Goal: Information Seeking & Learning: Learn about a topic

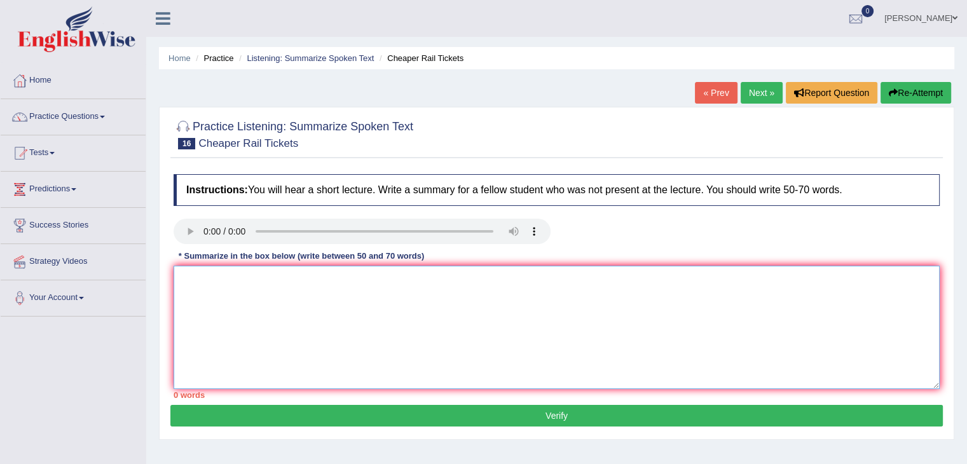
click at [324, 285] on textarea at bounding box center [557, 327] width 766 height 123
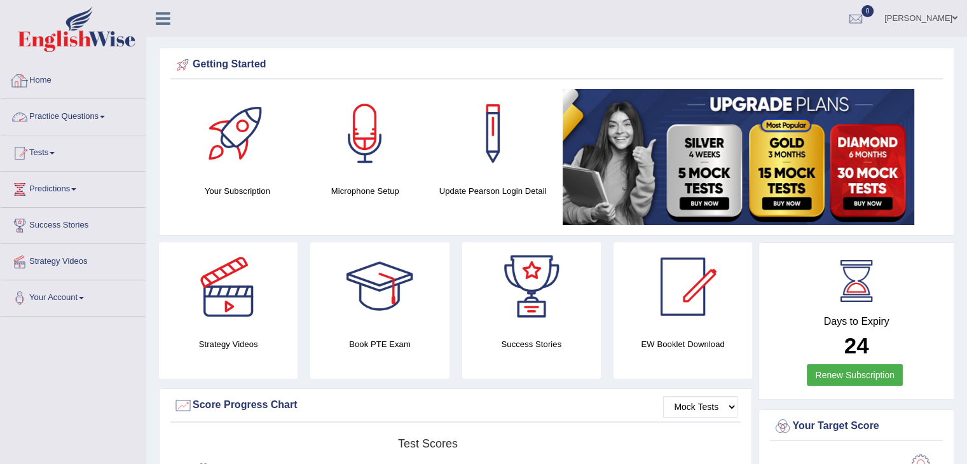
click at [94, 110] on link "Practice Questions" at bounding box center [73, 115] width 145 height 32
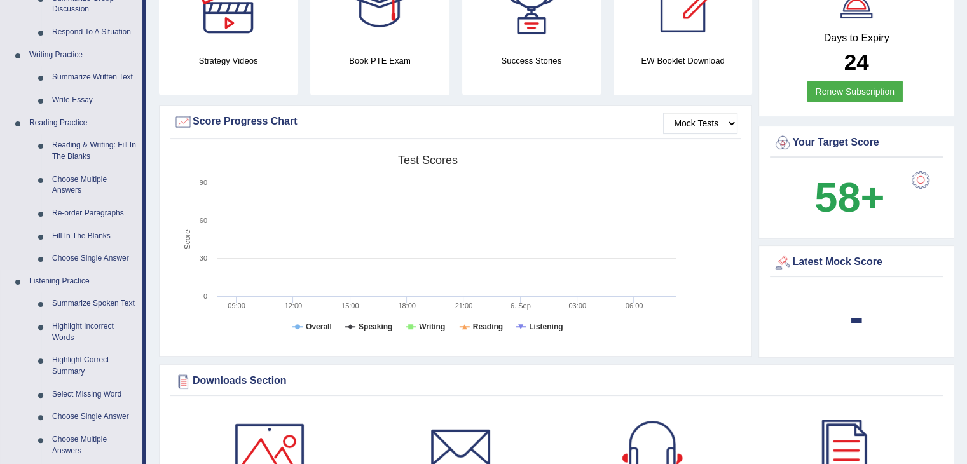
scroll to position [224, 0]
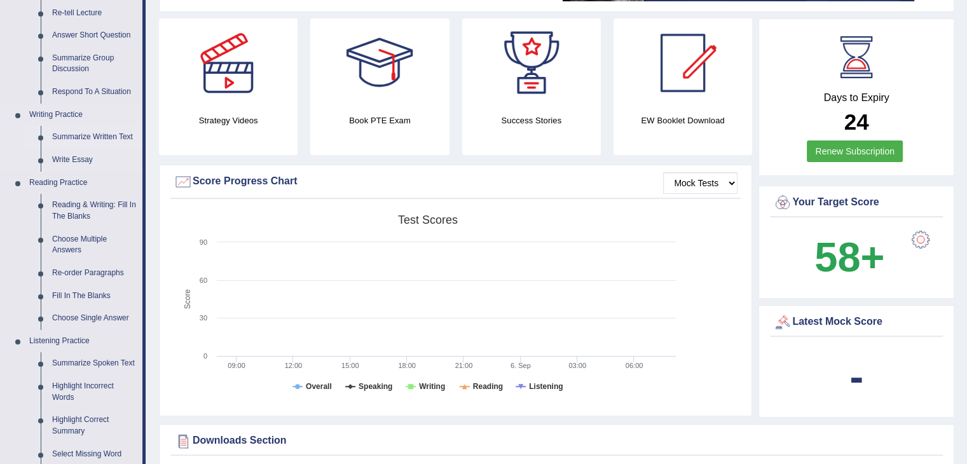
click at [84, 132] on link "Summarize Written Text" at bounding box center [94, 137] width 96 height 23
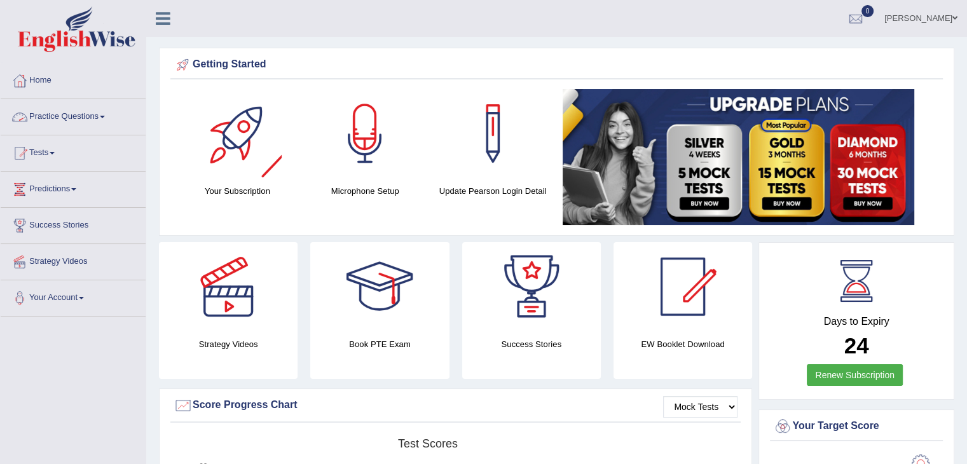
click at [74, 116] on link "Practice Questions" at bounding box center [73, 115] width 145 height 32
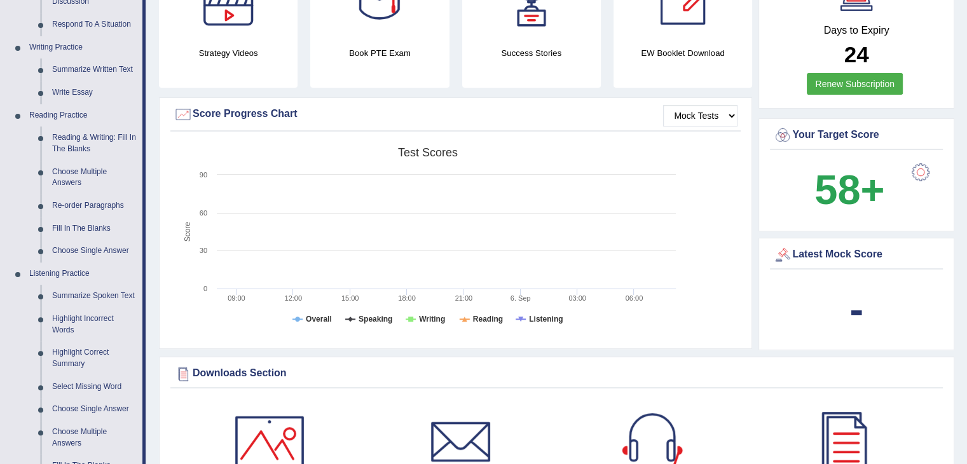
scroll to position [287, 0]
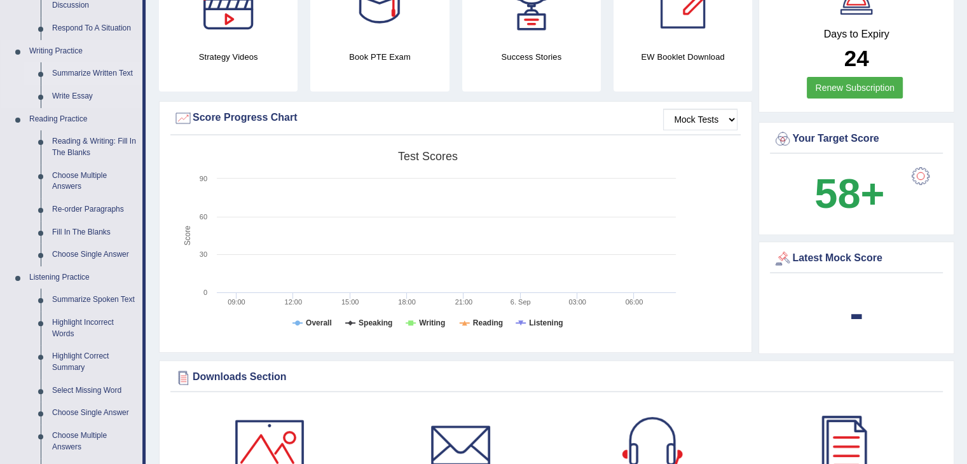
click at [95, 72] on link "Summarize Written Text" at bounding box center [94, 73] width 96 height 23
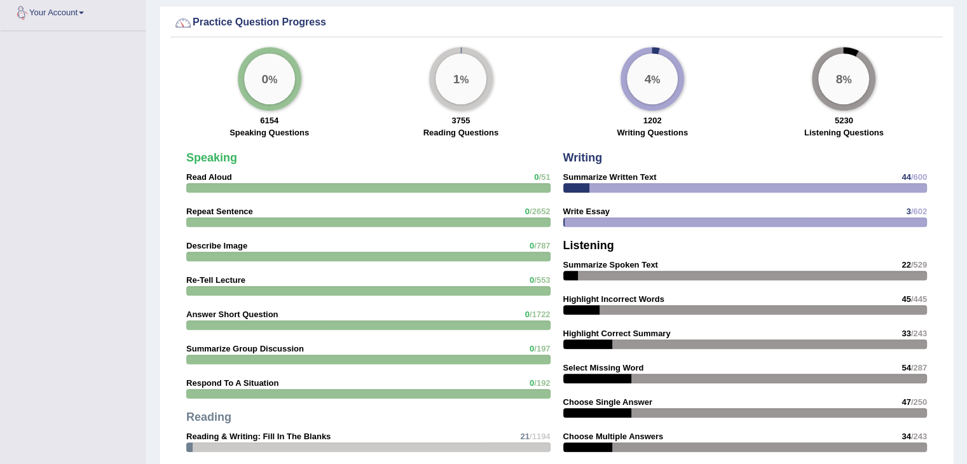
scroll to position [938, 0]
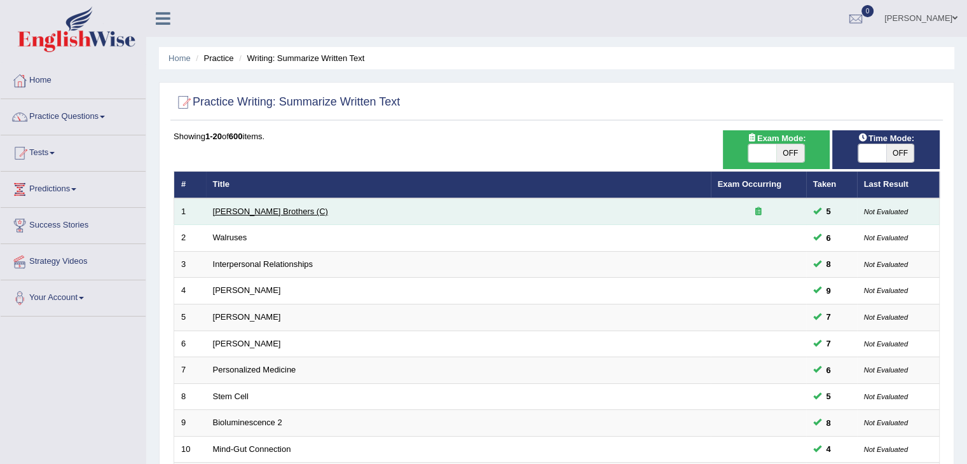
click at [258, 212] on link "[PERSON_NAME] Brothers (C)" at bounding box center [270, 212] width 115 height 10
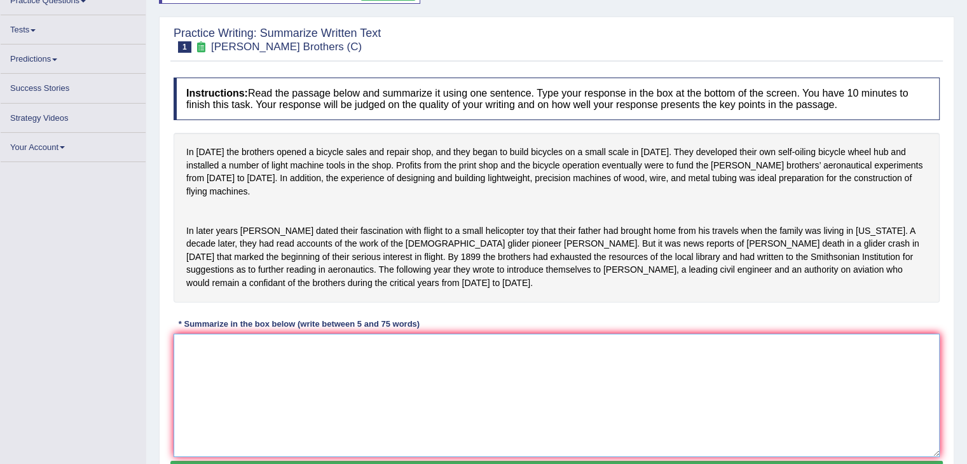
click at [393, 377] on textarea at bounding box center [557, 395] width 766 height 123
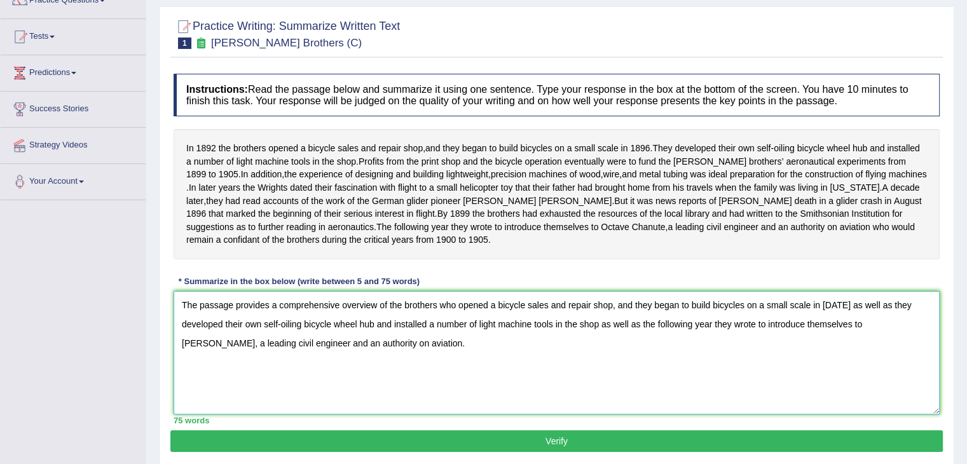
scroll to position [203, 0]
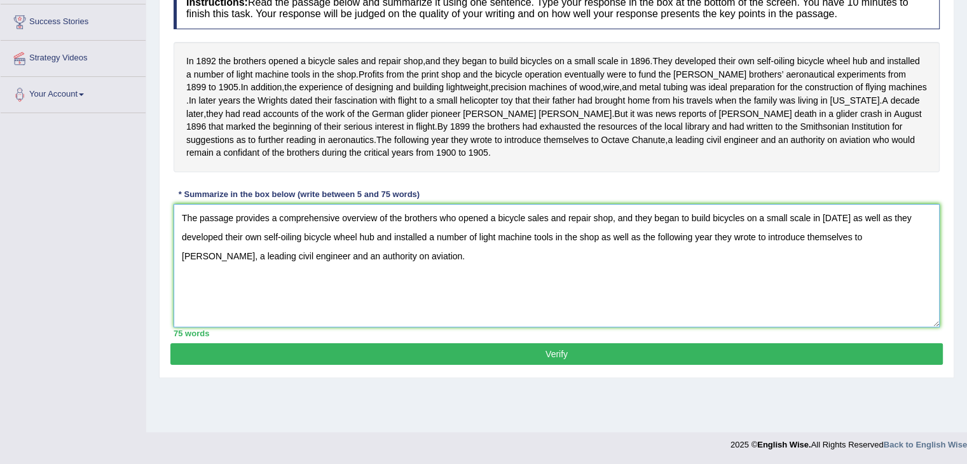
type textarea "The passage provides a comprehensive overview of the brothers who opened a bicy…"
click at [668, 365] on button "Verify" at bounding box center [556, 354] width 772 height 22
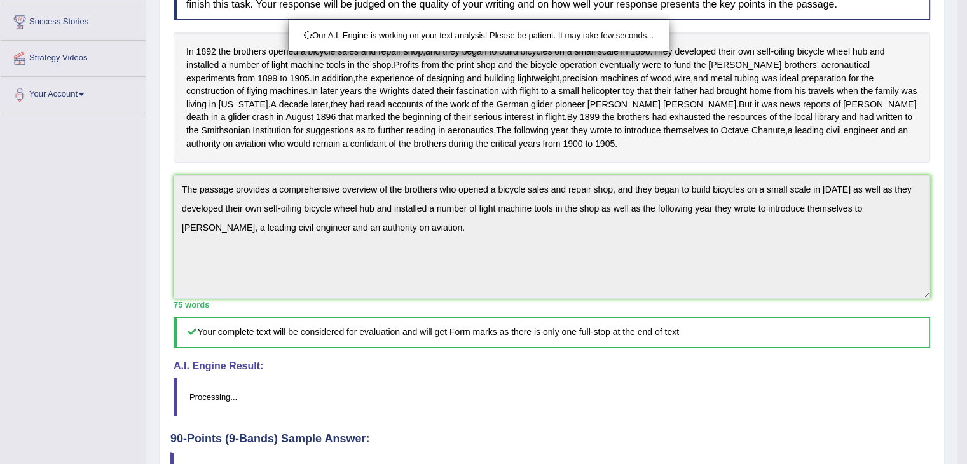
scroll to position [315, 0]
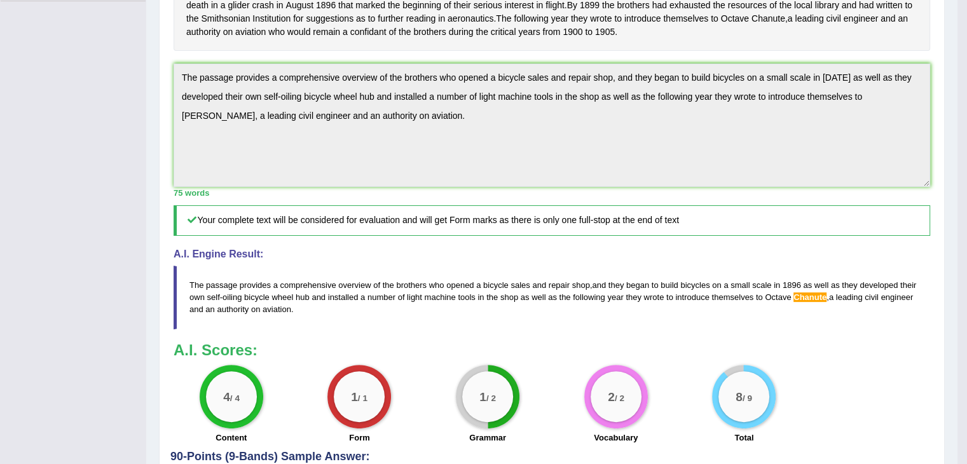
drag, startPoint x: 976, startPoint y: 207, endPoint x: 976, endPoint y: 397, distance: 190.7
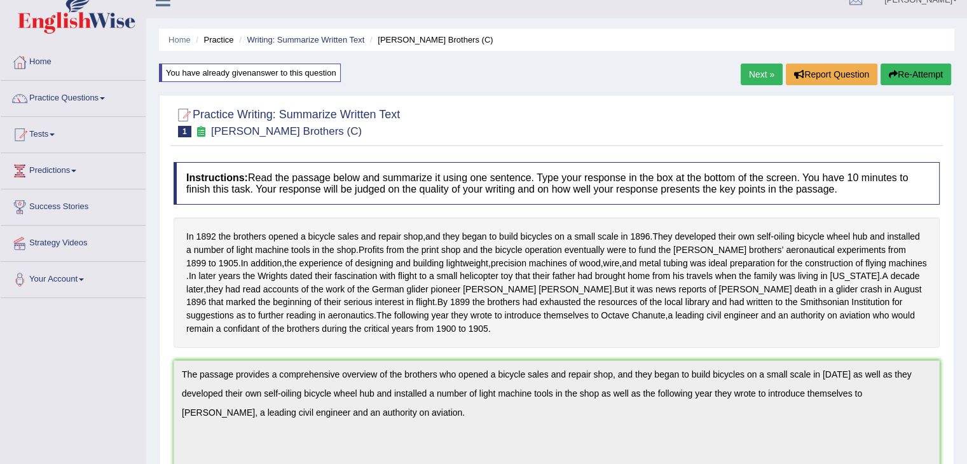
scroll to position [0, 0]
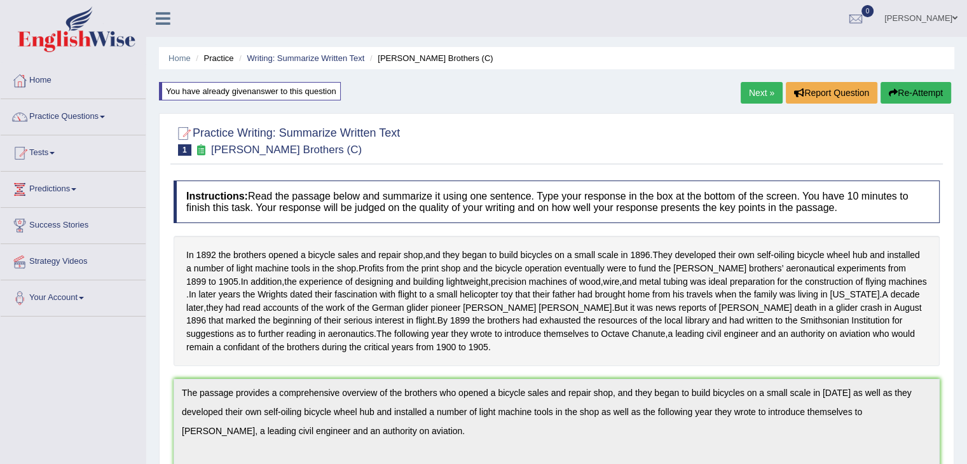
click at [770, 87] on link "Next »" at bounding box center [762, 93] width 42 height 22
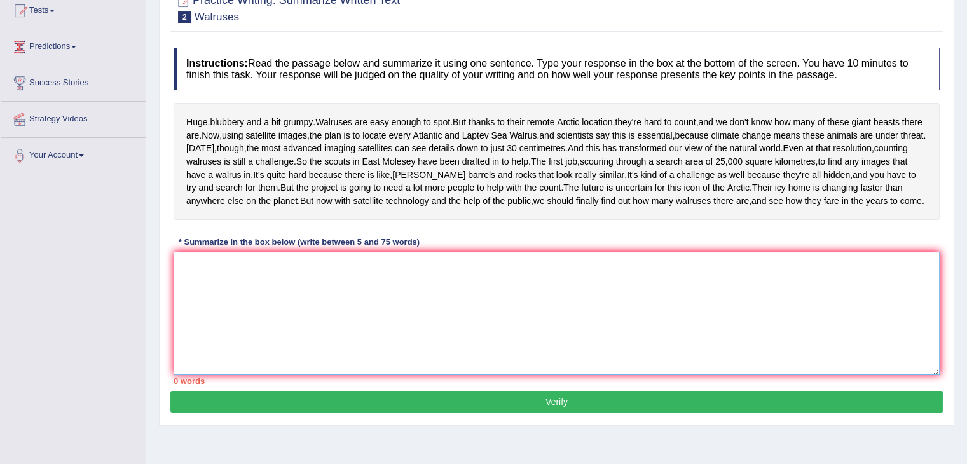
click at [475, 350] on textarea at bounding box center [557, 313] width 766 height 123
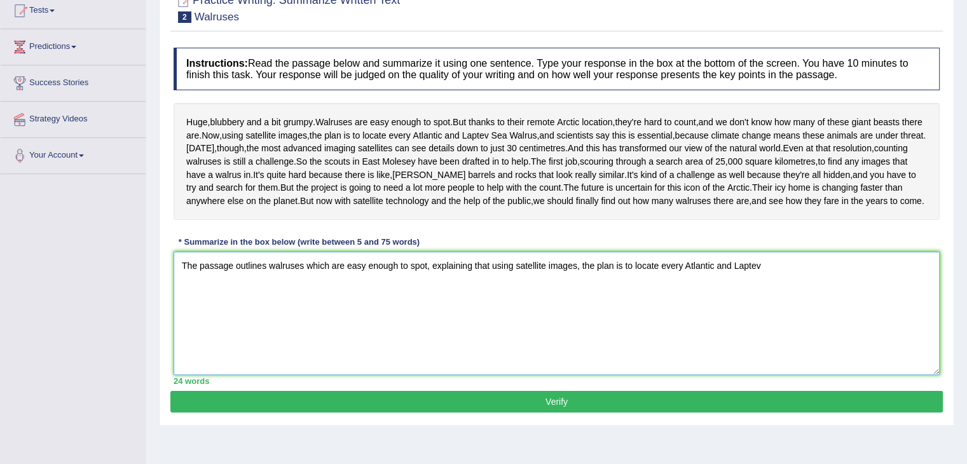
click at [785, 330] on textarea "The passage outlines walruses which are easy enough to spot, explaining that us…" at bounding box center [557, 313] width 766 height 123
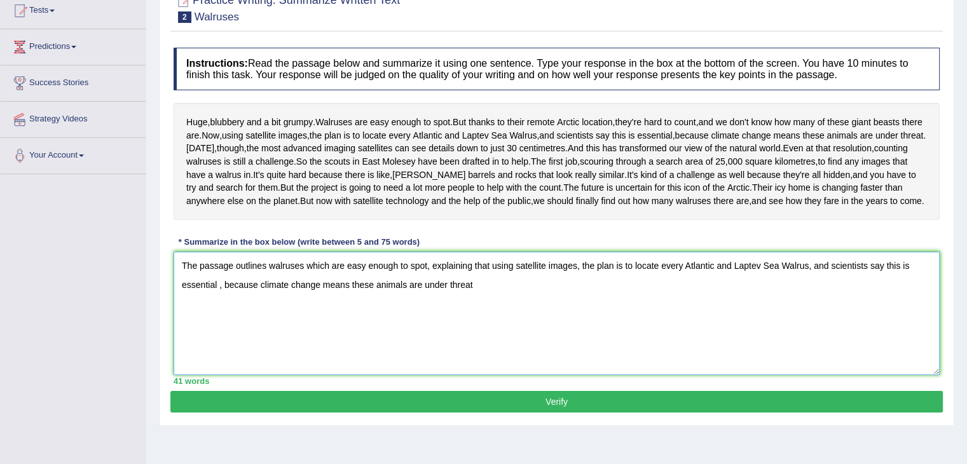
click at [482, 369] on textarea "The passage outlines walruses which are easy enough to spot, explaining that us…" at bounding box center [557, 313] width 766 height 123
click at [222, 348] on textarea "The passage outlines walruses which are easy enough to spot, explaining that us…" at bounding box center [557, 313] width 766 height 123
click at [224, 349] on textarea "The passage outlines walruses which are easy enough to spot, explaining that us…" at bounding box center [557, 313] width 766 height 123
click at [503, 346] on textarea "The passage outlines walruses which are easy enough to spot, explaining that us…" at bounding box center [557, 313] width 766 height 123
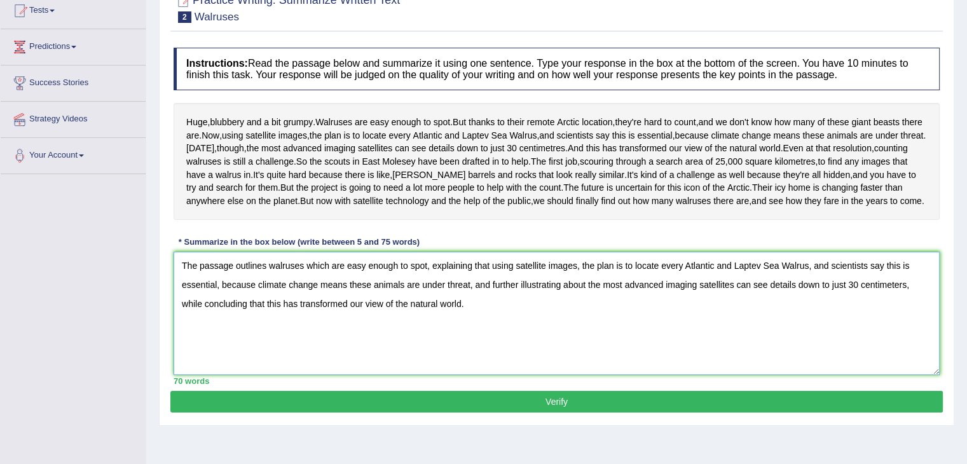
scroll to position [209, 0]
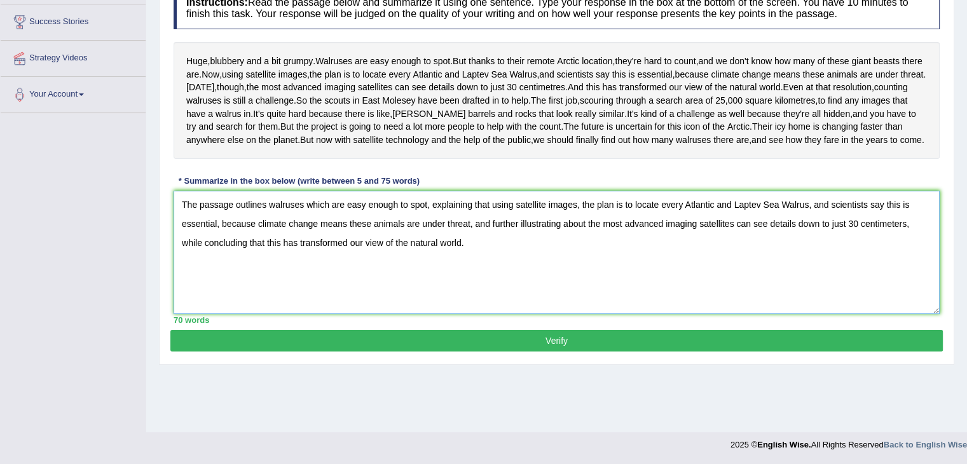
type textarea "The passage outlines walruses which are easy enough to spot, explaining that us…"
click at [613, 352] on button "Verify" at bounding box center [556, 341] width 772 height 22
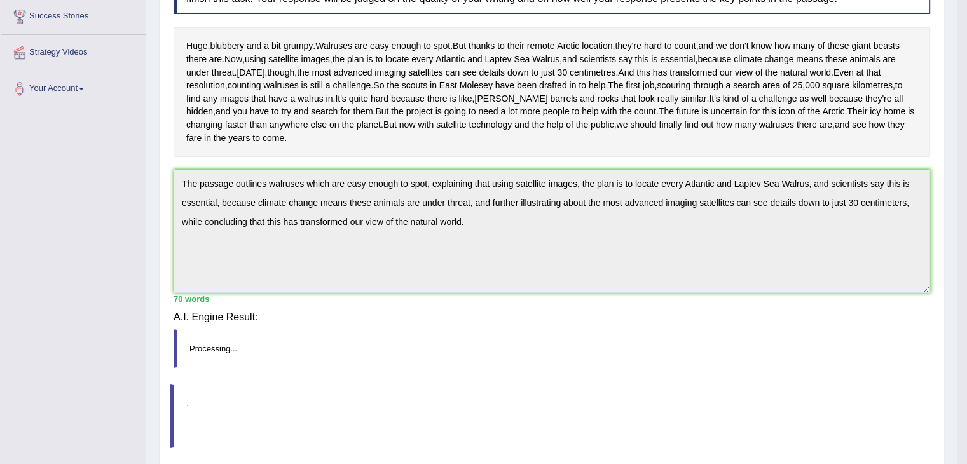
scroll to position [203, 0]
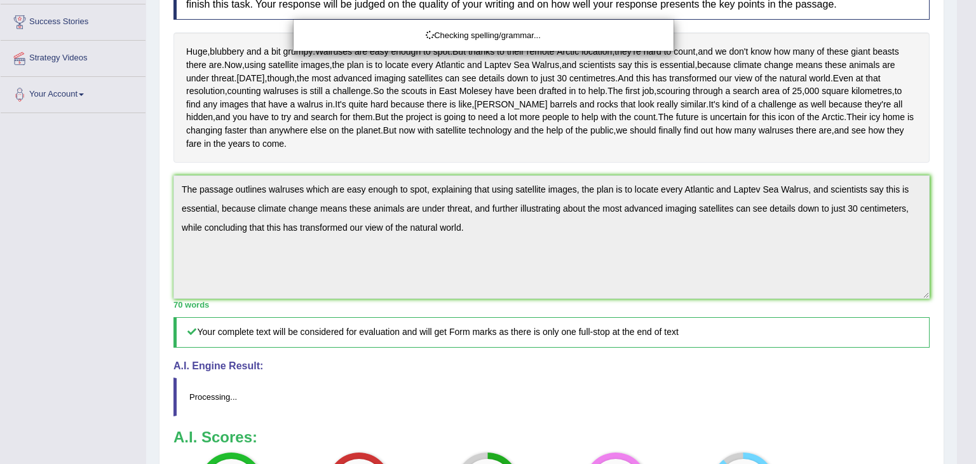
drag, startPoint x: 976, startPoint y: 135, endPoint x: 976, endPoint y: 245, distance: 110.0
click at [966, 245] on html "Toggle navigation Home Practice Questions Speaking Practice Read Aloud Repeat S…" at bounding box center [488, 29] width 976 height 464
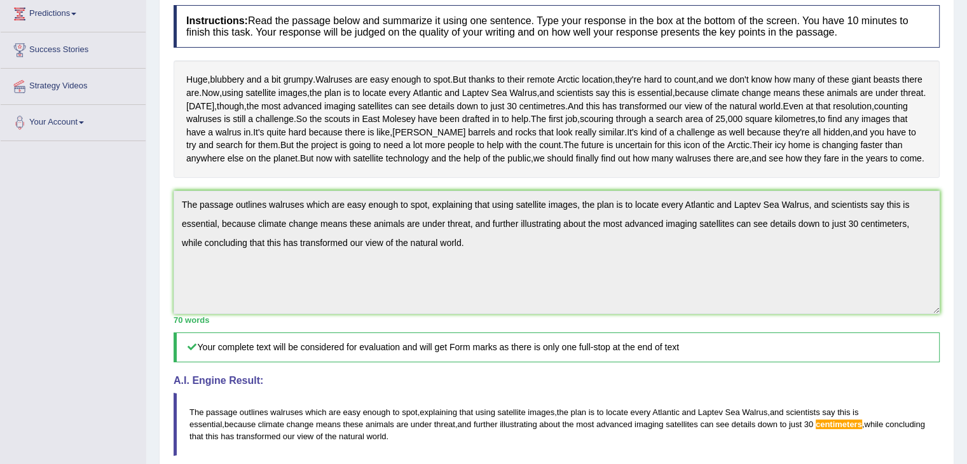
scroll to position [22, 0]
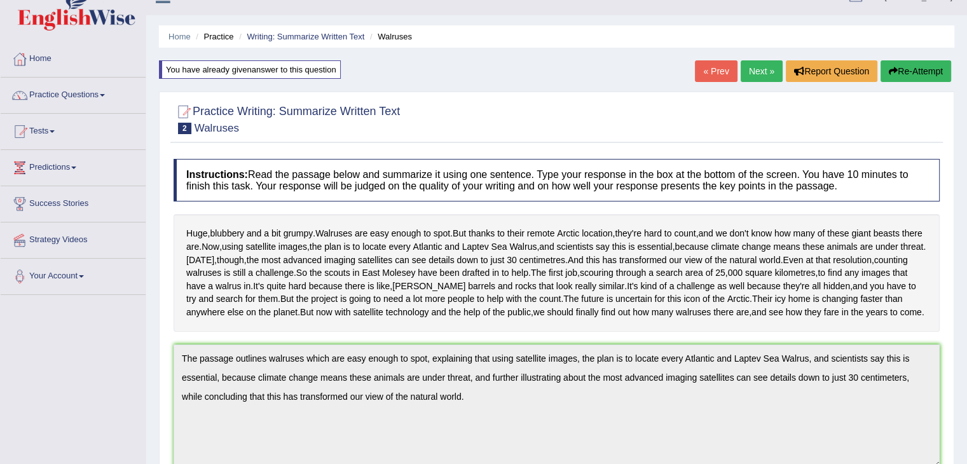
click at [909, 67] on button "Re-Attempt" at bounding box center [915, 71] width 71 height 22
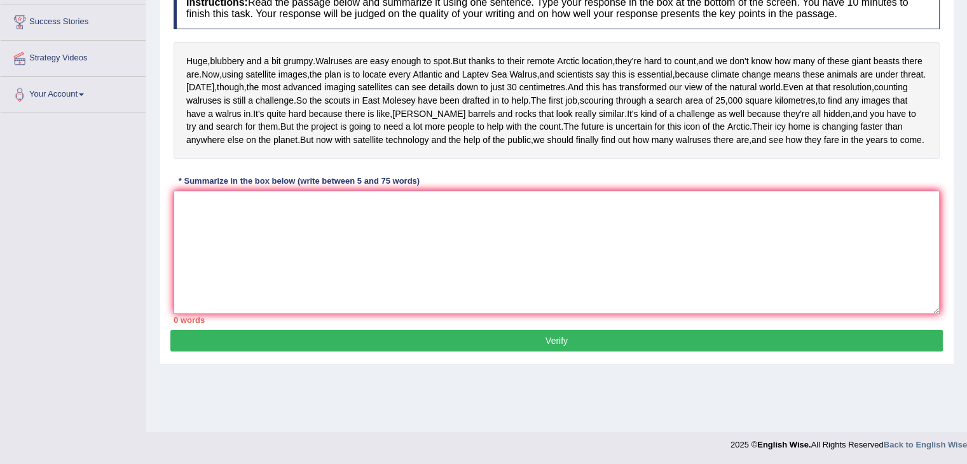
click at [578, 261] on textarea at bounding box center [557, 252] width 766 height 123
paste textarea "The passage outlines walruses which are easy enough to spot, explaining that us…"
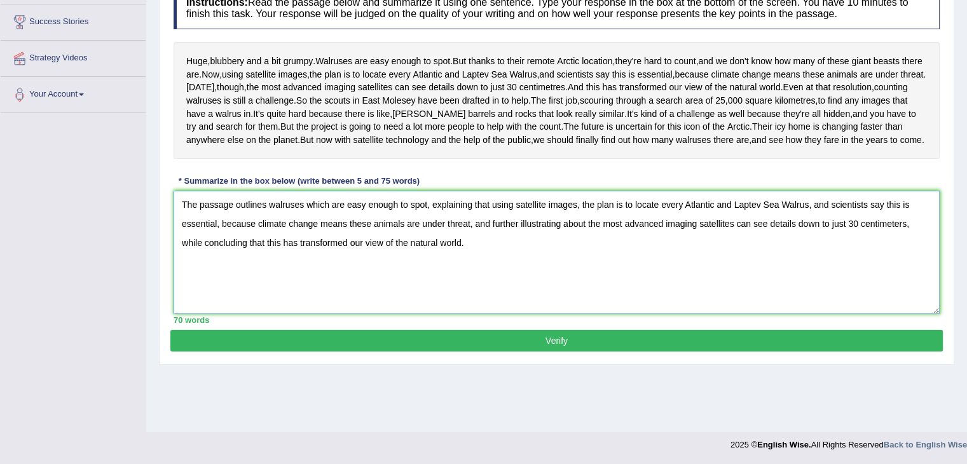
click at [900, 280] on textarea "The passage outlines walruses which are easy enough to spot, explaining that us…" at bounding box center [557, 252] width 766 height 123
type textarea "The passage outlines walruses which are easy enough to spot, explaining that us…"
click at [732, 352] on button "Verify" at bounding box center [556, 341] width 772 height 22
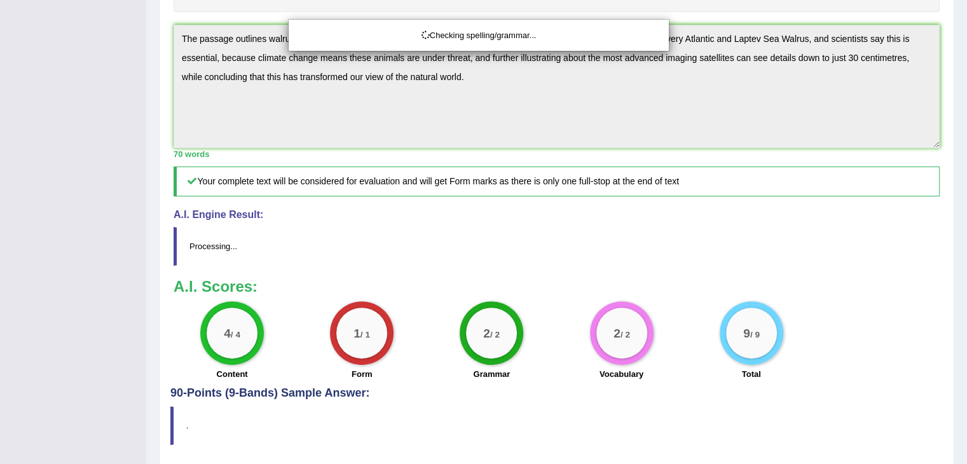
scroll to position [297, 0]
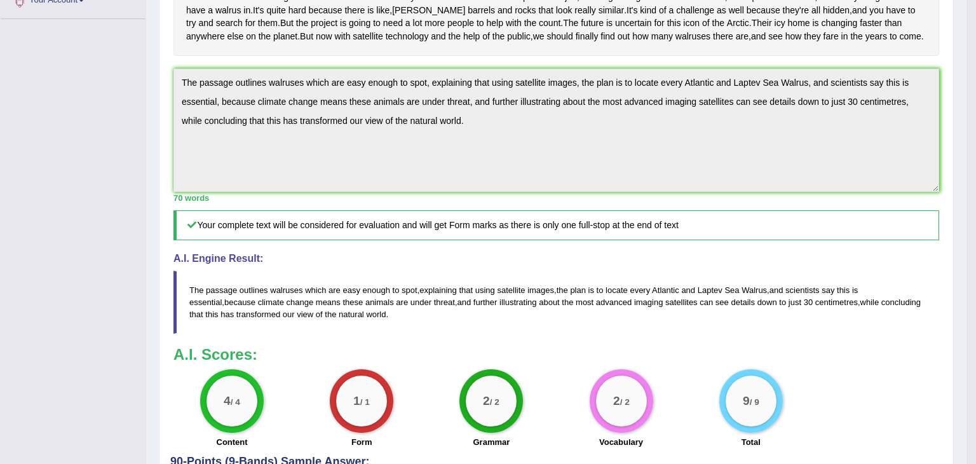
drag, startPoint x: 976, startPoint y: 266, endPoint x: 976, endPoint y: 130, distance: 135.4
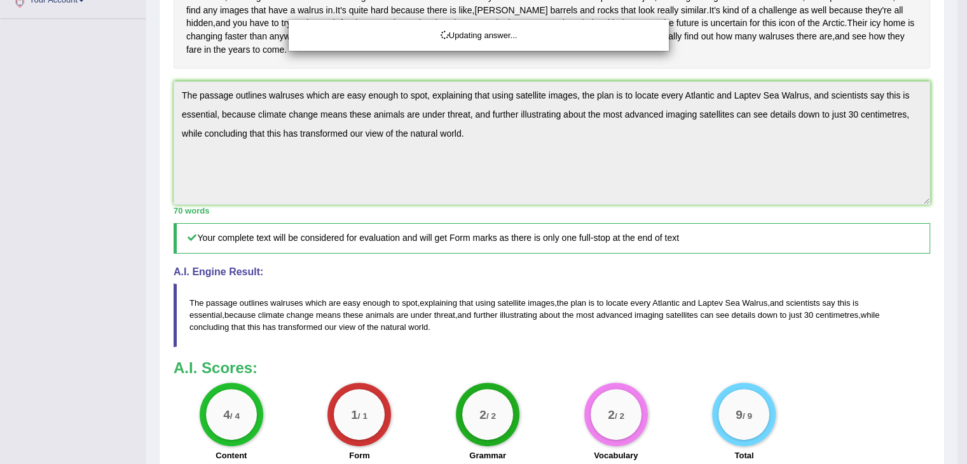
scroll to position [0, 0]
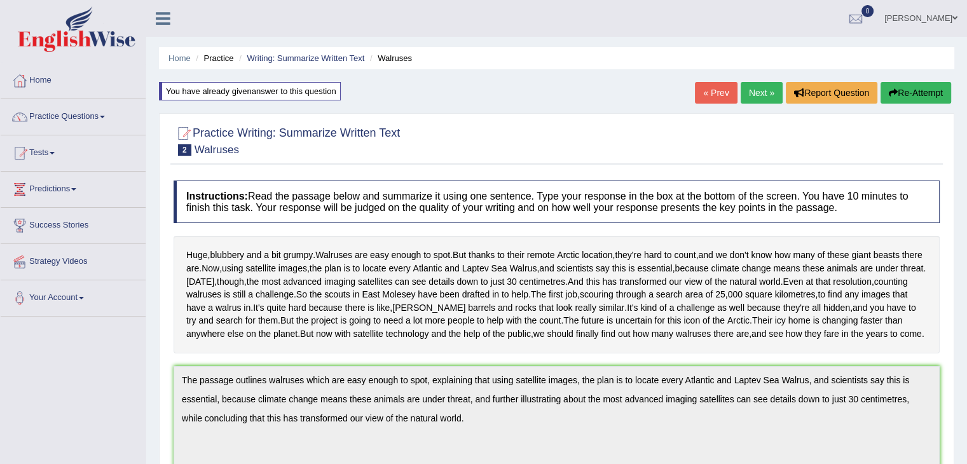
click at [759, 84] on link "Next »" at bounding box center [762, 93] width 42 height 22
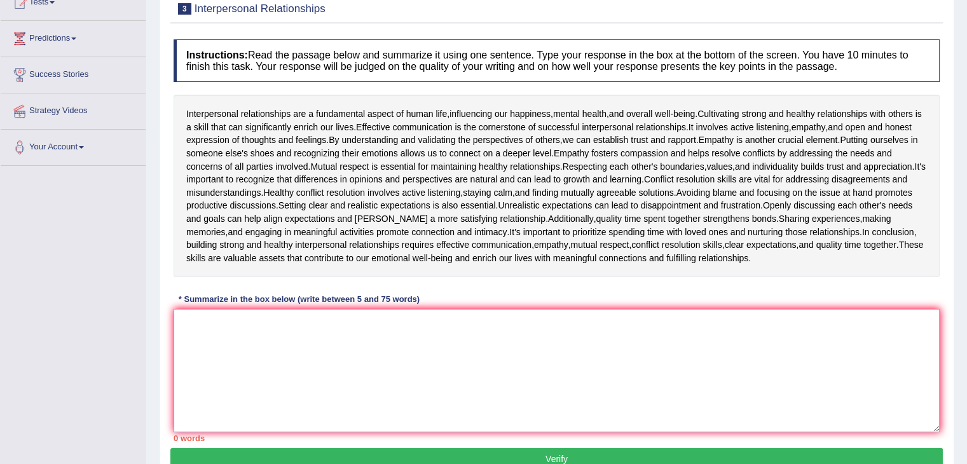
click at [468, 338] on textarea at bounding box center [557, 370] width 766 height 123
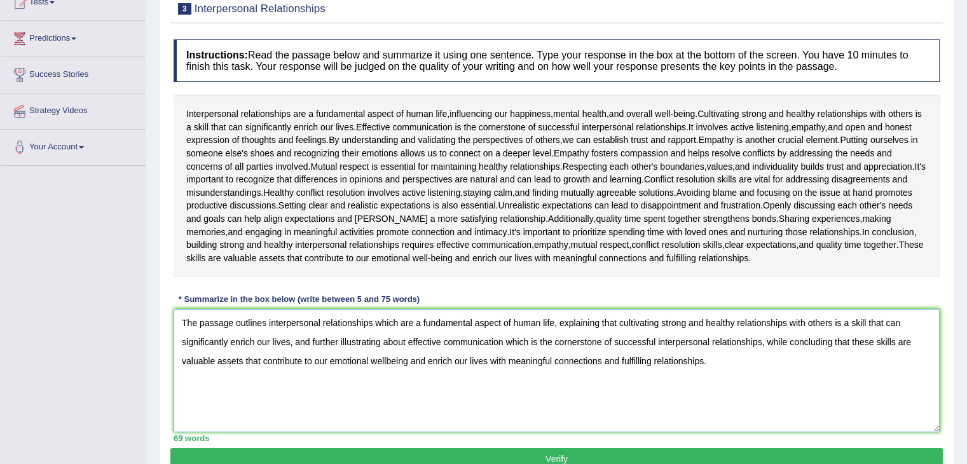
scroll to position [209, 0]
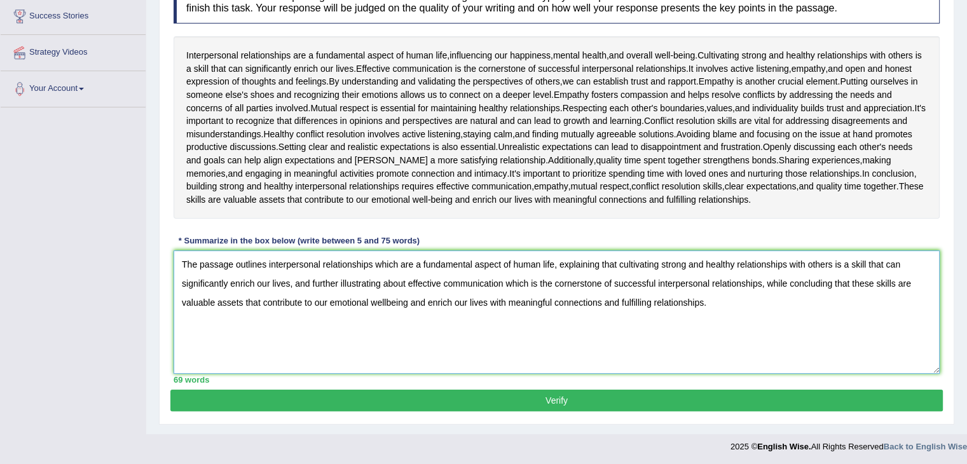
type textarea "The passage outlines interpersonal relationships which are a fundamental aspect…"
click at [590, 400] on button "Verify" at bounding box center [556, 401] width 772 height 22
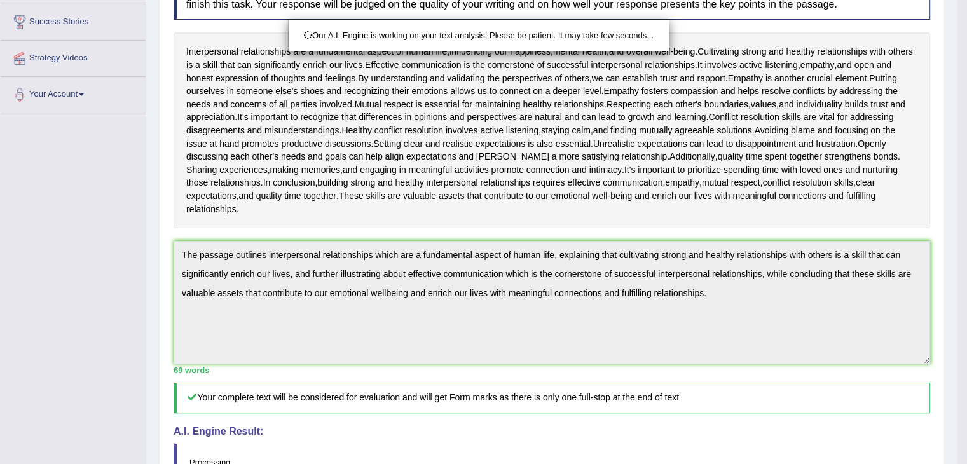
scroll to position [355, 0]
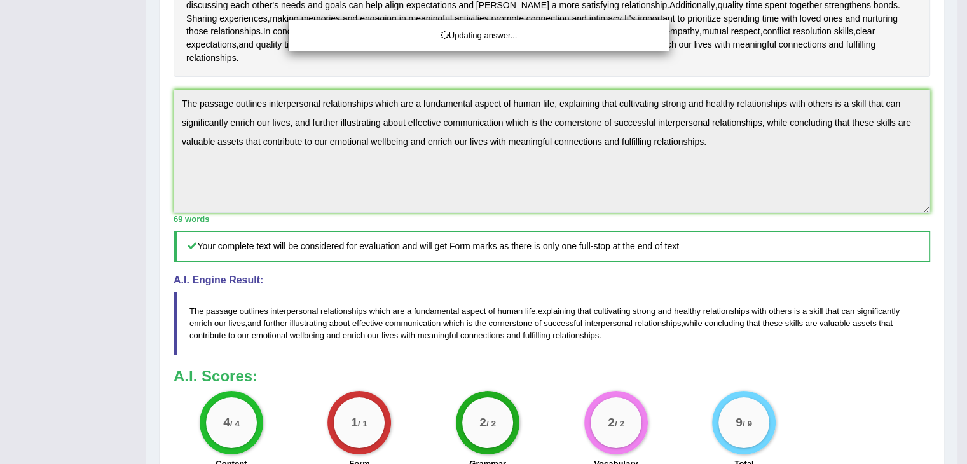
drag, startPoint x: 976, startPoint y: 238, endPoint x: 972, endPoint y: 125, distance: 112.6
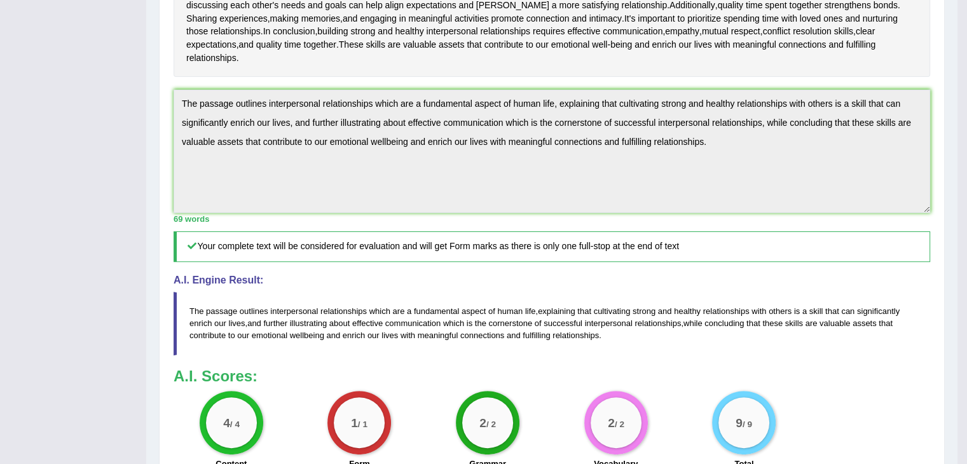
scroll to position [0, 0]
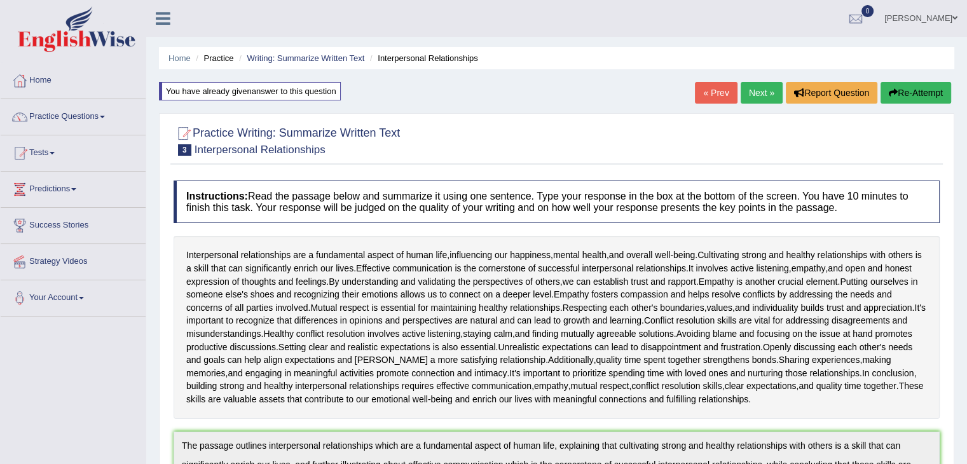
click at [753, 97] on link "Next »" at bounding box center [762, 93] width 42 height 22
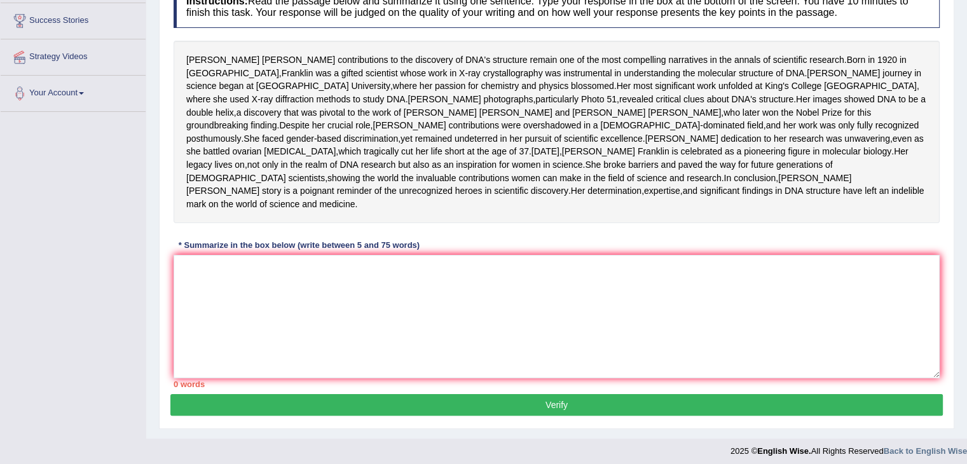
scroll to position [214, 0]
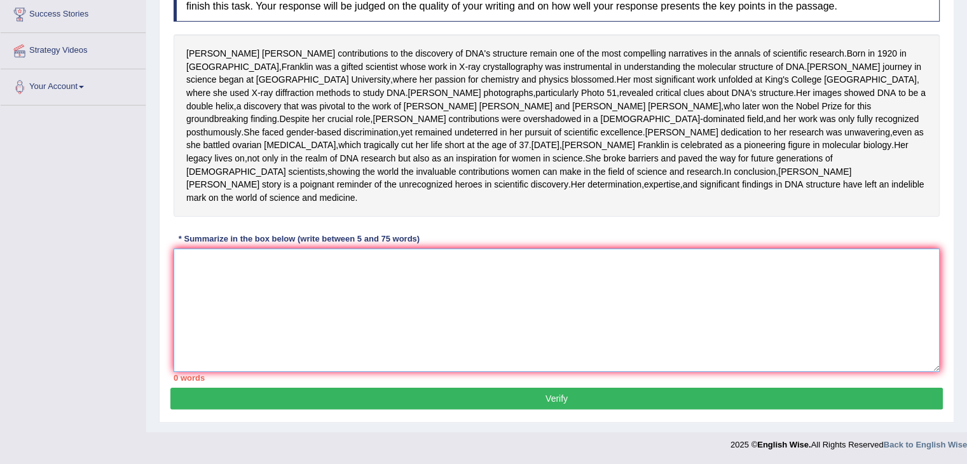
click at [436, 334] on textarea at bounding box center [557, 310] width 766 height 123
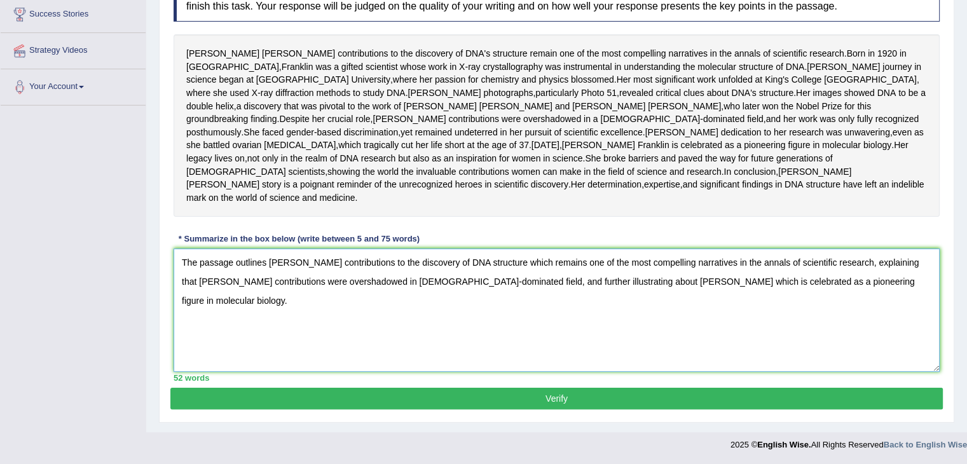
click at [876, 331] on textarea "The passage outlines rosalind franklins contributions to the discovery of DNA s…" at bounding box center [557, 310] width 766 height 123
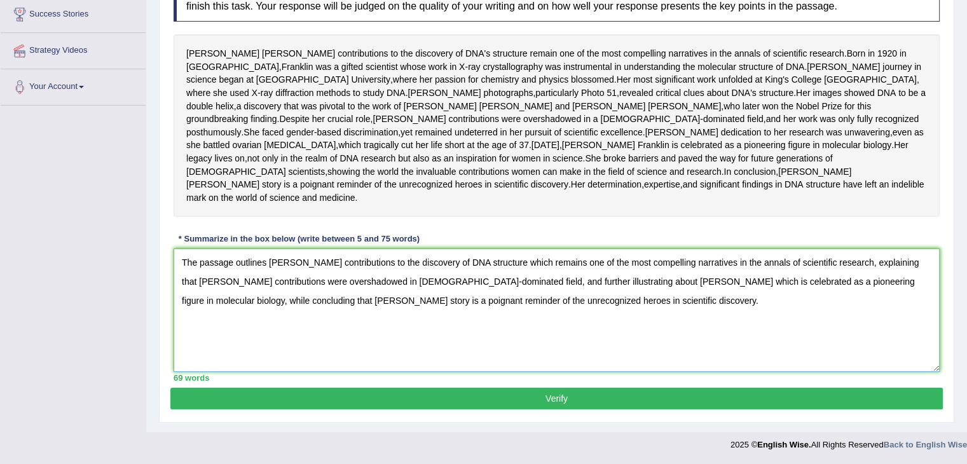
scroll to position [262, 0]
type textarea "The passage outlines rosalind franklins contributions to the discovery of DNA s…"
click at [584, 396] on button "Verify" at bounding box center [556, 399] width 772 height 22
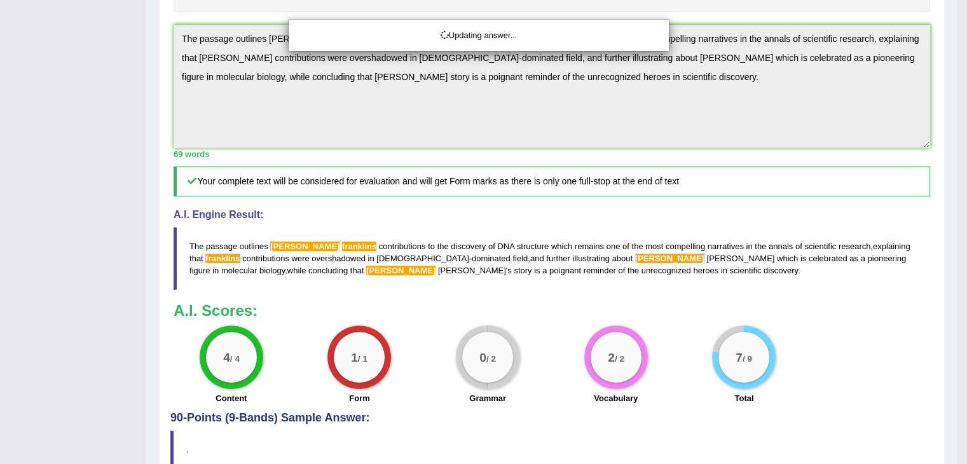
scroll to position [427, 0]
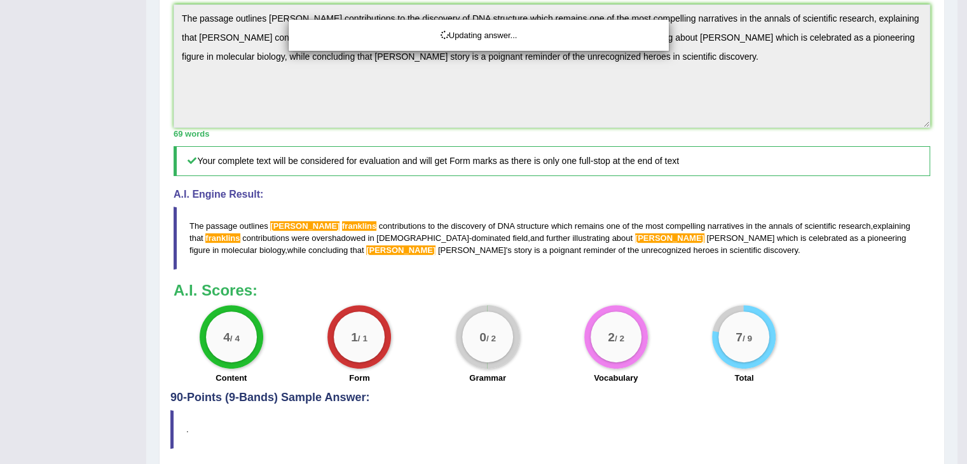
drag, startPoint x: 976, startPoint y: 277, endPoint x: 976, endPoint y: 201, distance: 75.6
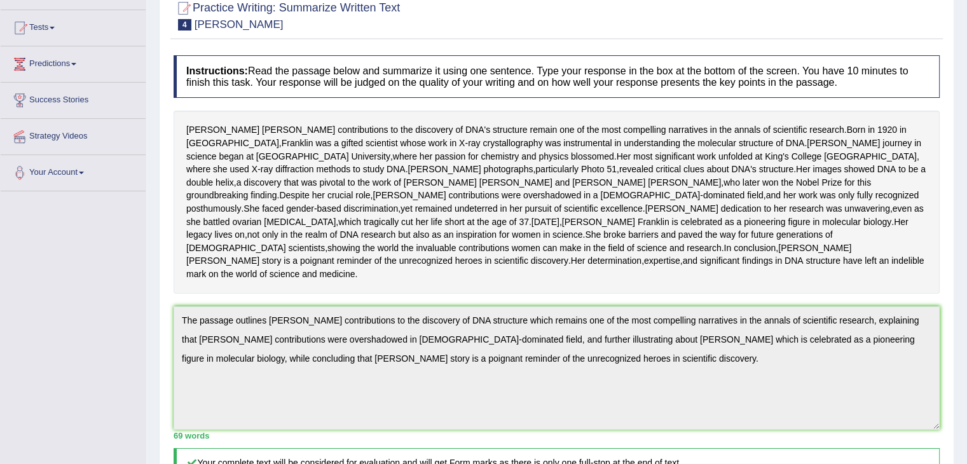
scroll to position [0, 0]
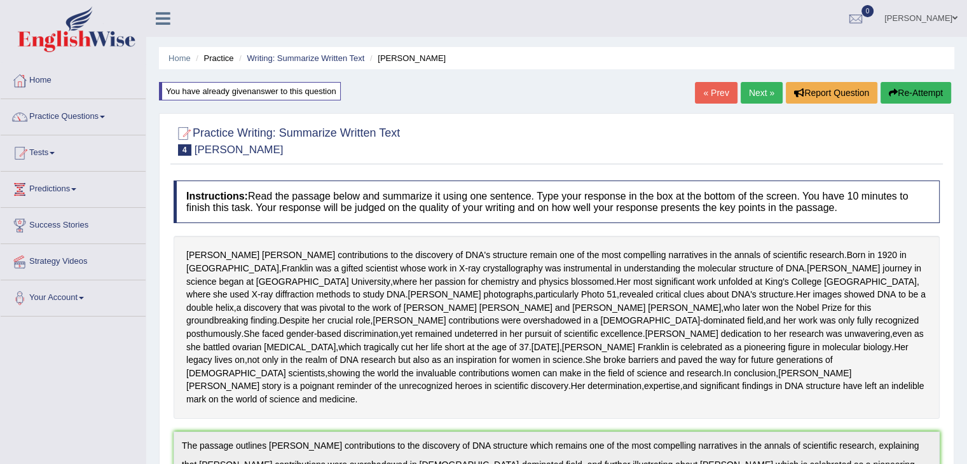
click at [758, 95] on link "Next »" at bounding box center [762, 93] width 42 height 22
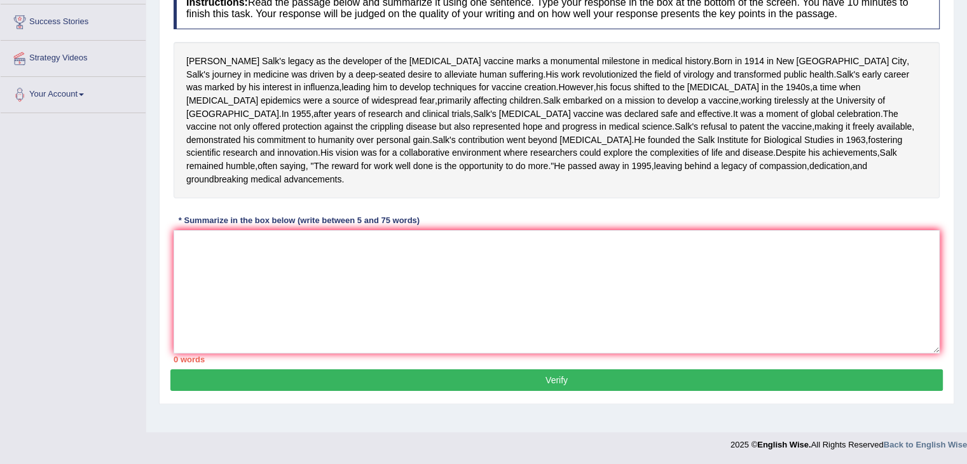
click at [953, 261] on html "Toggle navigation Home Practice Questions Speaking Practice Read Aloud Repeat S…" at bounding box center [483, 29] width 967 height 464
click at [606, 318] on textarea at bounding box center [557, 291] width 766 height 123
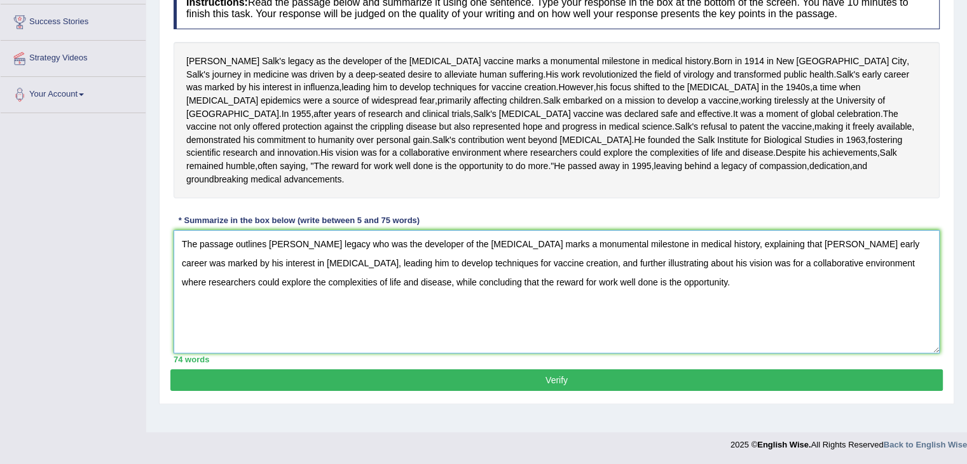
type textarea "The passage outlines [PERSON_NAME] legacy who was the developer of the [MEDICAL…"
click at [575, 391] on button "Verify" at bounding box center [556, 380] width 772 height 22
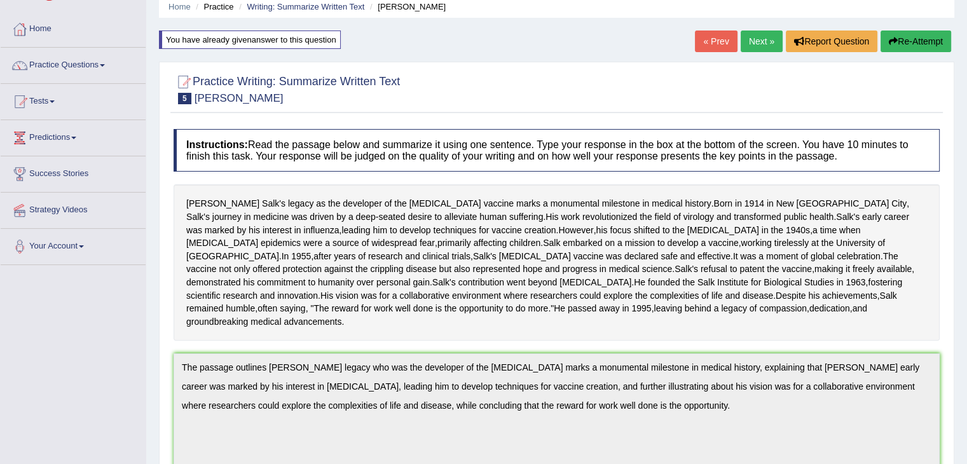
scroll to position [58, 0]
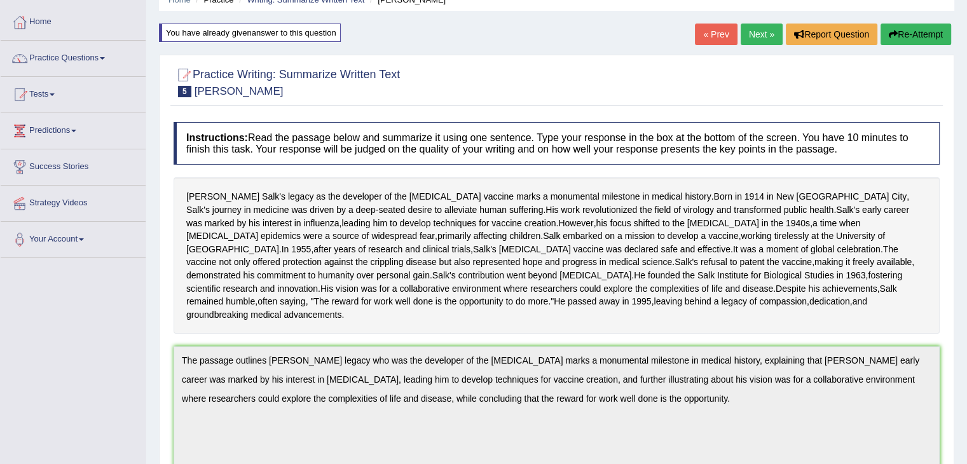
drag, startPoint x: 976, startPoint y: 236, endPoint x: 968, endPoint y: 130, distance: 106.4
click at [966, 130] on html "Toggle navigation Home Practice Questions Speaking Practice Read Aloud Repeat S…" at bounding box center [483, 174] width 967 height 464
click at [912, 29] on button "Re-Attempt" at bounding box center [915, 35] width 71 height 22
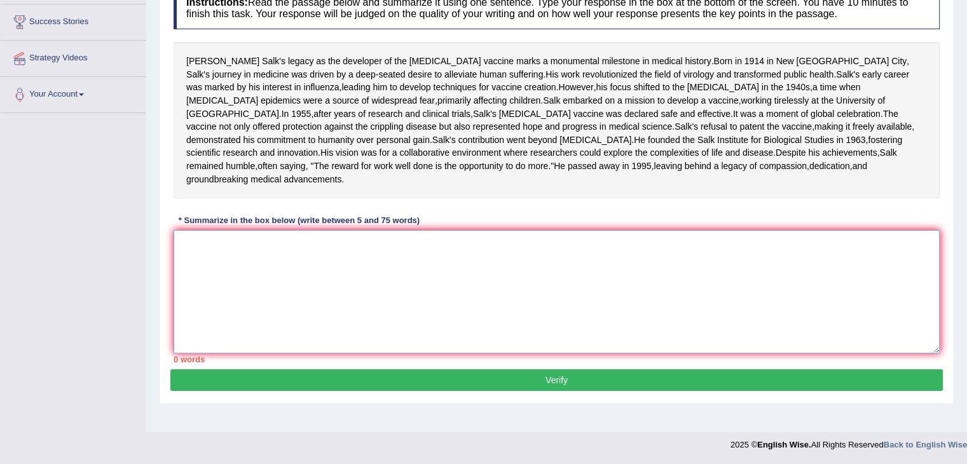
click at [613, 320] on textarea at bounding box center [557, 291] width 766 height 123
paste textarea "The passage outlines [PERSON_NAME] legacy who was the developer of the [MEDICAL…"
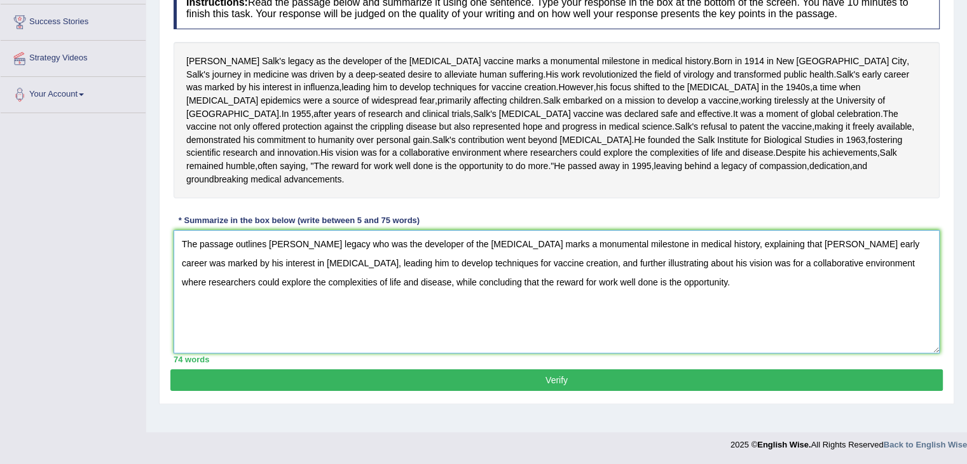
click at [308, 255] on textarea "The passage outlines [PERSON_NAME] legacy who was the developer of the [MEDICAL…" at bounding box center [557, 291] width 766 height 123
click at [651, 282] on textarea "The passage outlines [PERSON_NAME] legacy who was the developer of the [MEDICAL…" at bounding box center [557, 291] width 766 height 123
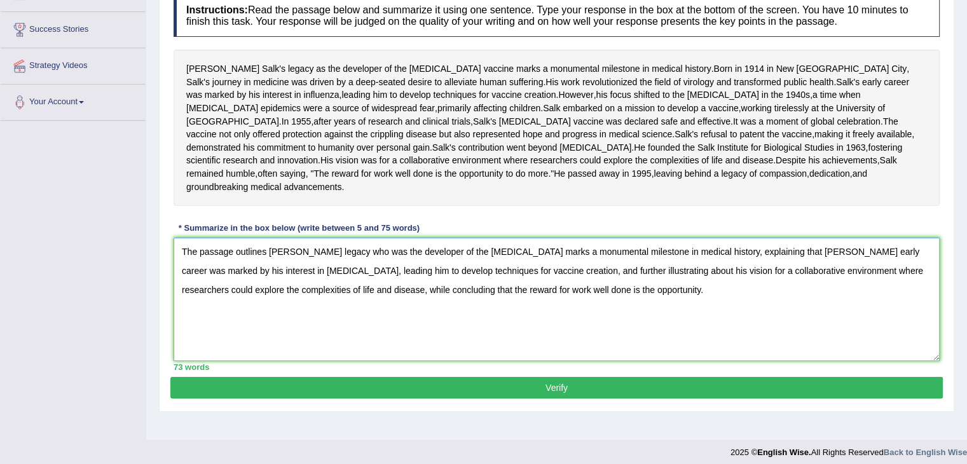
scroll to position [197, 0]
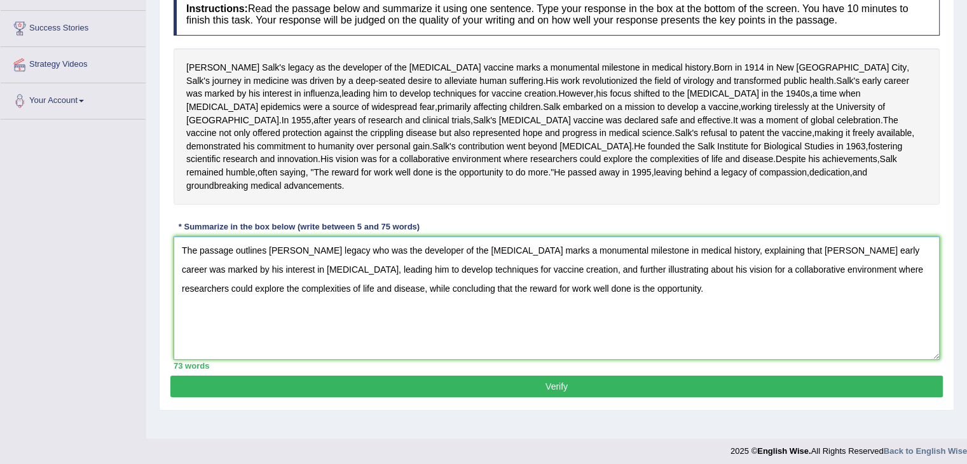
drag, startPoint x: 591, startPoint y: 350, endPoint x: 386, endPoint y: 351, distance: 205.3
click at [386, 351] on textarea "The passage outlines [PERSON_NAME] legacy who was the developer of the [MEDICAL…" at bounding box center [557, 297] width 766 height 123
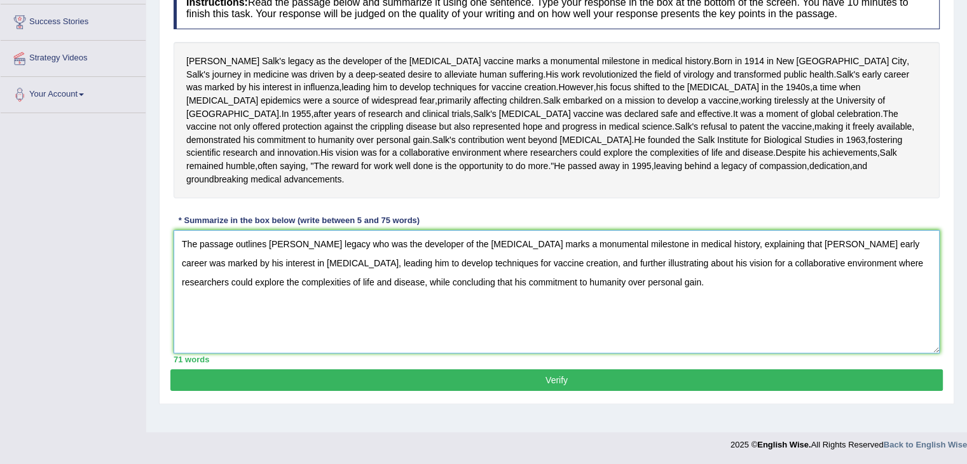
type textarea "The passage outlines [PERSON_NAME] legacy who was the developer of the [MEDICAL…"
click at [617, 391] on button "Verify" at bounding box center [556, 380] width 772 height 22
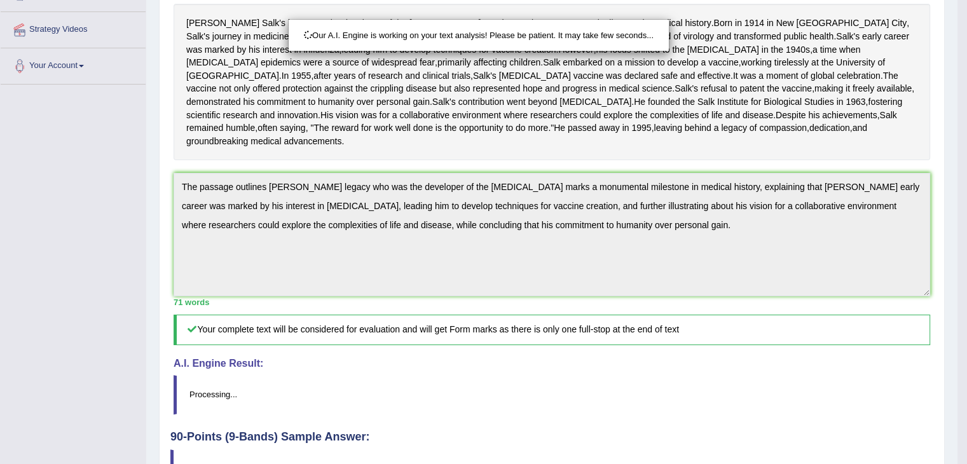
scroll to position [381, 0]
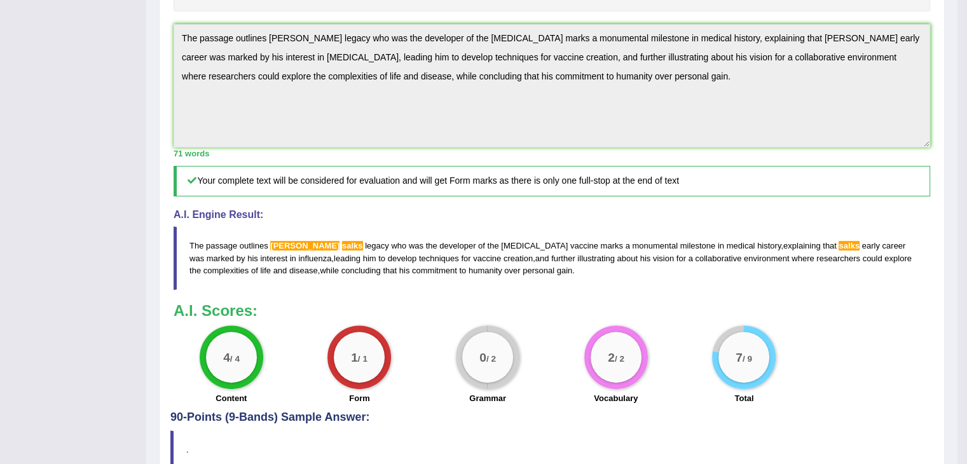
drag, startPoint x: 976, startPoint y: 232, endPoint x: 976, endPoint y: 298, distance: 66.1
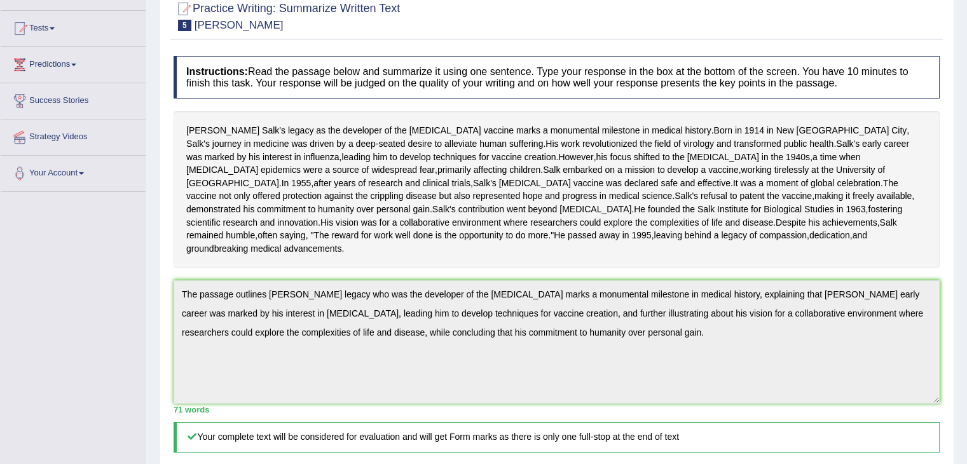
scroll to position [0, 0]
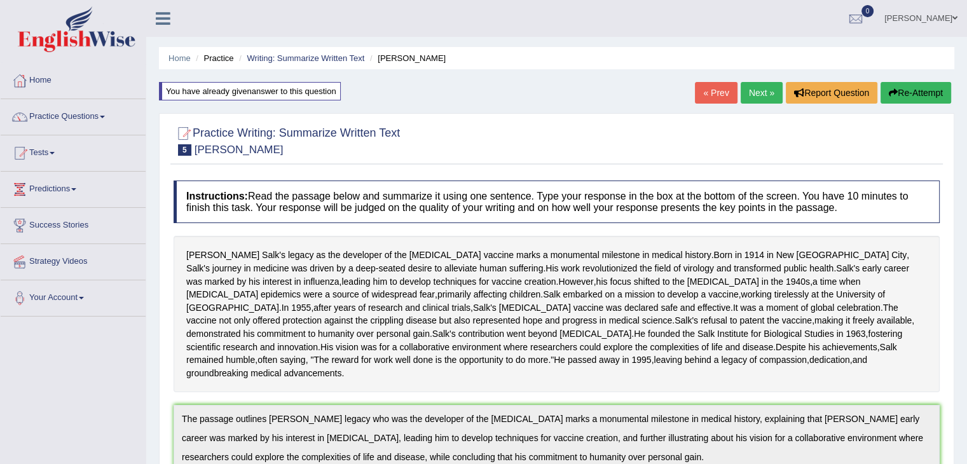
click at [895, 88] on button "Re-Attempt" at bounding box center [915, 93] width 71 height 22
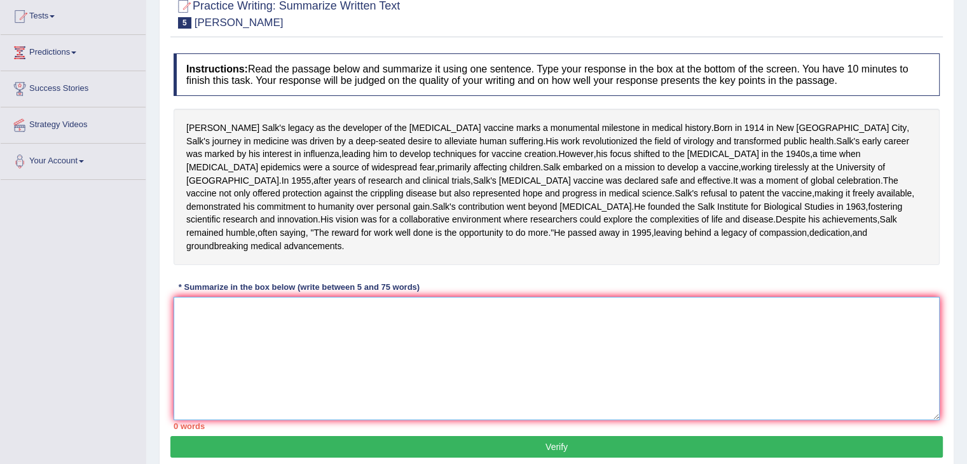
click at [510, 402] on textarea at bounding box center [557, 358] width 766 height 123
paste textarea "The passage outlines jonas salks legacy who was the developer of the polio vacc…"
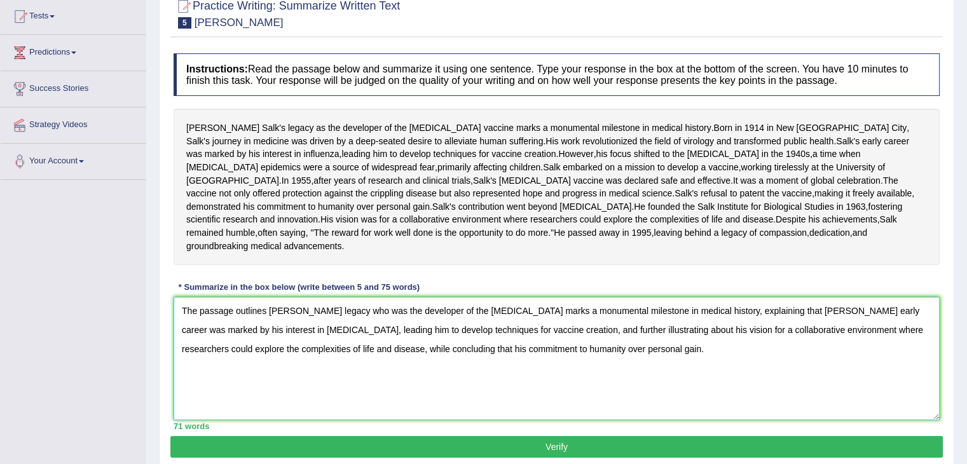
click at [292, 371] on textarea "The passage outlines jonas salks legacy who was the developer of the polio vacc…" at bounding box center [557, 358] width 766 height 123
click at [309, 372] on textarea "The passage outlines jonas salks legacy who was the developer of the polio vacc…" at bounding box center [557, 358] width 766 height 123
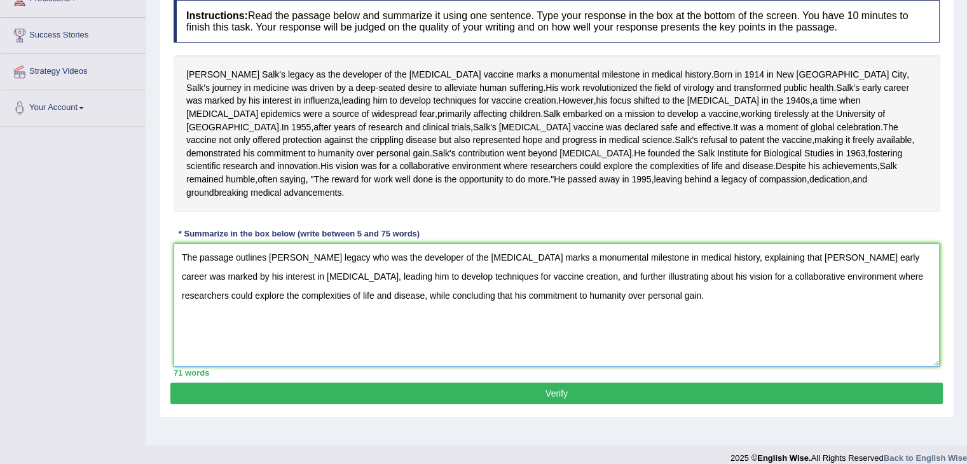
scroll to position [249, 0]
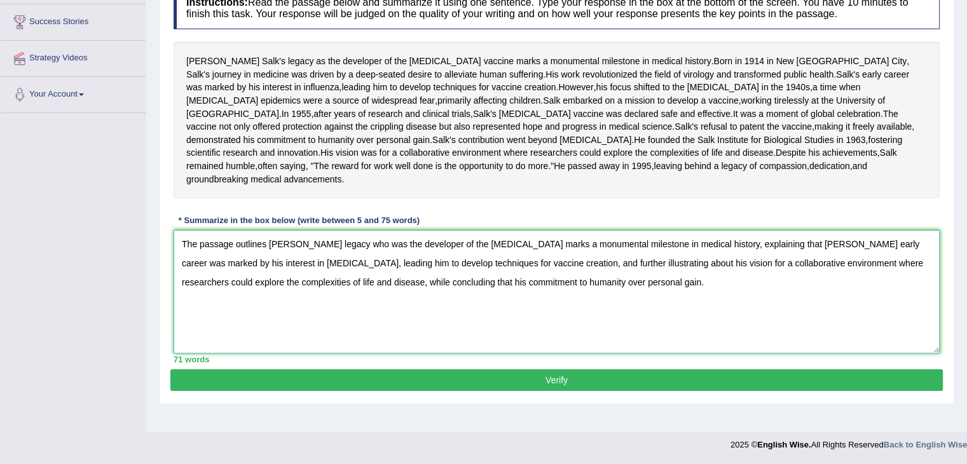
click at [792, 259] on textarea "The passage outlines jonas salk's legacy who was the developer of the polio vac…" at bounding box center [557, 291] width 766 height 123
type textarea "The passage outlines jonas salk's legacy who was the developer of the polio vac…"
click at [608, 391] on button "Verify" at bounding box center [556, 380] width 772 height 22
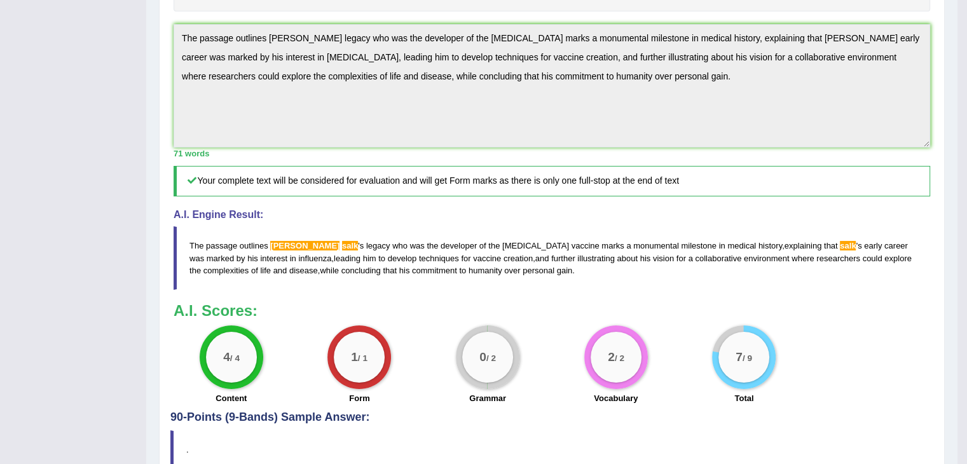
scroll to position [0, 0]
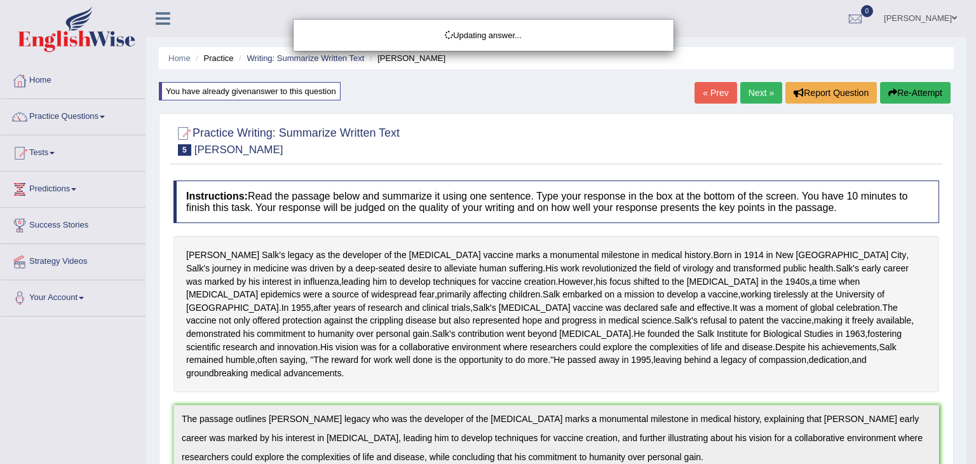
drag, startPoint x: 976, startPoint y: 185, endPoint x: 976, endPoint y: 290, distance: 105.5
click at [966, 290] on html "Toggle navigation Home Practice Questions Speaking Practice Read Aloud Repeat S…" at bounding box center [488, 232] width 976 height 464
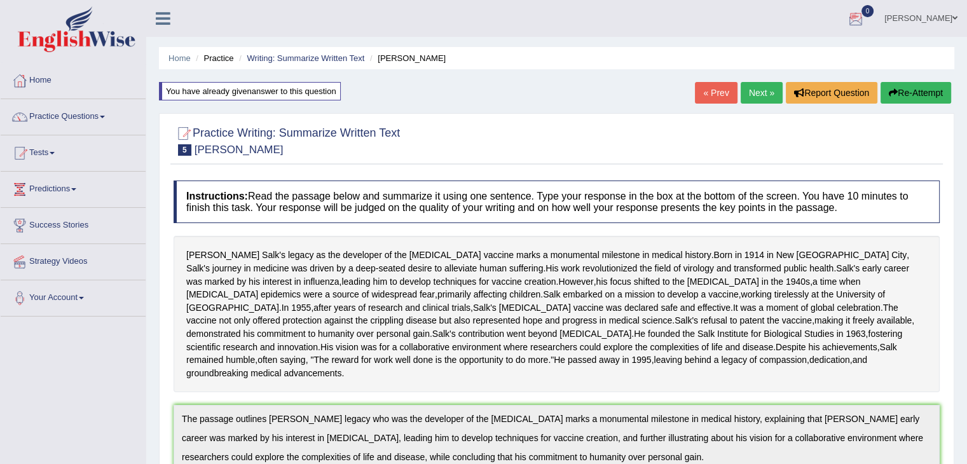
click at [756, 93] on link "Next »" at bounding box center [762, 93] width 42 height 22
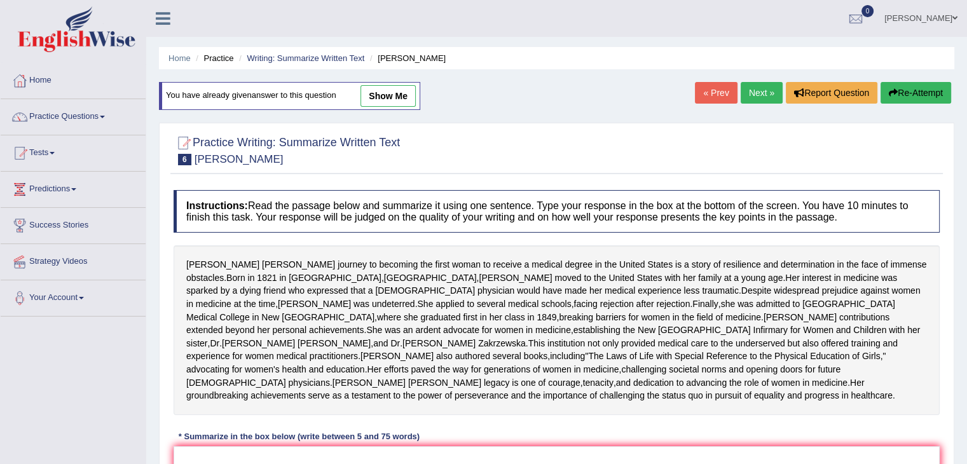
click at [760, 86] on link "Next »" at bounding box center [762, 93] width 42 height 22
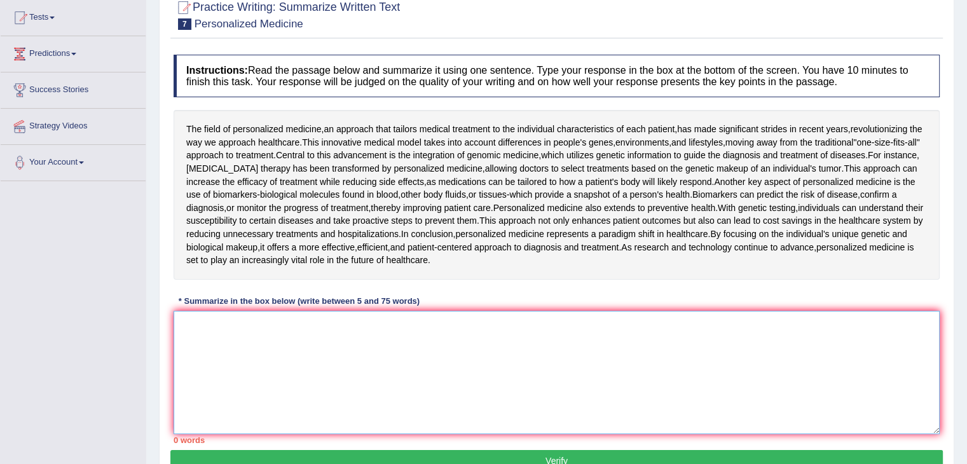
click at [492, 400] on textarea at bounding box center [557, 372] width 766 height 123
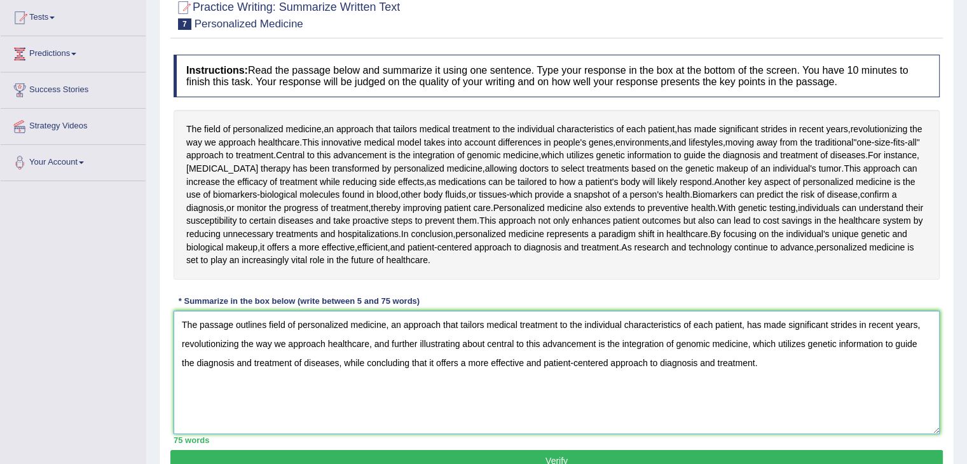
scroll to position [203, 0]
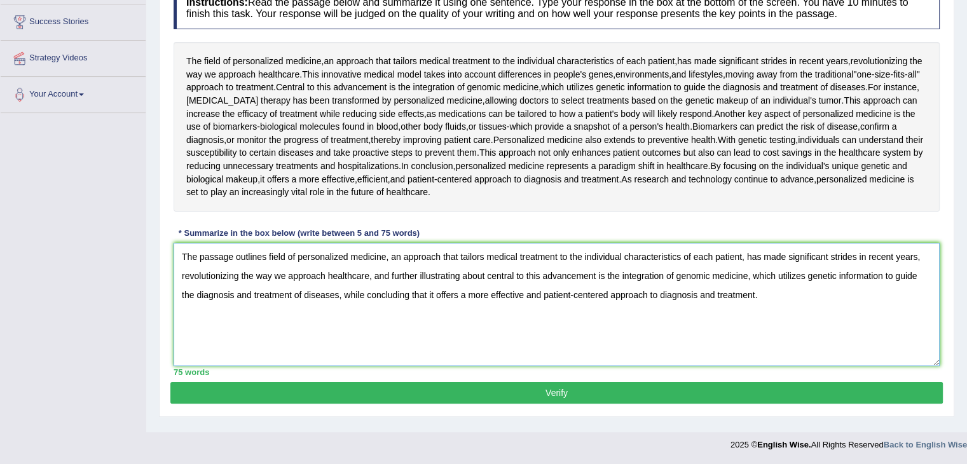
type textarea "The passage outlines field of personalized medicine, an approach that tailors m…"
click at [659, 391] on button "Verify" at bounding box center [556, 393] width 772 height 22
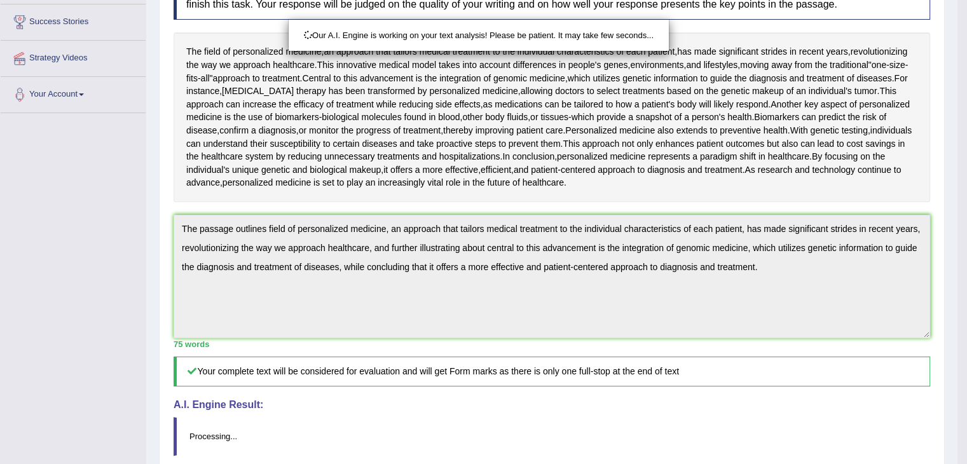
scroll to position [328, 0]
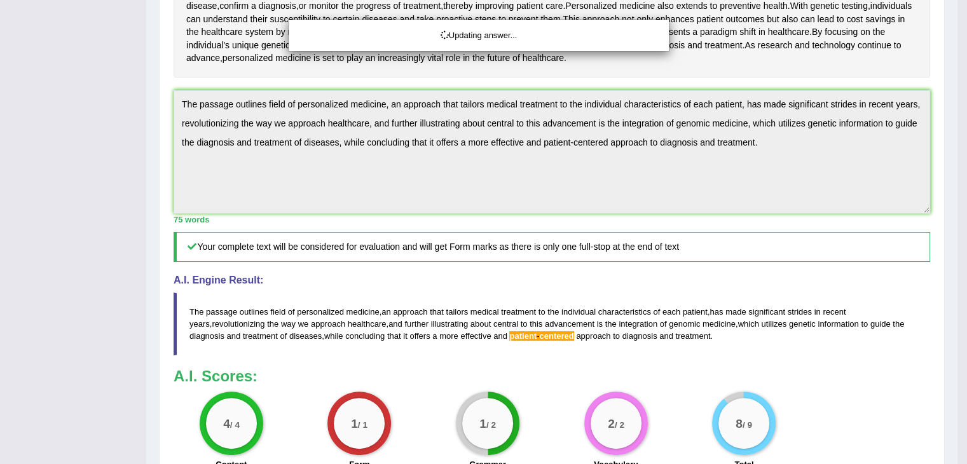
drag, startPoint x: 976, startPoint y: 214, endPoint x: 976, endPoint y: 321, distance: 107.4
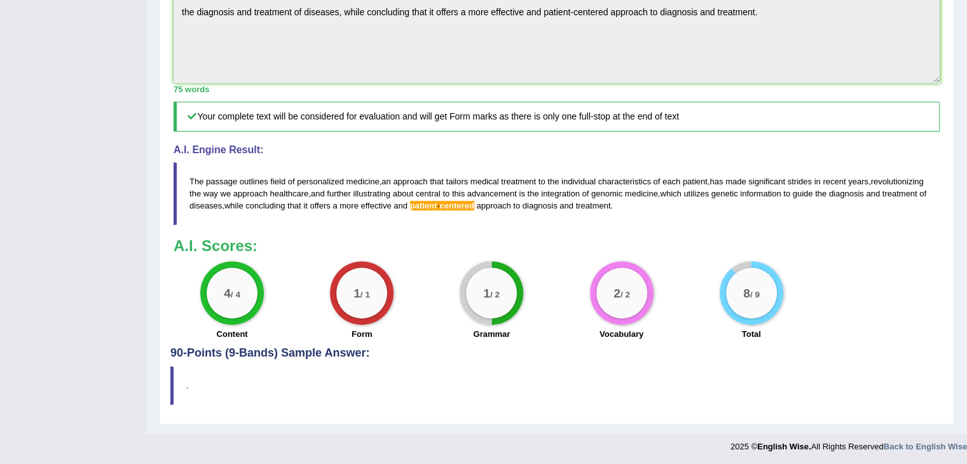
scroll to position [18, 0]
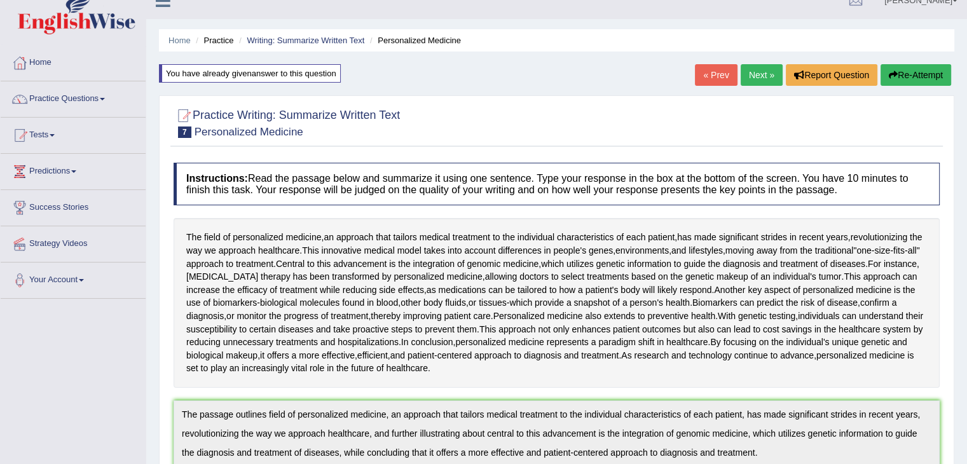
click at [753, 73] on link "Next »" at bounding box center [762, 75] width 42 height 22
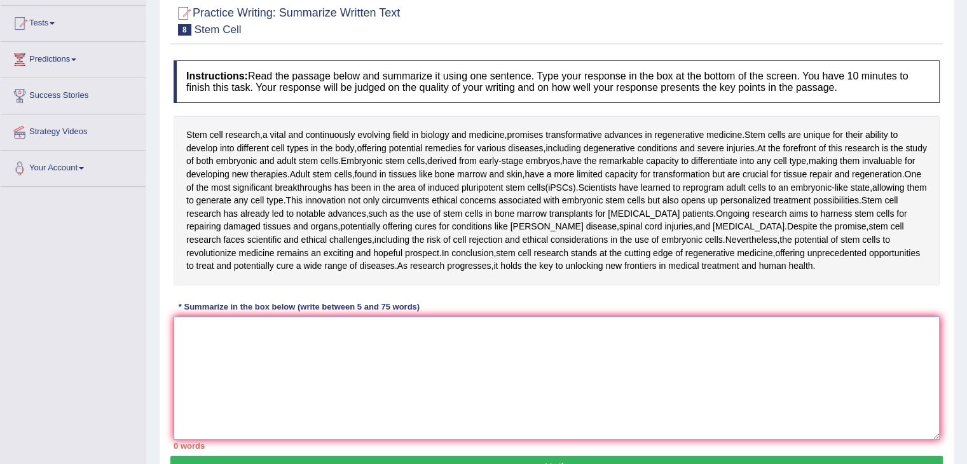
click at [427, 334] on textarea at bounding box center [557, 378] width 766 height 123
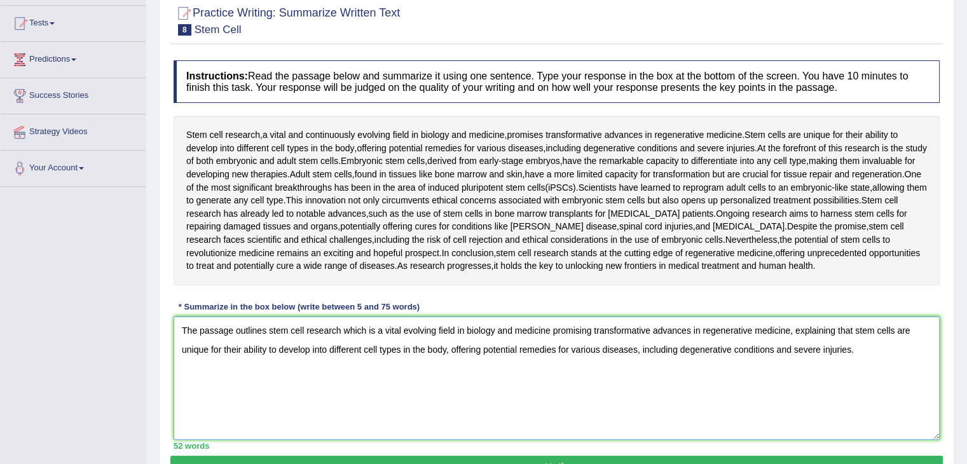
click at [861, 353] on textarea "The passage outlines stem cell research which is a vital evolving field in biol…" at bounding box center [557, 378] width 766 height 123
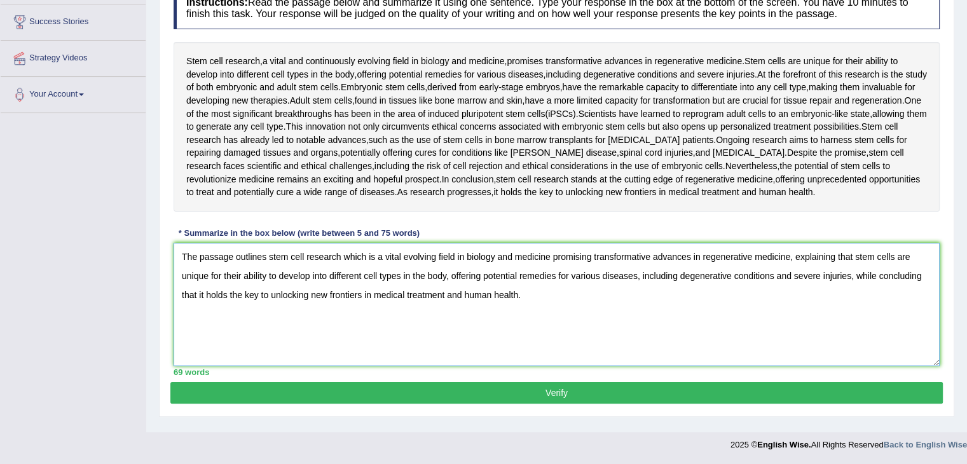
type textarea "The passage outlines stem cell research which is a vital evolving field in biol…"
click at [620, 390] on button "Verify" at bounding box center [556, 393] width 772 height 22
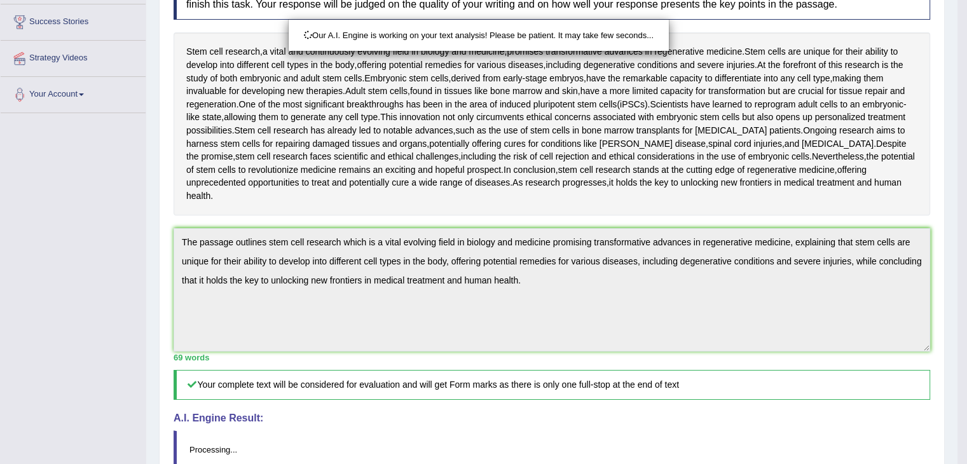
scroll to position [328, 0]
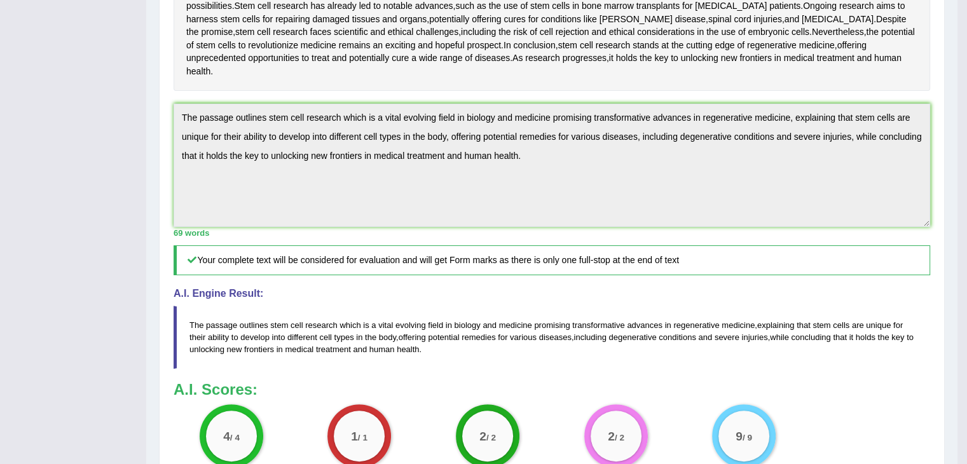
drag, startPoint x: 976, startPoint y: 280, endPoint x: 969, endPoint y: 146, distance: 134.9
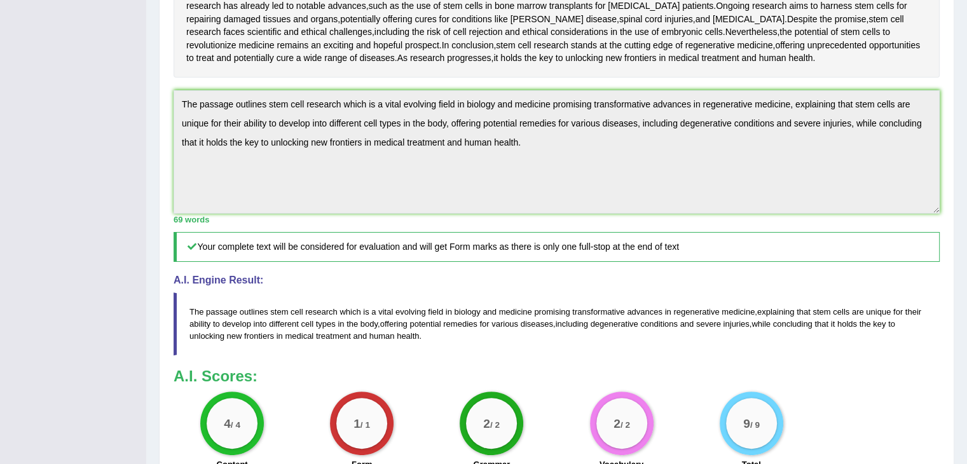
scroll to position [0, 0]
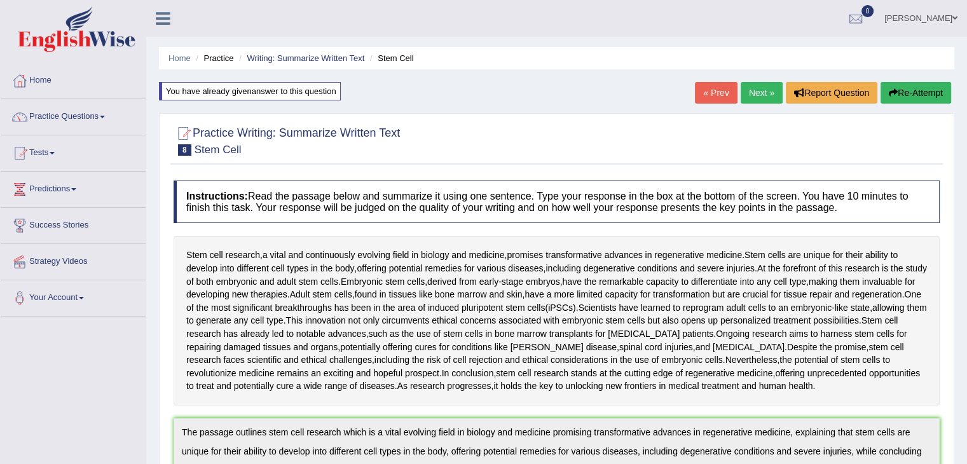
click at [755, 102] on div "« Prev Next » Report Question Re-Attempt" at bounding box center [824, 94] width 259 height 25
click at [755, 102] on link "Next »" at bounding box center [762, 93] width 42 height 22
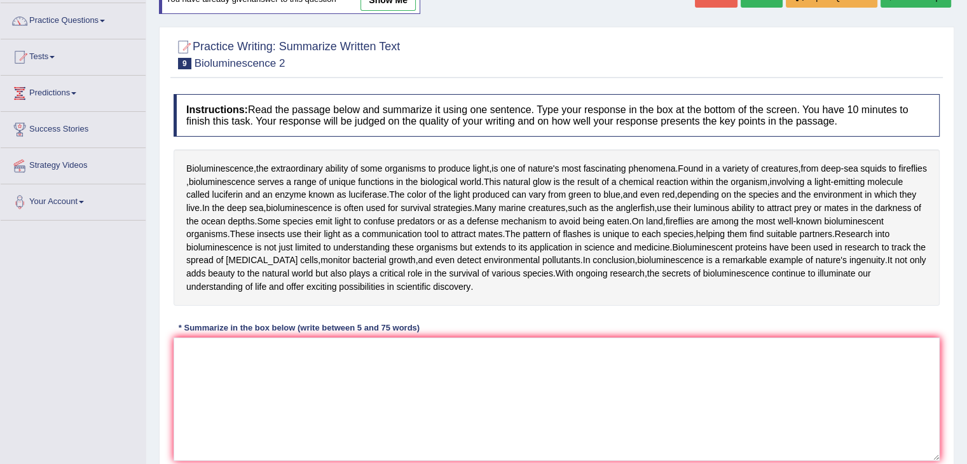
scroll to position [71, 0]
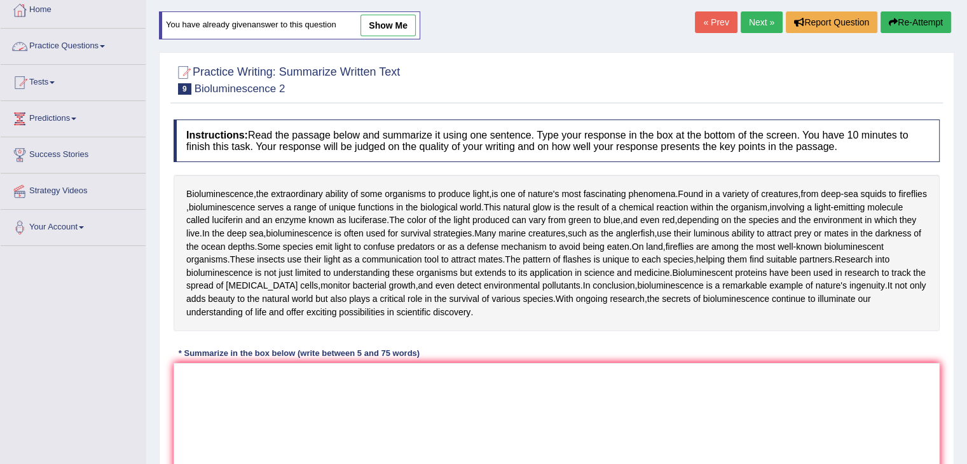
click at [69, 50] on link "Practice Questions" at bounding box center [73, 45] width 145 height 32
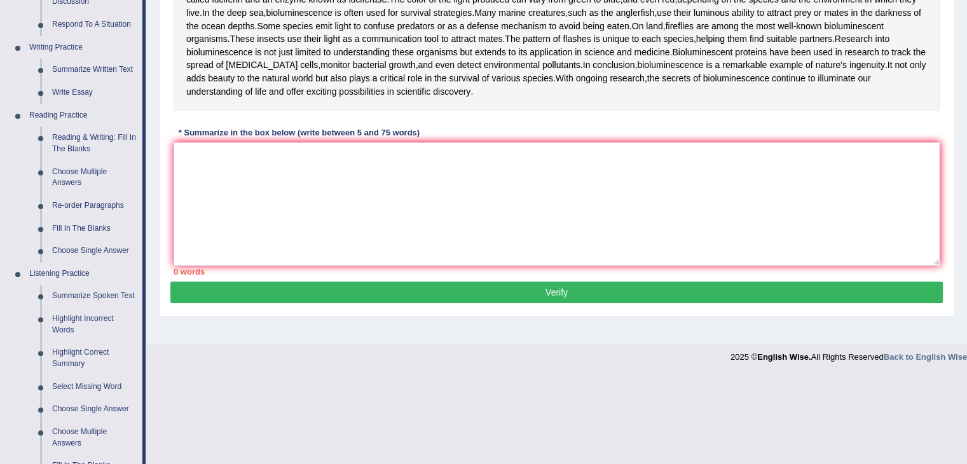
scroll to position [290, 0]
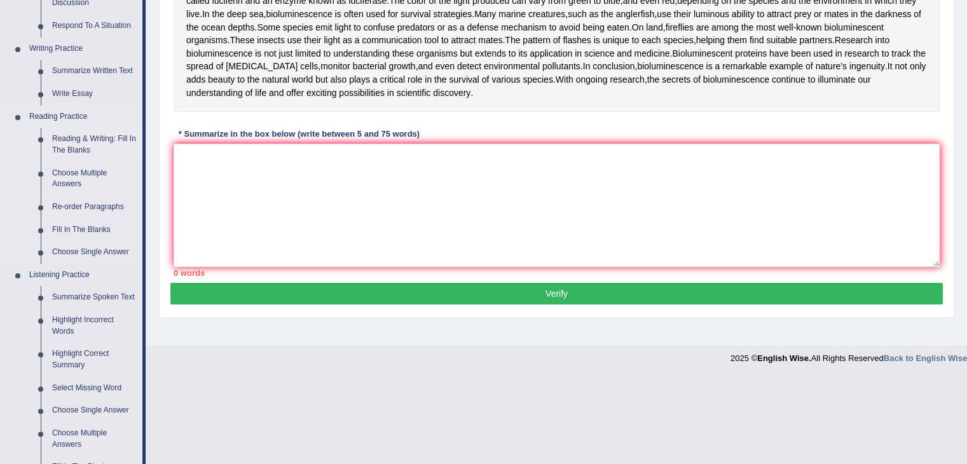
click at [77, 158] on link "Reading & Writing: Fill In The Blanks" at bounding box center [94, 145] width 96 height 34
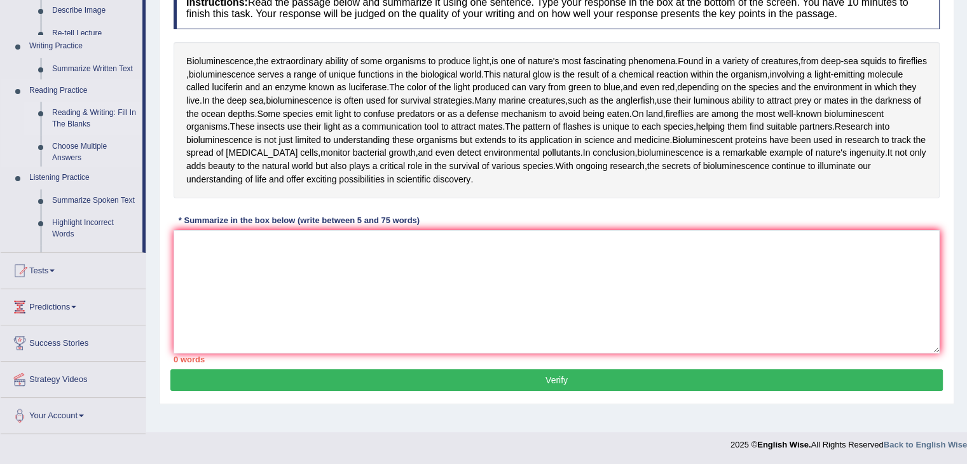
scroll to position [203, 0]
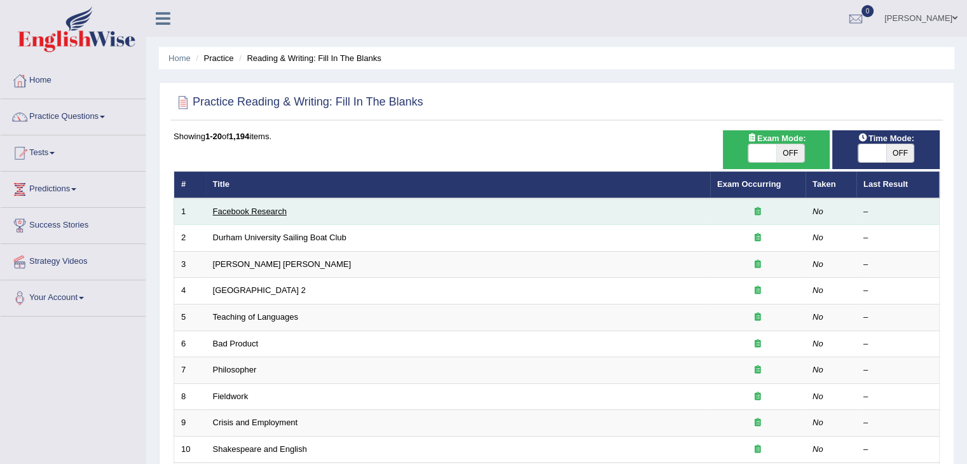
click at [243, 212] on link "Facebook Research" at bounding box center [250, 212] width 74 height 10
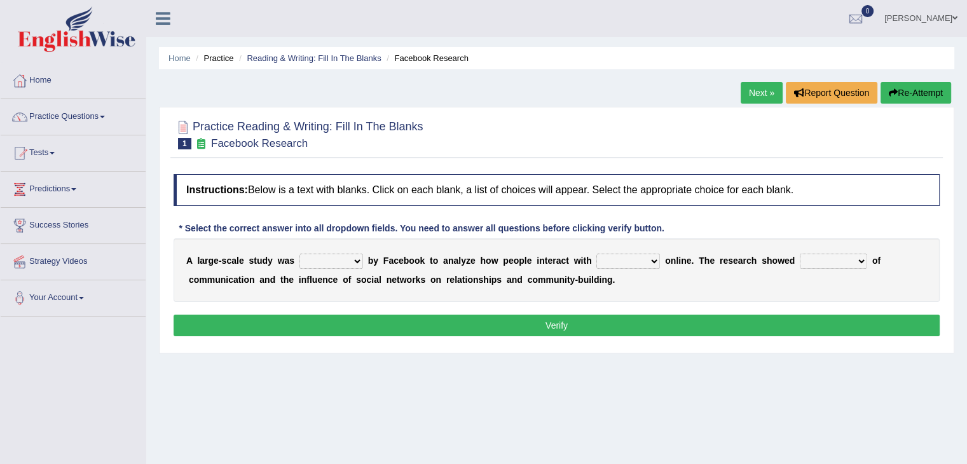
click at [320, 259] on select "surveyed had asked made" at bounding box center [331, 261] width 64 height 15
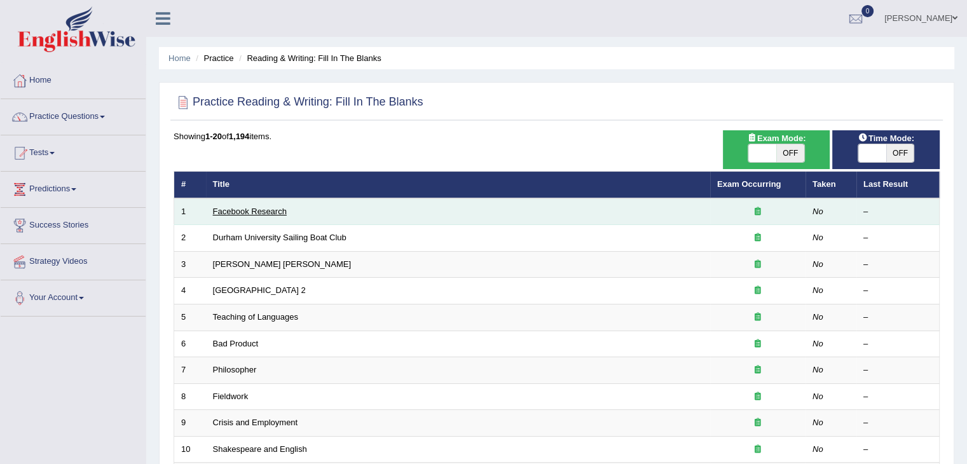
click at [236, 214] on link "Facebook Research" at bounding box center [250, 212] width 74 height 10
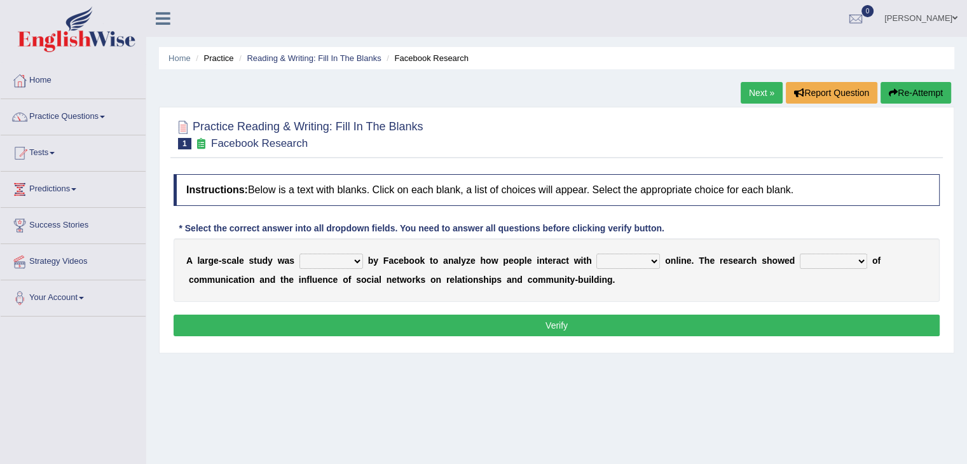
click at [328, 254] on select "surveyed had asked made" at bounding box center [331, 261] width 64 height 15
select select "made"
click at [299, 254] on select "surveyed had asked made" at bounding box center [331, 261] width 64 height 15
click at [620, 257] on select "together all each other another" at bounding box center [628, 261] width 64 height 15
select select "each other"
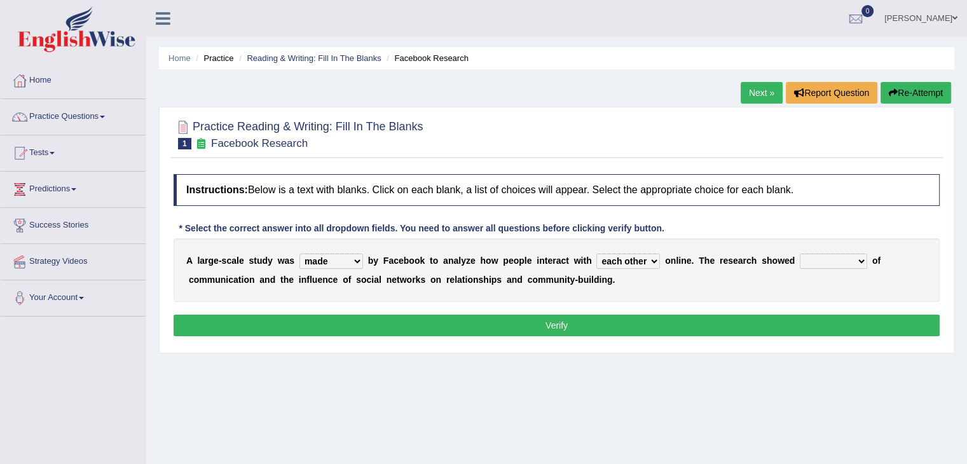
click at [596, 254] on select "together all each other another" at bounding box center [628, 261] width 64 height 15
click at [847, 263] on select "advantages standards fellowships patterns" at bounding box center [833, 261] width 67 height 15
select select "advantages"
click at [800, 254] on select "advantages standards fellowships patterns" at bounding box center [833, 261] width 67 height 15
click at [737, 329] on button "Verify" at bounding box center [557, 326] width 766 height 22
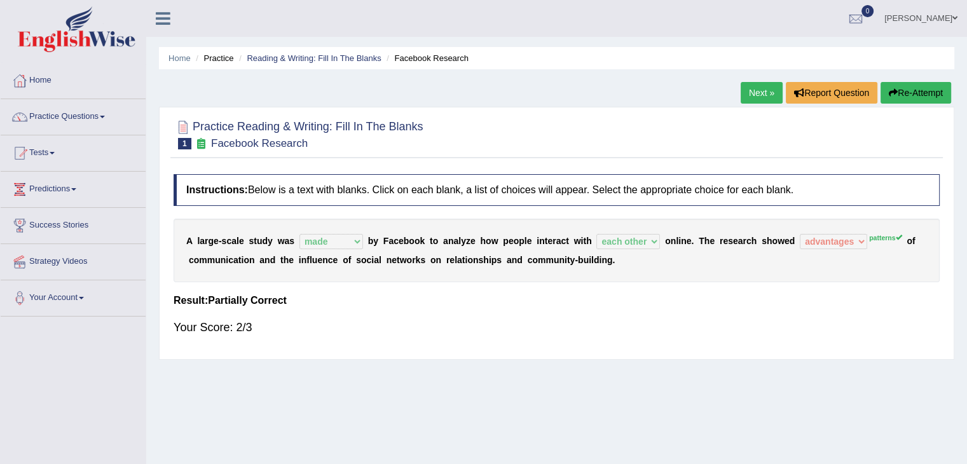
click at [758, 90] on link "Next »" at bounding box center [762, 93] width 42 height 22
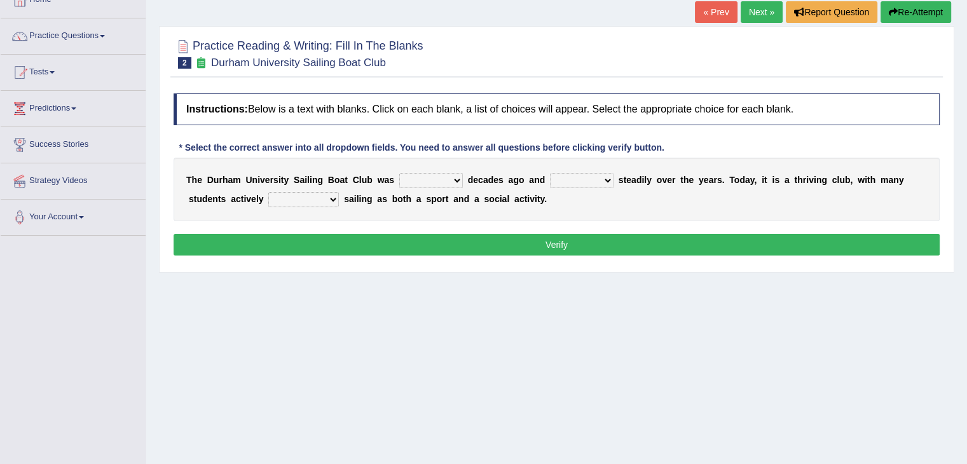
click at [423, 175] on select "found fund founded find" at bounding box center [431, 180] width 64 height 15
select select "founded"
click at [399, 173] on select "found fund founded find" at bounding box center [431, 180] width 64 height 15
click at [570, 179] on select "grow growing has grown grown" at bounding box center [582, 180] width 64 height 15
click at [550, 173] on select "grow growing has grown grown" at bounding box center [582, 180] width 64 height 15
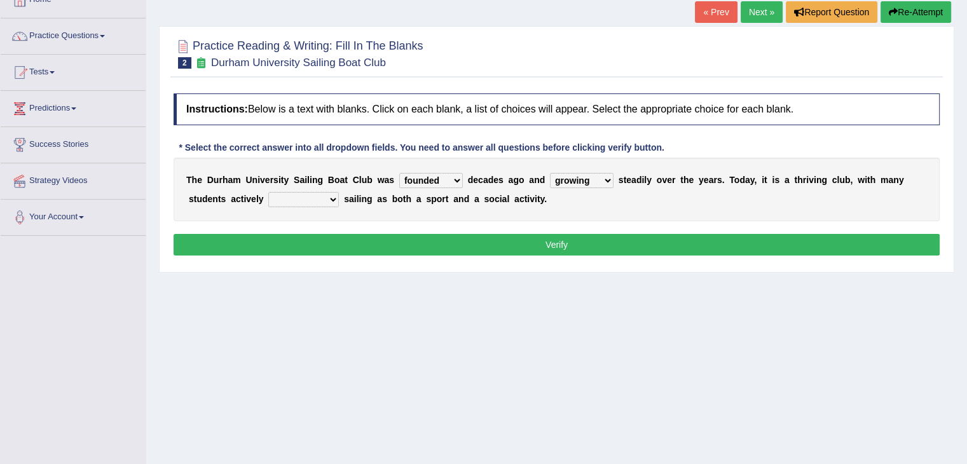
click at [592, 179] on select "grow growing has grown grown" at bounding box center [582, 180] width 64 height 15
select select "has grown"
click at [550, 173] on select "grow growing has grown grown" at bounding box center [582, 180] width 64 height 15
click at [318, 194] on select "enjoy enjoyed are enjoying enjoying" at bounding box center [303, 199] width 71 height 15
select select "enjoying"
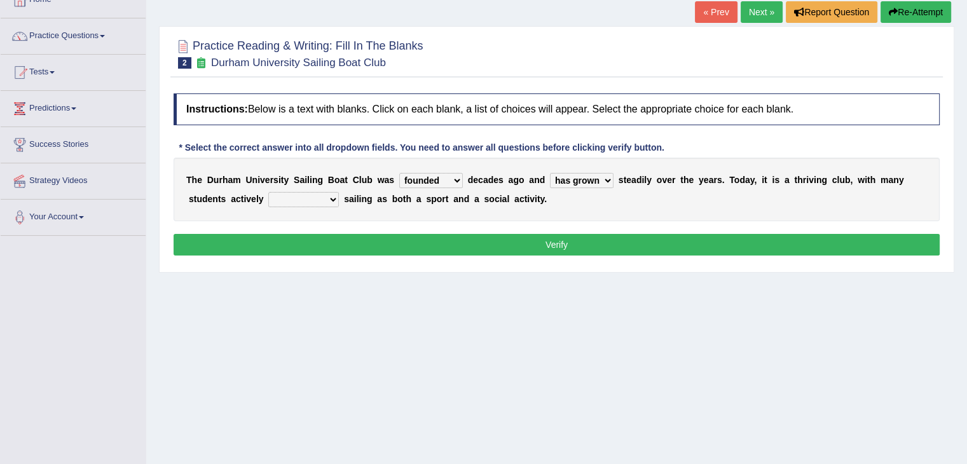
click at [268, 192] on select "enjoy enjoyed are enjoying enjoying" at bounding box center [303, 199] width 71 height 15
click at [395, 245] on button "Verify" at bounding box center [557, 245] width 766 height 22
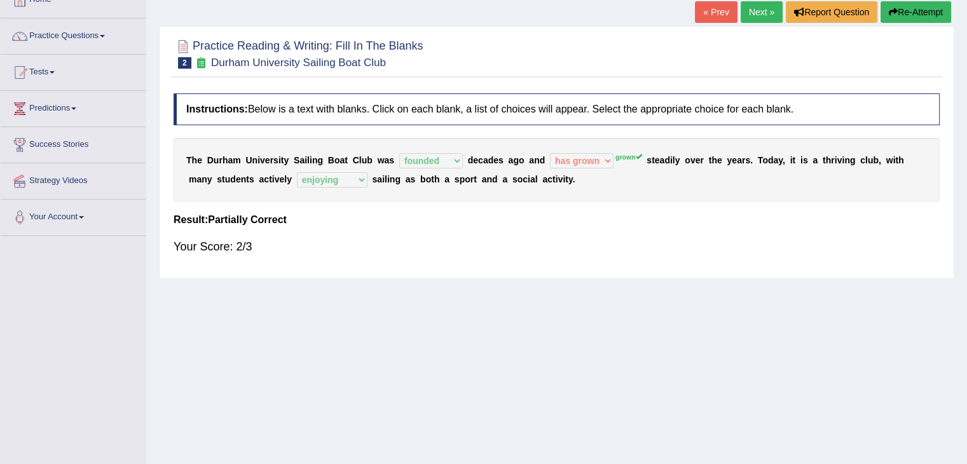
click at [753, 12] on link "Next »" at bounding box center [762, 12] width 42 height 22
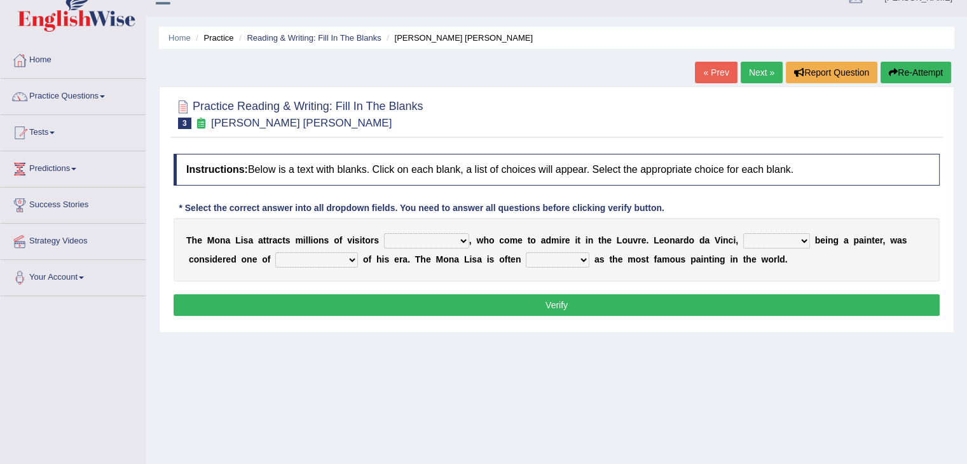
click at [411, 235] on select "around the year the all year all year round per year" at bounding box center [426, 240] width 85 height 15
select select "per year"
click at [384, 233] on select "around the year the all year all year round per year" at bounding box center [426, 240] width 85 height 15
click at [755, 236] on select "rather than as much as as well as as long as" at bounding box center [776, 240] width 67 height 15
select select "as well as"
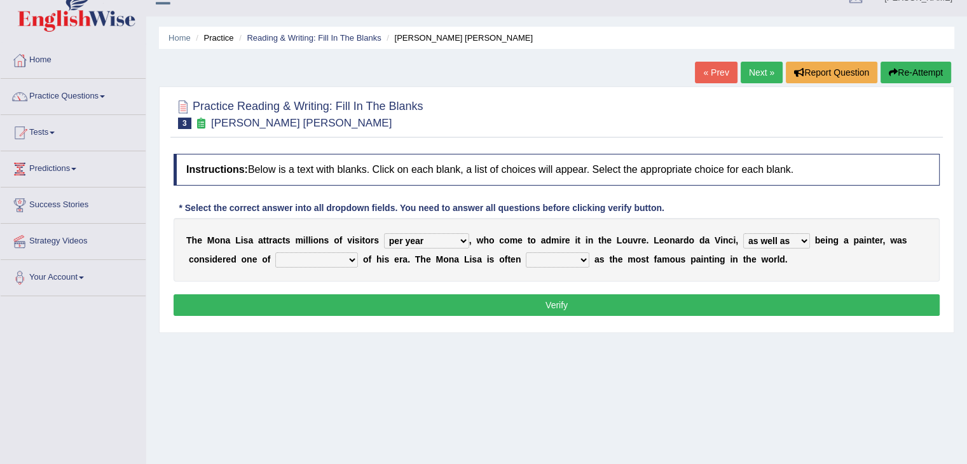
click at [743, 233] on select "rather than as much as as well as as long as" at bounding box center [776, 240] width 67 height 15
click at [340, 258] on select "better artists artist the better artist the best artists" at bounding box center [316, 259] width 83 height 15
select select "the best artists"
click at [275, 252] on select "better artists artist the better artist the best artists" at bounding box center [316, 259] width 83 height 15
click at [542, 258] on select "classified suggested predicted described" at bounding box center [558, 259] width 64 height 15
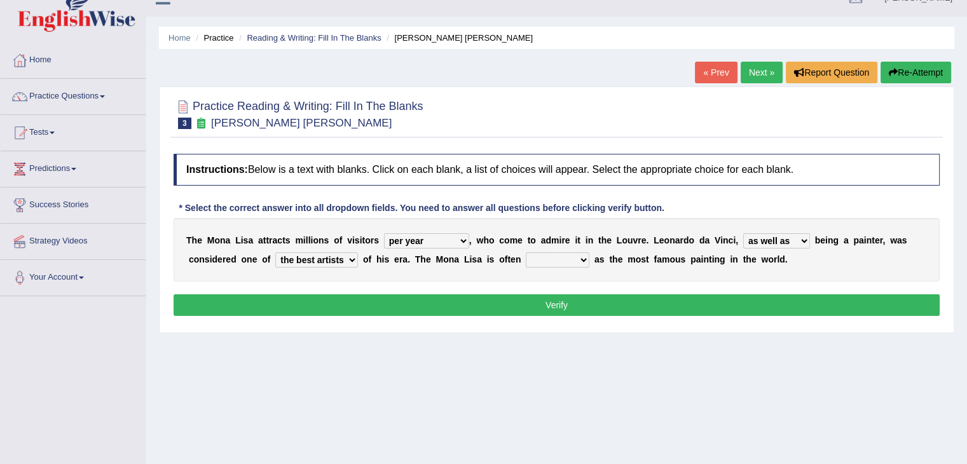
select select "described"
click at [526, 252] on select "classified suggested predicted described" at bounding box center [558, 259] width 64 height 15
click at [510, 301] on button "Verify" at bounding box center [557, 305] width 766 height 22
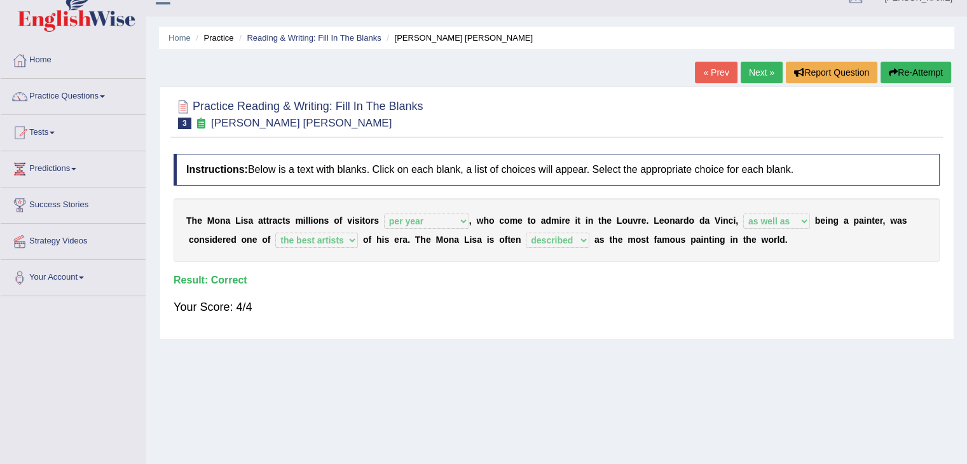
click at [756, 74] on link "Next »" at bounding box center [762, 73] width 42 height 22
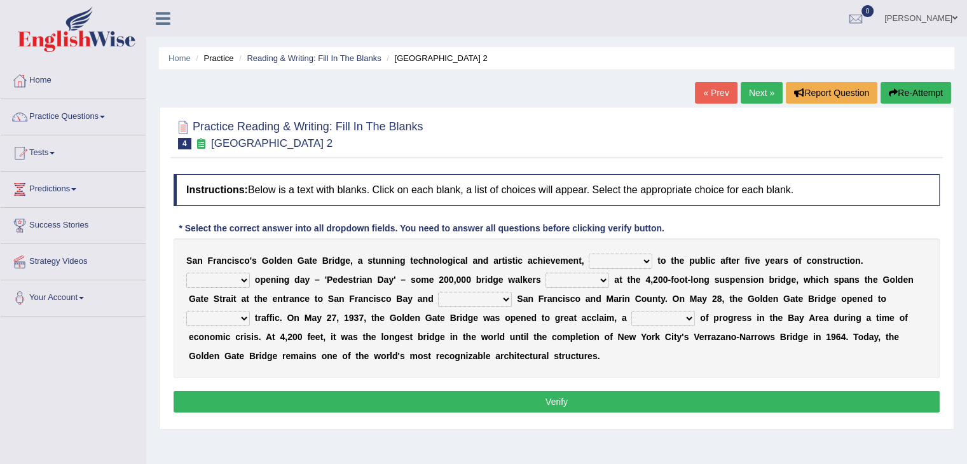
click at [613, 260] on select "opens closes appears equals" at bounding box center [621, 261] width 64 height 15
select select "opens"
click at [589, 254] on select "opens closes appears equals" at bounding box center [621, 261] width 64 height 15
click at [239, 280] on select "On During Since When" at bounding box center [218, 280] width 64 height 15
click at [186, 273] on select "On During Since When" at bounding box center [218, 280] width 64 height 15
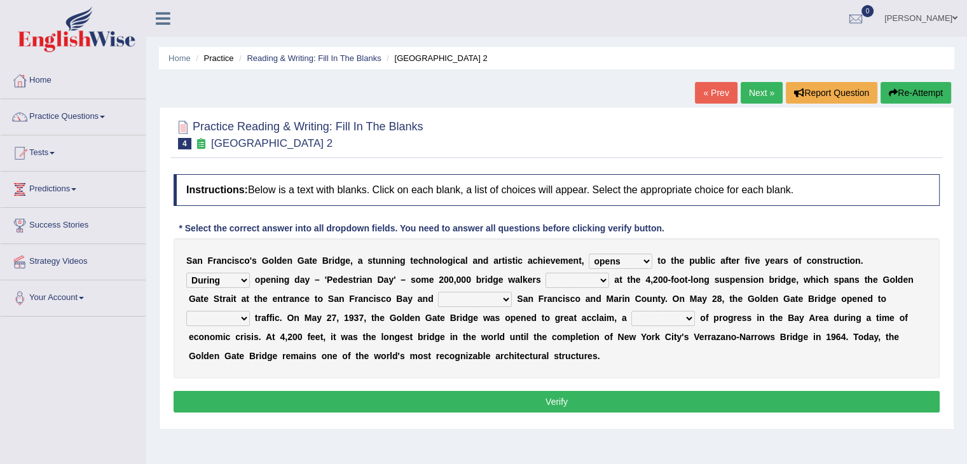
click at [564, 282] on select "stationed looked marveled laughed" at bounding box center [577, 280] width 64 height 15
click at [231, 277] on select "On During Since When" at bounding box center [218, 280] width 64 height 15
click at [186, 273] on select "On During Since When" at bounding box center [218, 280] width 64 height 15
click at [564, 280] on select "stationed looked marveled laughed" at bounding box center [577, 280] width 64 height 15
click at [222, 277] on select "On During Since When" at bounding box center [218, 280] width 64 height 15
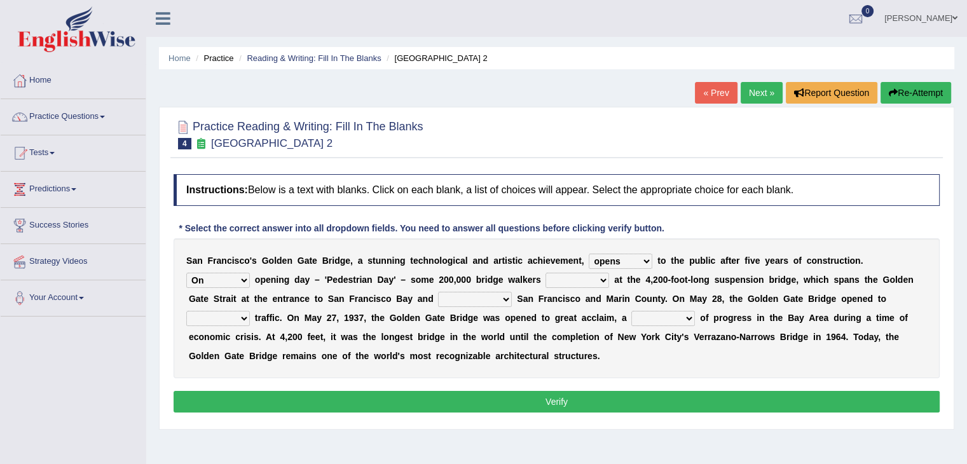
select select "During"
click at [186, 273] on select "On During Since When" at bounding box center [218, 280] width 64 height 15
click at [577, 275] on select "stationed looked marveled laughed" at bounding box center [577, 280] width 64 height 15
select select "looked"
click at [545, 273] on select "stationed looked marveled laughed" at bounding box center [577, 280] width 64 height 15
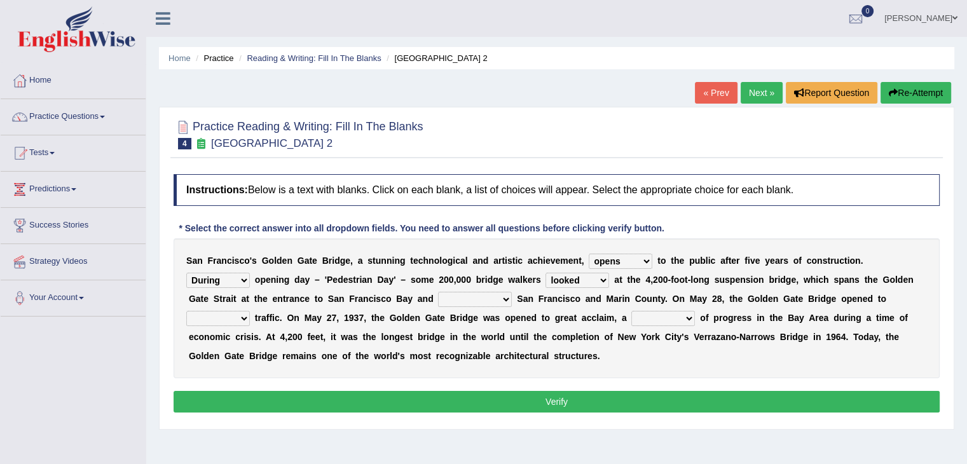
click at [580, 287] on div "S a n F r a n c i s c o ' s G o l d e n G a t e B r i d g e , a s t u n n i n g…" at bounding box center [557, 308] width 766 height 140
click at [585, 283] on select "stationed looked marveled laughed" at bounding box center [577, 280] width 64 height 15
click at [585, 275] on select "stationed looked marveled laughed" at bounding box center [577, 280] width 64 height 15
click at [545, 273] on select "stationed looked marveled laughed" at bounding box center [577, 280] width 64 height 15
click at [474, 299] on select "separates connects channels differentiates" at bounding box center [475, 299] width 74 height 15
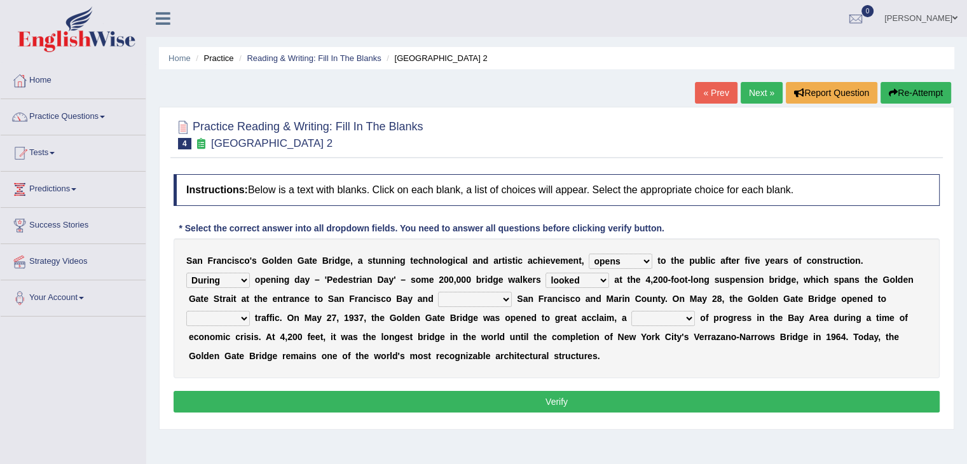
select select "connects"
click at [438, 292] on select "separates connects channels differentiates" at bounding box center [475, 299] width 74 height 15
click at [217, 313] on select "aquatic vehicular airborne watertight" at bounding box center [218, 318] width 64 height 15
select select "aquatic"
click at [186, 311] on select "aquatic vehicular airborne watertight" at bounding box center [218, 318] width 64 height 15
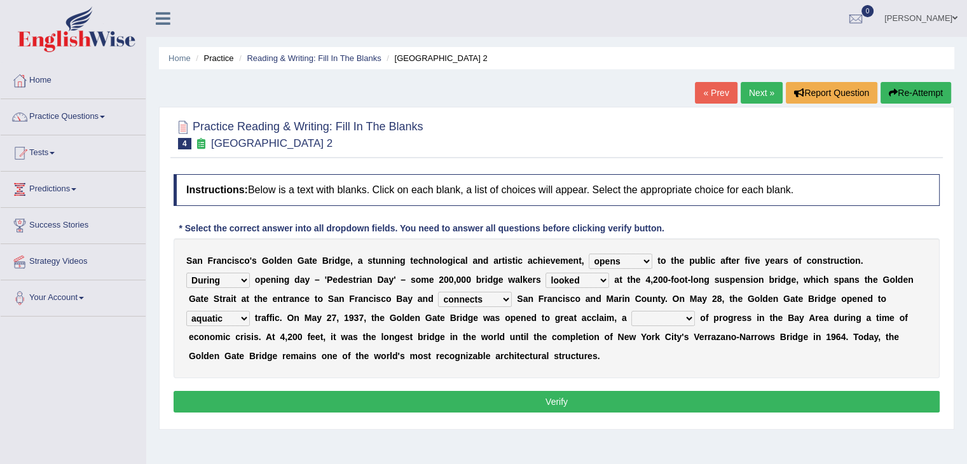
click at [647, 315] on select "denial symbol technique yield" at bounding box center [663, 318] width 64 height 15
click at [631, 311] on select "denial symbol technique yield" at bounding box center [663, 318] width 64 height 15
click at [665, 317] on select "denial symbol technique yield" at bounding box center [663, 318] width 64 height 15
select select "technique"
click at [631, 311] on select "denial symbol technique yield" at bounding box center [663, 318] width 64 height 15
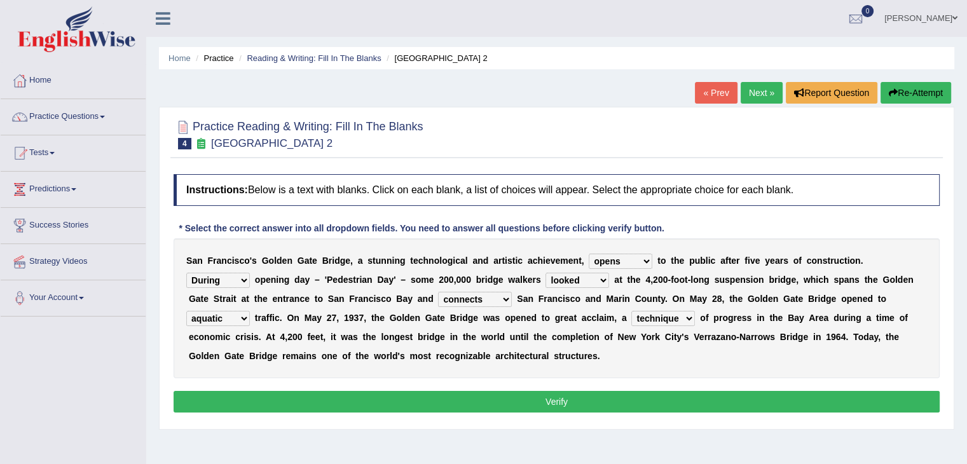
click at [618, 395] on button "Verify" at bounding box center [557, 402] width 766 height 22
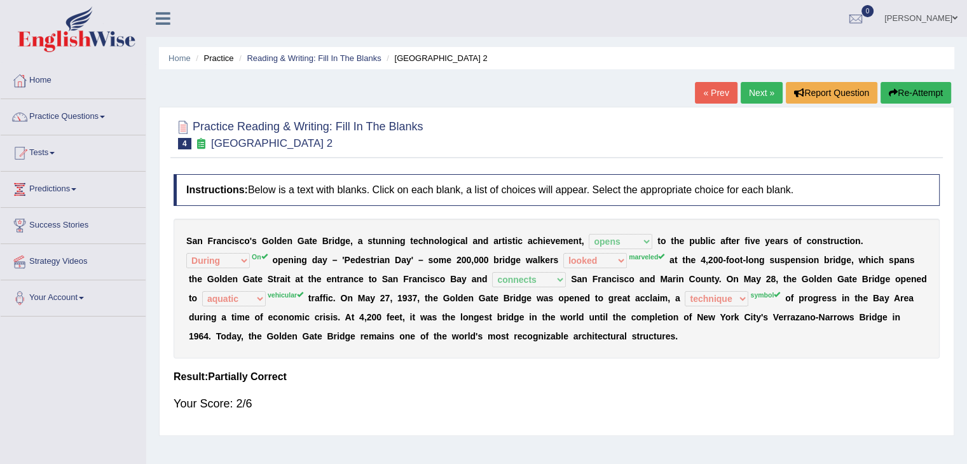
click at [756, 92] on link "Next »" at bounding box center [762, 93] width 42 height 22
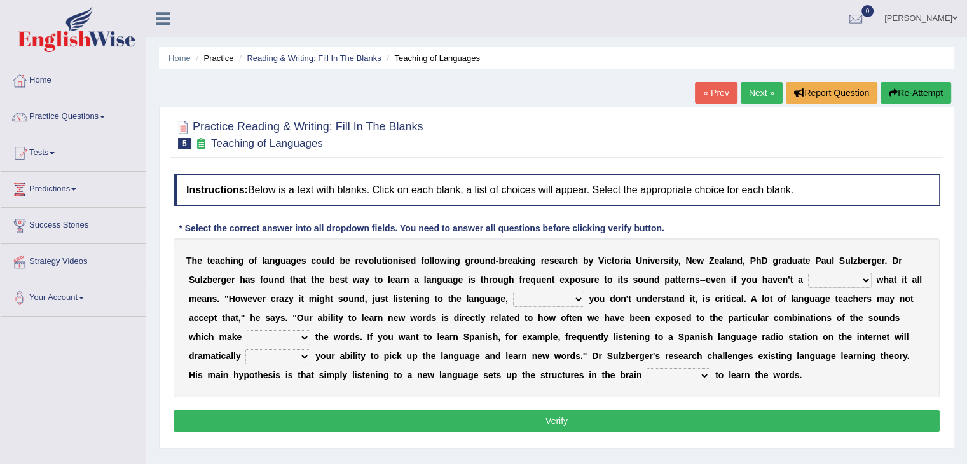
click at [826, 275] on select "dew claw clue due" at bounding box center [840, 280] width 64 height 15
select select "clue"
click at [808, 273] on select "dew claw clue due" at bounding box center [840, 280] width 64 height 15
click at [537, 297] on select "but also all together even though if so" at bounding box center [548, 299] width 71 height 15
select select "all together"
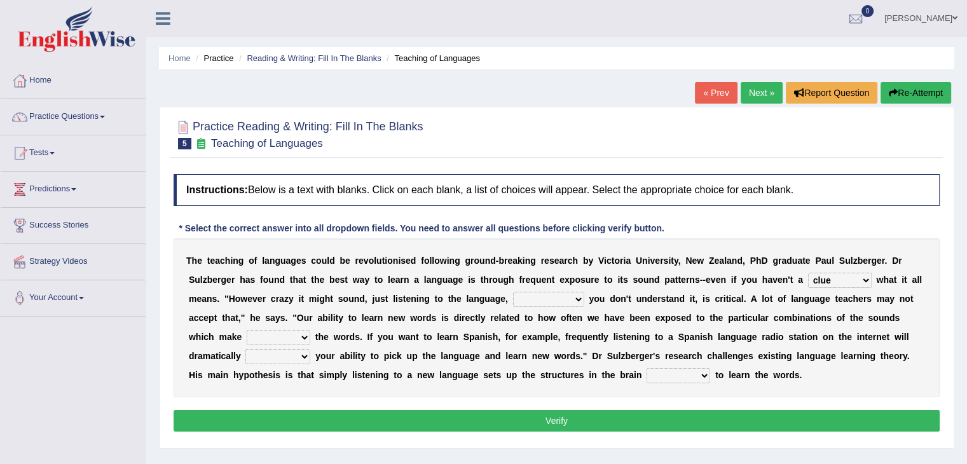
click at [513, 292] on select "but also all together even though if so" at bounding box center [548, 299] width 71 height 15
click at [282, 335] on select "down up of on" at bounding box center [279, 337] width 64 height 15
select select "of"
click at [247, 330] on select "down up of on" at bounding box center [279, 337] width 64 height 15
click at [292, 354] on select "evaluate exaggerate describe boost" at bounding box center [277, 356] width 65 height 15
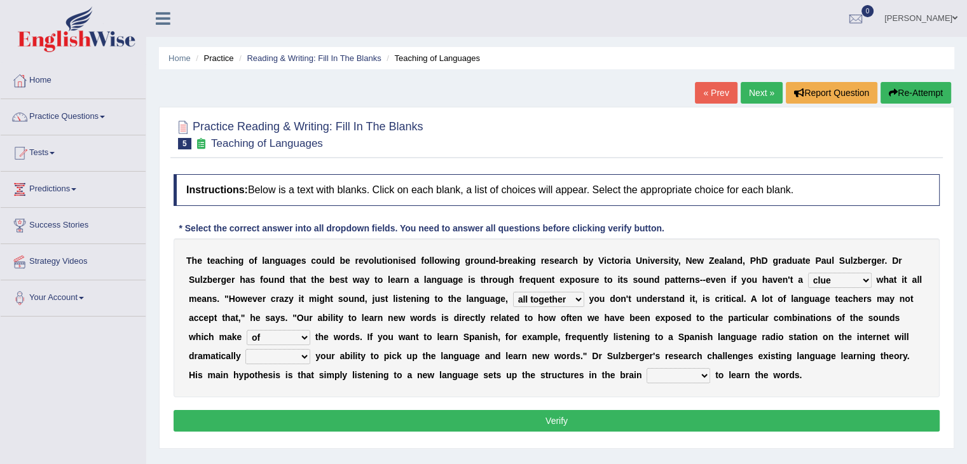
select select "boost"
click at [245, 349] on select "evaluate exaggerate describe boost" at bounding box center [277, 356] width 65 height 15
click at [654, 370] on select "requiring required directed to require" at bounding box center [678, 375] width 64 height 15
select select "requiring"
click at [646, 368] on select "requiring required directed to require" at bounding box center [678, 375] width 64 height 15
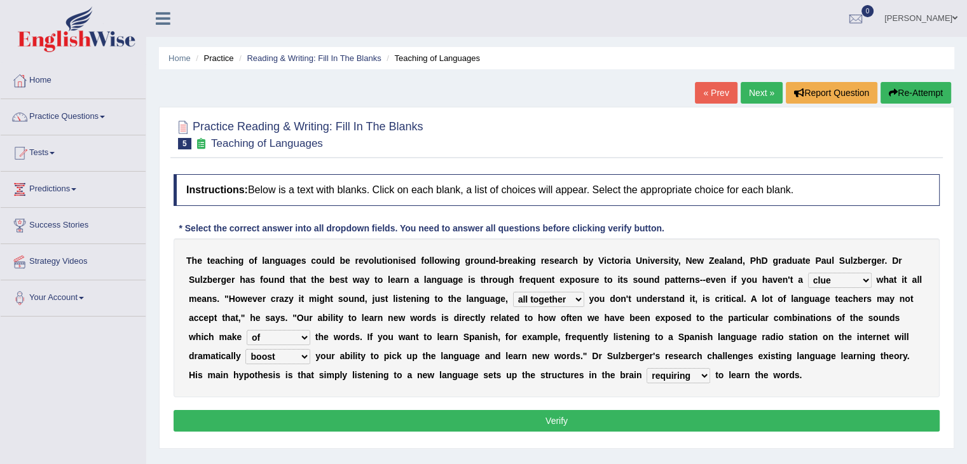
click at [638, 419] on button "Verify" at bounding box center [557, 421] width 766 height 22
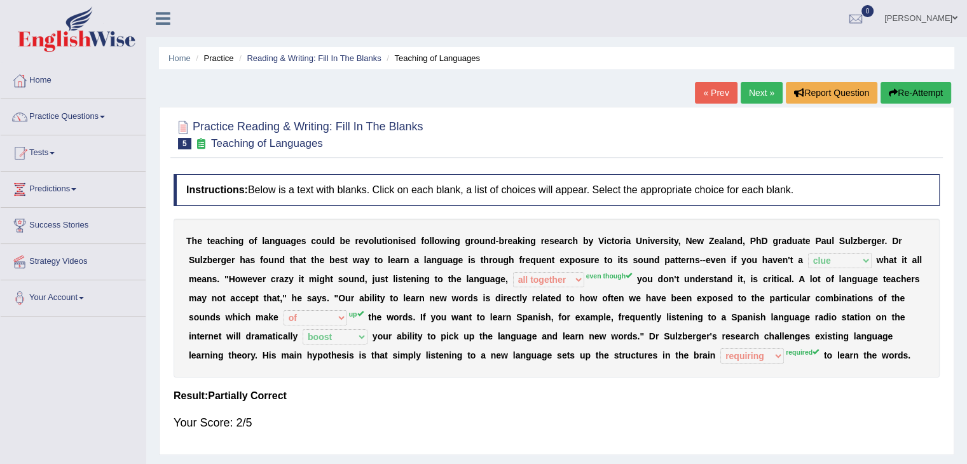
click at [753, 97] on link "Next »" at bounding box center [762, 93] width 42 height 22
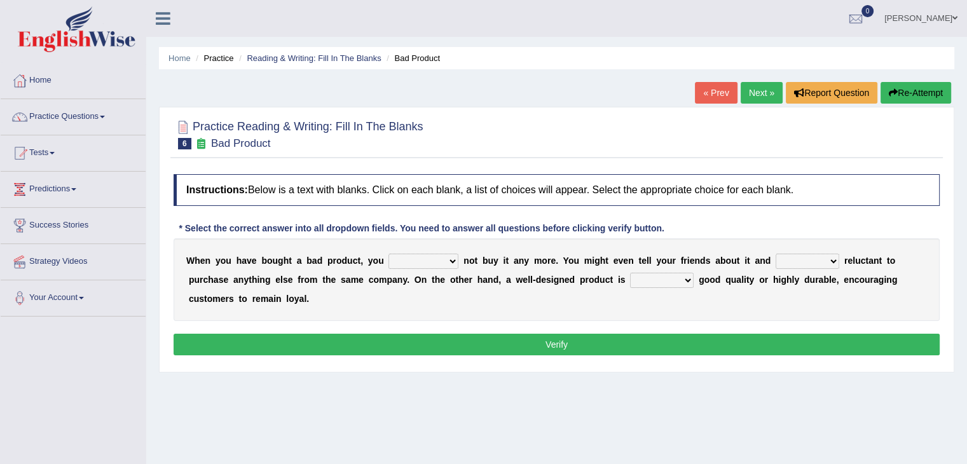
click at [433, 262] on select "would have should have should" at bounding box center [423, 261] width 70 height 15
select select "should"
click at [388, 254] on select "would have should have should" at bounding box center [423, 261] width 70 height 15
click at [798, 256] on select "is are be being" at bounding box center [807, 261] width 64 height 15
click at [775, 254] on select "is are be being" at bounding box center [807, 261] width 64 height 15
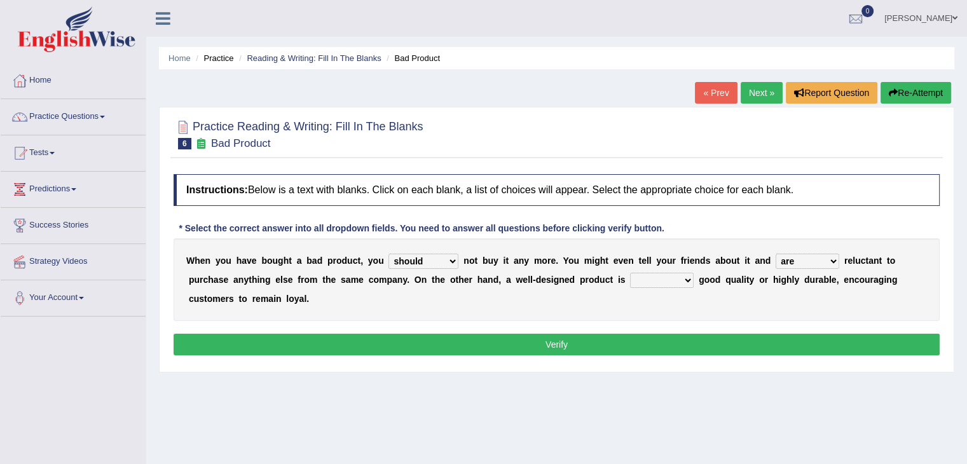
click at [801, 260] on select "is are be being" at bounding box center [807, 261] width 64 height 15
select select "is"
click at [775, 254] on select "is are be being" at bounding box center [807, 261] width 64 height 15
click at [664, 278] on select "both also neither either" at bounding box center [662, 280] width 64 height 15
select select "both"
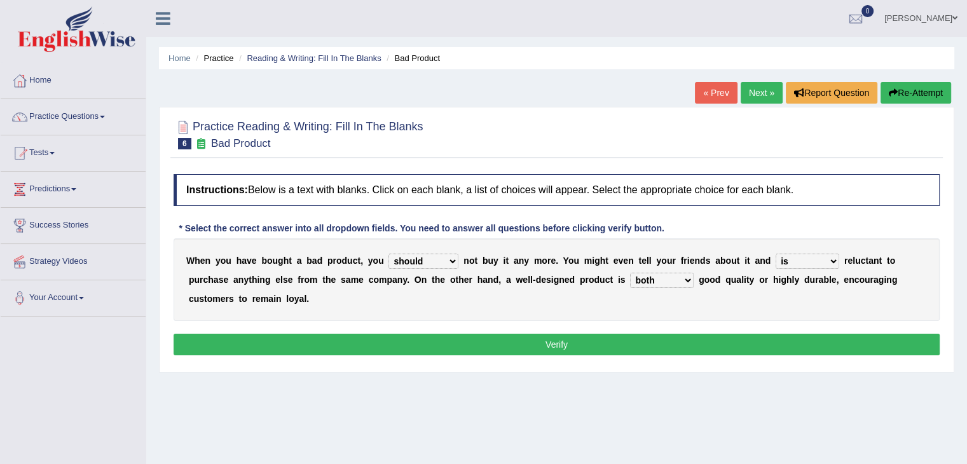
click at [630, 273] on select "both also neither either" at bounding box center [662, 280] width 64 height 15
click at [582, 342] on button "Verify" at bounding box center [557, 345] width 766 height 22
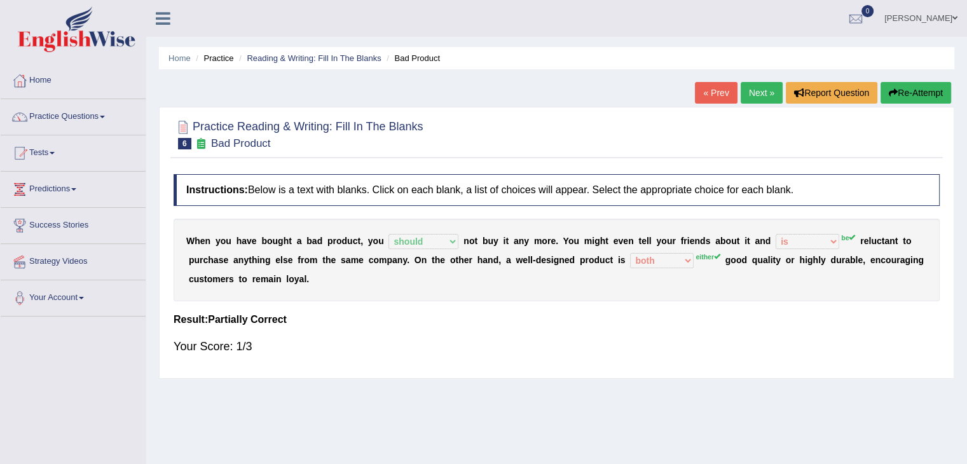
click at [749, 90] on link "Next »" at bounding box center [762, 93] width 42 height 22
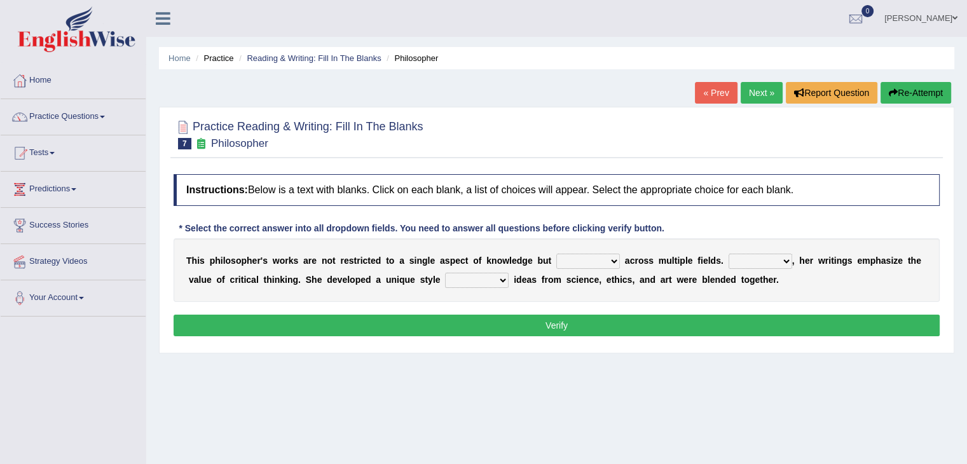
click at [600, 262] on select "constrain contain assemble extend" at bounding box center [588, 261] width 64 height 15
select select "extend"
click at [556, 254] on select "constrain contain assemble extend" at bounding box center [588, 261] width 64 height 15
click at [760, 259] on select "Rather So Moreover Likely" at bounding box center [760, 261] width 64 height 15
select select "So"
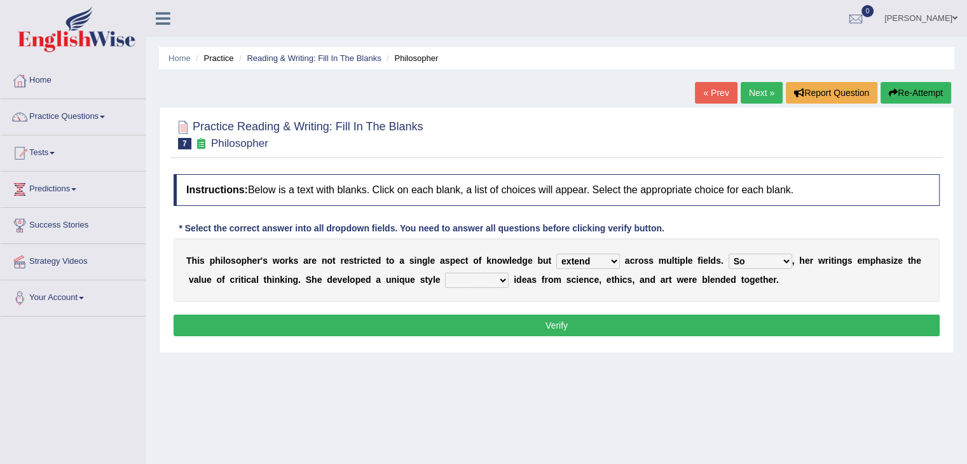
click at [728, 254] on select "Rather So Moreover Likely" at bounding box center [760, 261] width 64 height 15
click at [484, 277] on select "in that that which in which" at bounding box center [477, 280] width 64 height 15
select select "in which"
click at [445, 273] on select "in that that which in which" at bounding box center [477, 280] width 64 height 15
click at [523, 325] on button "Verify" at bounding box center [557, 326] width 766 height 22
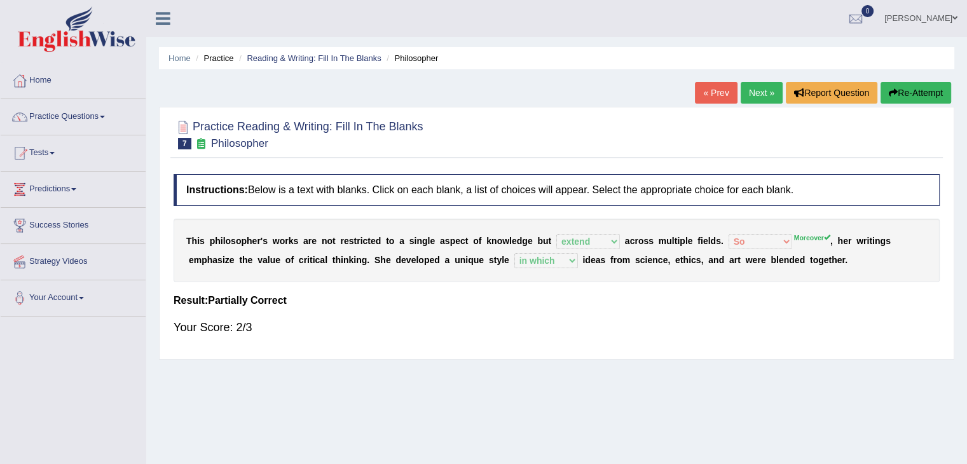
click at [754, 91] on link "Next »" at bounding box center [762, 93] width 42 height 22
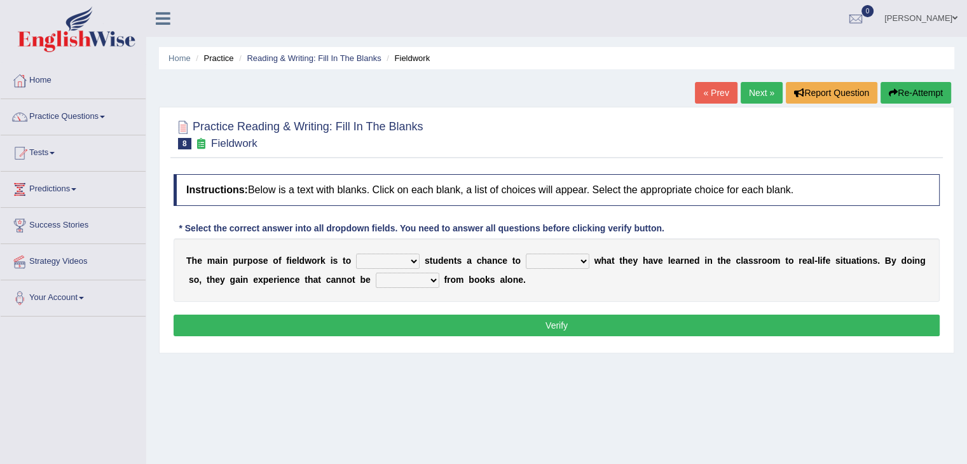
click at [381, 258] on select "resemble stow rave offer" at bounding box center [388, 261] width 64 height 15
select select "offer"
click at [356, 254] on select "resemble stow rave offer" at bounding box center [388, 261] width 64 height 15
click at [558, 260] on select "compare align apply dismount" at bounding box center [558, 261] width 64 height 15
select select "compare"
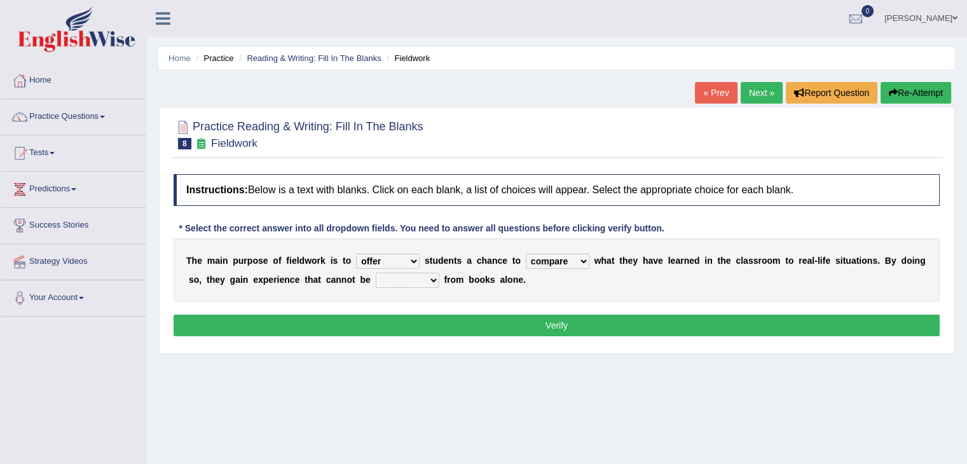
click at [526, 254] on select "compare align apply dismount" at bounding box center [558, 261] width 64 height 15
click at [389, 281] on select "originated prepared obtained touted" at bounding box center [408, 280] width 64 height 15
select select "obtained"
click at [376, 273] on select "originated prepared obtained touted" at bounding box center [408, 280] width 64 height 15
click at [457, 321] on button "Verify" at bounding box center [557, 326] width 766 height 22
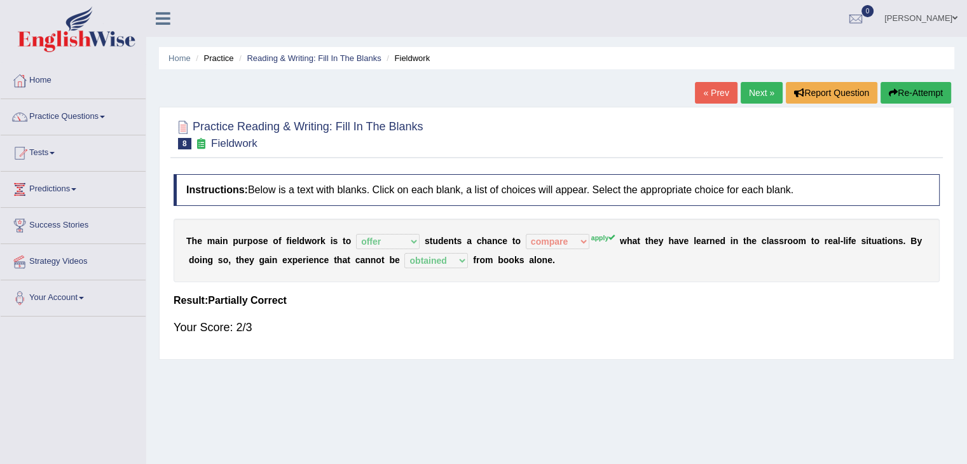
click at [759, 99] on link "Next »" at bounding box center [762, 93] width 42 height 22
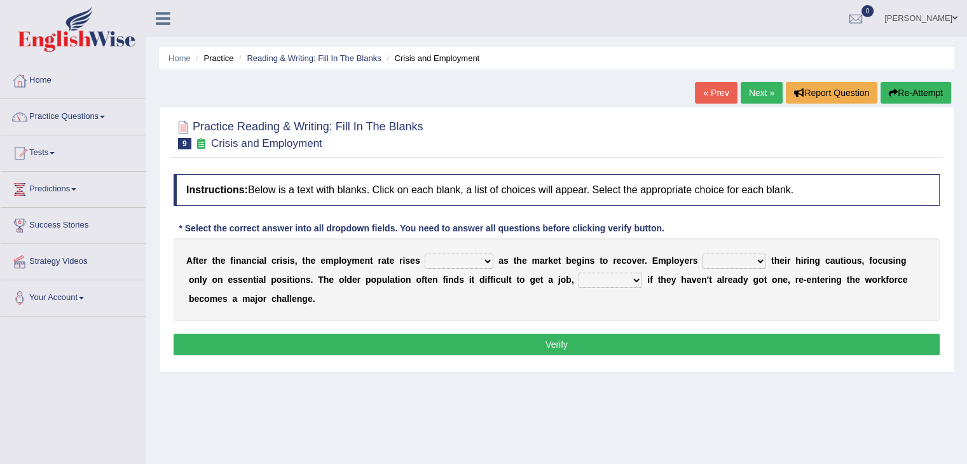
click at [449, 262] on select "normally conversely strenuously sharply" at bounding box center [459, 261] width 69 height 15
select select "sharply"
click at [425, 254] on select "normally conversely strenuously sharply" at bounding box center [459, 261] width 69 height 15
click at [716, 261] on select "keeping kept keep are kept" at bounding box center [734, 261] width 64 height 15
select select "keep"
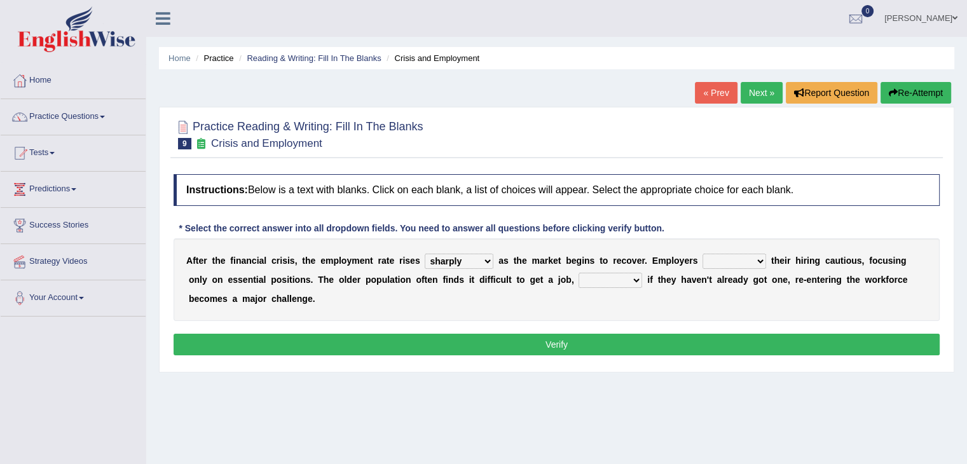
click at [702, 254] on select "keeping kept keep are kept" at bounding box center [734, 261] width 64 height 15
click at [589, 279] on select "although while then because" at bounding box center [610, 280] width 64 height 15
click at [609, 282] on select "although while then because" at bounding box center [610, 280] width 64 height 15
select select "because"
click at [578, 273] on select "although while then because" at bounding box center [610, 280] width 64 height 15
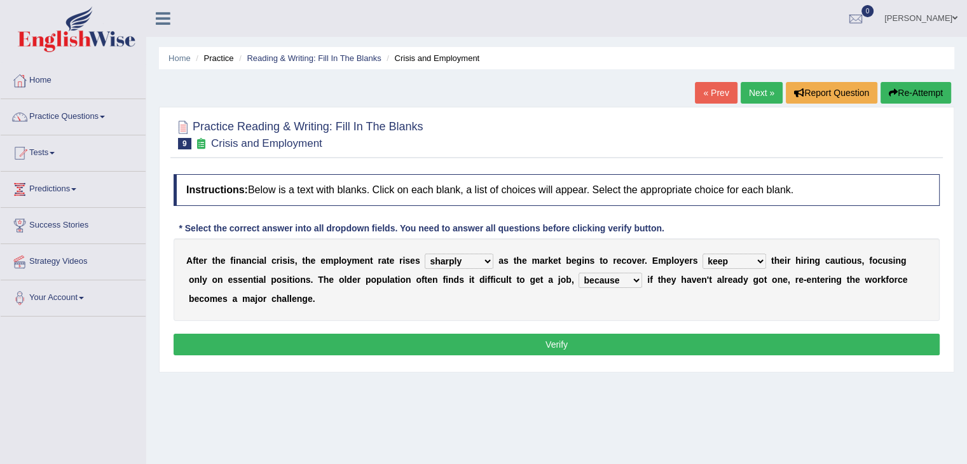
click at [590, 337] on button "Verify" at bounding box center [557, 345] width 766 height 22
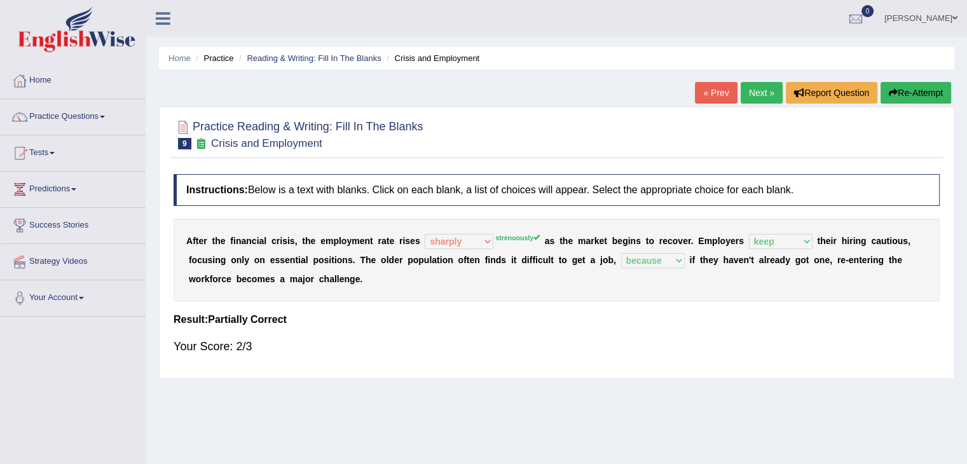
click at [749, 95] on link "Next »" at bounding box center [762, 93] width 42 height 22
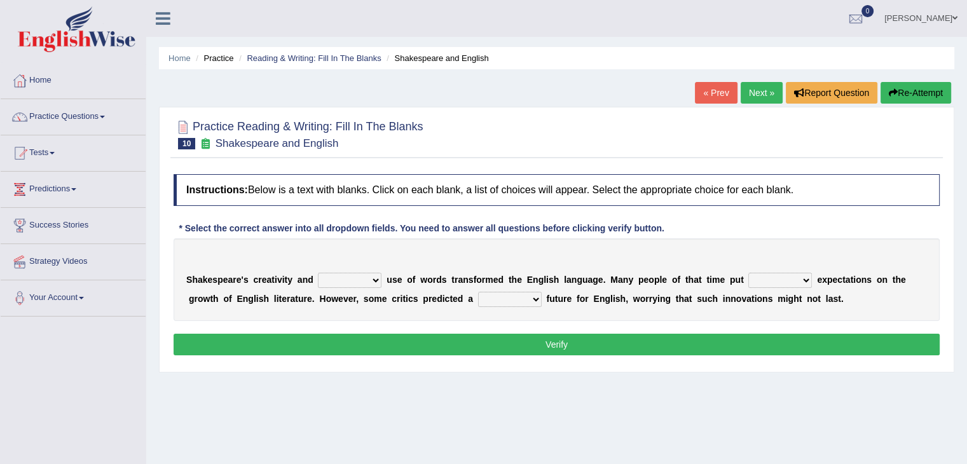
click at [350, 275] on select "idealized intensive fancied inventive" at bounding box center [350, 280] width 64 height 15
select select "intensive"
click at [318, 273] on select "idealized intensive fancied inventive" at bounding box center [350, 280] width 64 height 15
click at [768, 282] on select "wide much high more" at bounding box center [780, 280] width 64 height 15
select select "much"
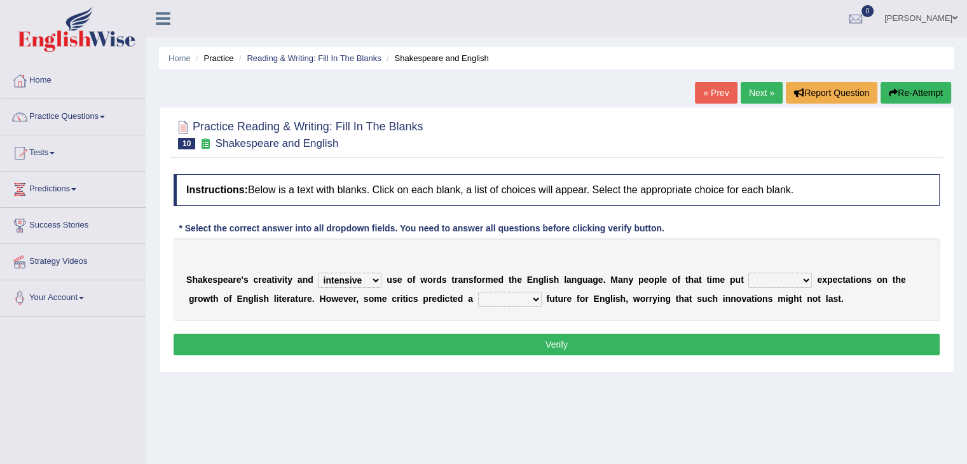
click at [748, 273] on select "wide much high more" at bounding box center [780, 280] width 64 height 15
click at [496, 300] on select "monetary promising irresistible daunting" at bounding box center [510, 299] width 64 height 15
select select "promising"
click at [478, 292] on select "monetary promising irresistible daunting" at bounding box center [510, 299] width 64 height 15
click at [557, 344] on button "Verify" at bounding box center [557, 345] width 766 height 22
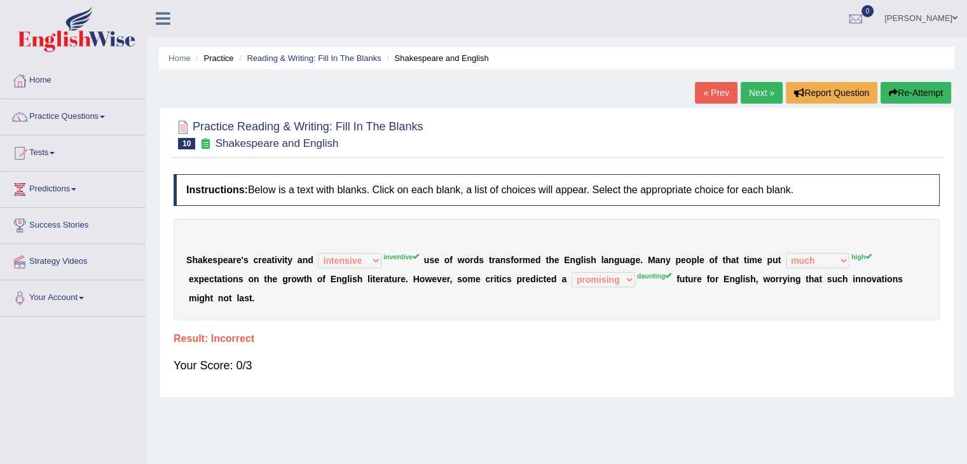
click at [756, 96] on link "Next »" at bounding box center [762, 93] width 42 height 22
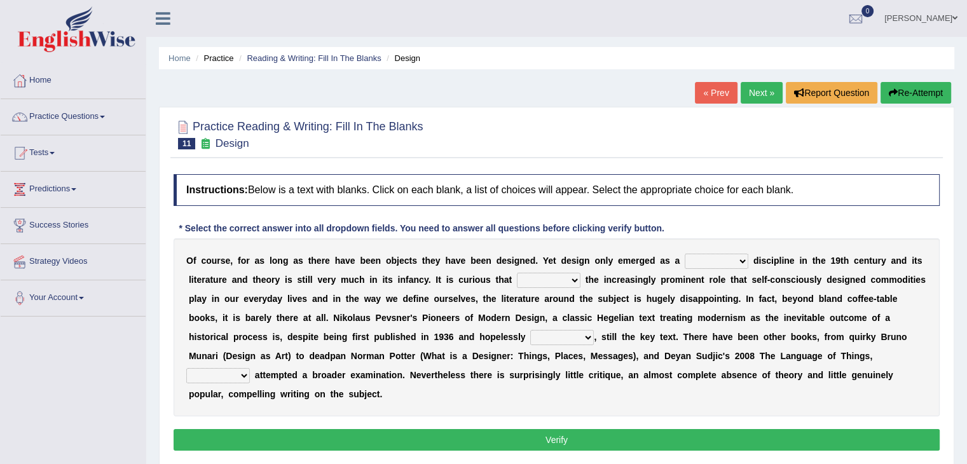
click at [714, 258] on select "bilateral ubiquitous foremost dedicated" at bounding box center [717, 261] width 64 height 15
select select "foremost"
click at [685, 254] on select "bilateral ubiquitous foremost dedicated" at bounding box center [717, 261] width 64 height 15
click at [553, 279] on select "since despite within through" at bounding box center [549, 280] width 64 height 15
select select "within"
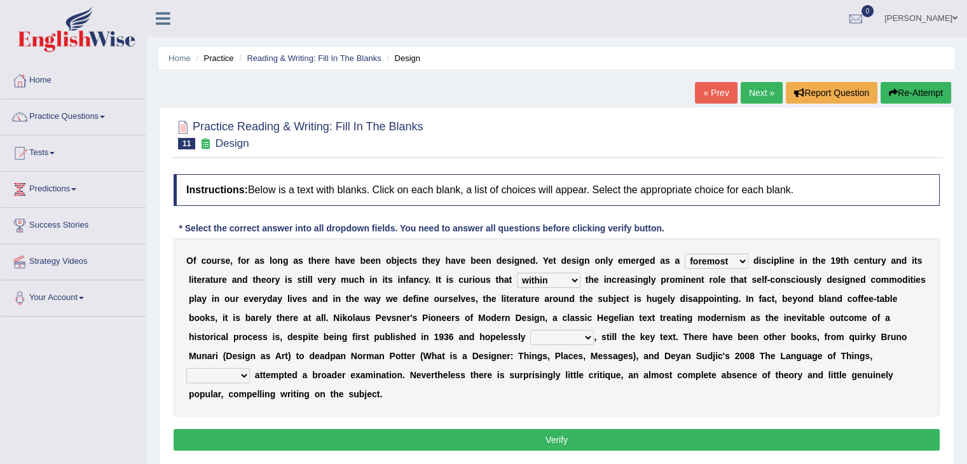
click at [517, 273] on select "since despite within through" at bounding box center [549, 280] width 64 height 15
click at [542, 269] on div "O f c o u r s e , f o r a s l o n g a s t h e r e h a v e b e e n o b j e c t s…" at bounding box center [557, 327] width 766 height 178
click at [543, 280] on select "since despite within through" at bounding box center [549, 280] width 64 height 15
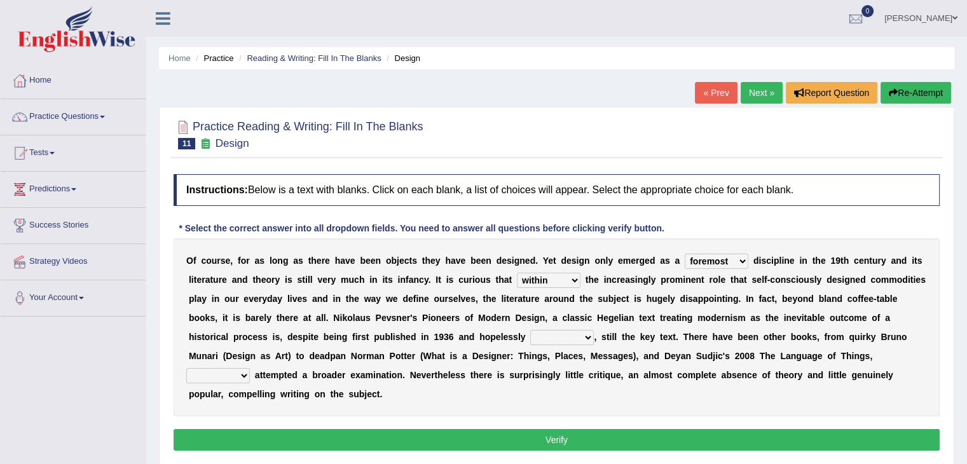
click at [543, 280] on select "since despite within through" at bounding box center [549, 280] width 64 height 15
click at [570, 337] on select "dates dating date dated" at bounding box center [562, 337] width 64 height 15
select select "dates"
click at [530, 330] on select "dates dating date dated" at bounding box center [562, 337] width 64 height 15
click at [229, 376] on select "which then however as" at bounding box center [218, 375] width 64 height 15
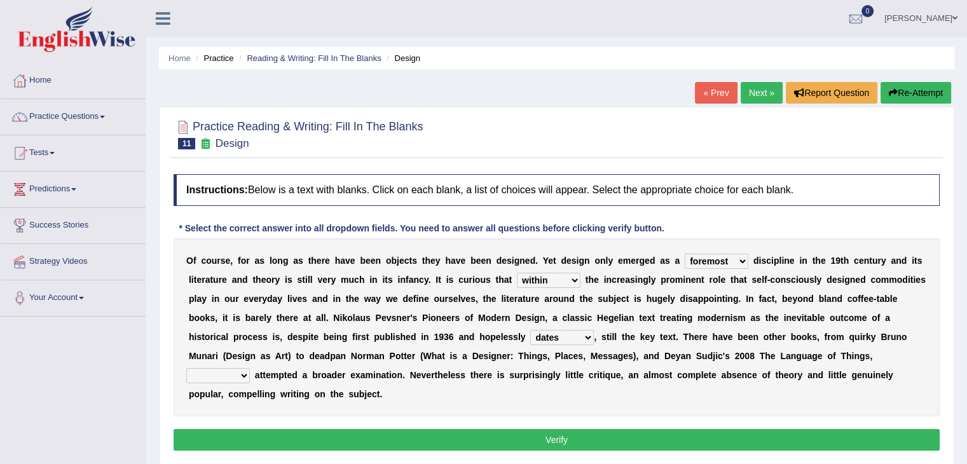
select select "which"
click at [186, 368] on select "which then however as" at bounding box center [218, 375] width 64 height 15
click at [328, 435] on button "Verify" at bounding box center [557, 440] width 766 height 22
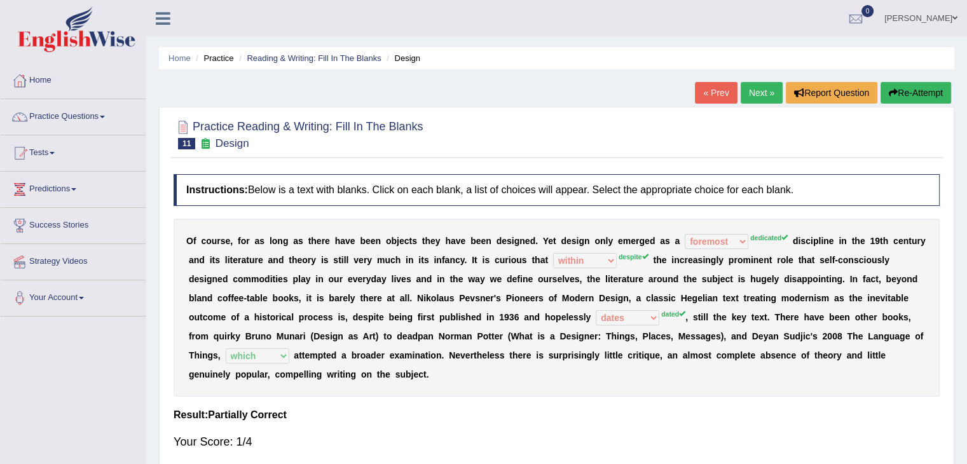
click at [754, 95] on link "Next »" at bounding box center [762, 93] width 42 height 22
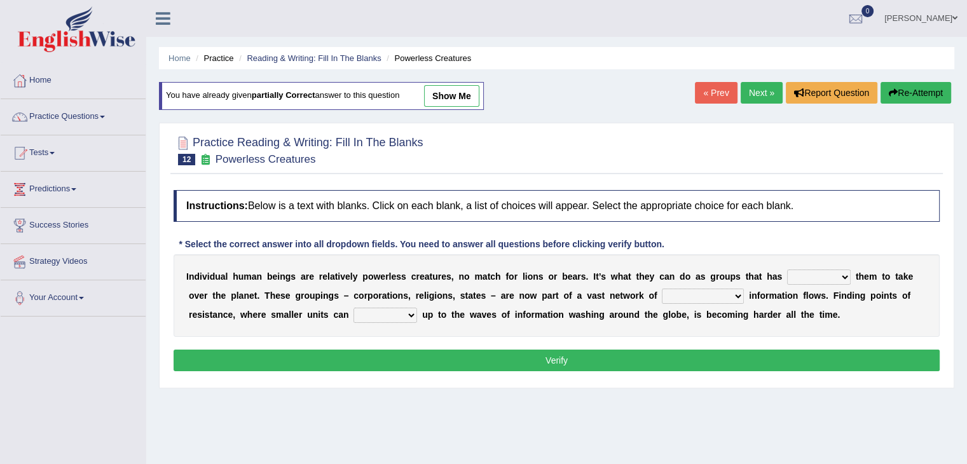
click at [815, 275] on select "enabled contended embodied conjured" at bounding box center [819, 277] width 64 height 15
select select "enabled"
click at [787, 270] on select "enabled contended embodied conjured" at bounding box center [819, 277] width 64 height 15
click at [679, 294] on select "interconnected overlapping fastened exploited" at bounding box center [703, 296] width 82 height 15
select select "interconnected"
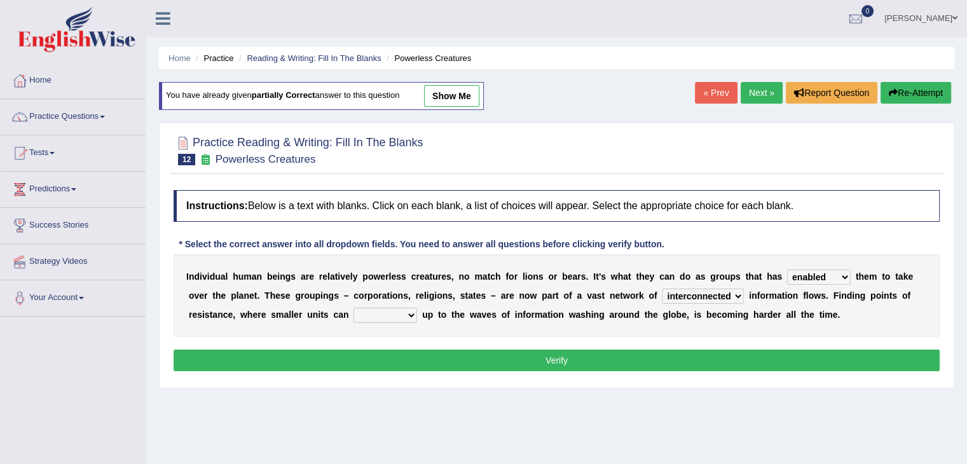
click at [662, 289] on select "interconnected overlapping fastened exploited" at bounding box center [703, 296] width 82 height 15
click at [386, 318] on select "stand raise hail pump" at bounding box center [385, 315] width 64 height 15
select select "raise"
click at [353, 308] on select "stand raise hail pump" at bounding box center [385, 315] width 64 height 15
click at [460, 368] on button "Verify" at bounding box center [557, 361] width 766 height 22
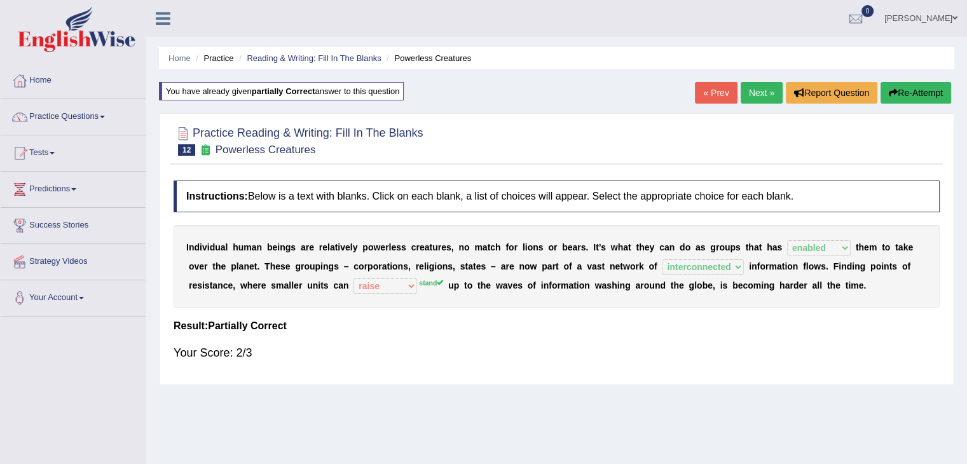
click at [746, 90] on link "Next »" at bounding box center [762, 93] width 42 height 22
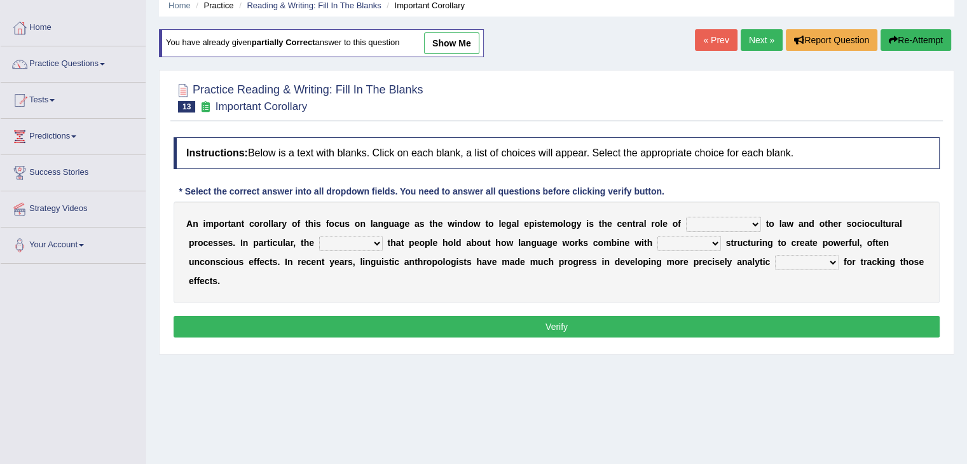
scroll to position [60, 0]
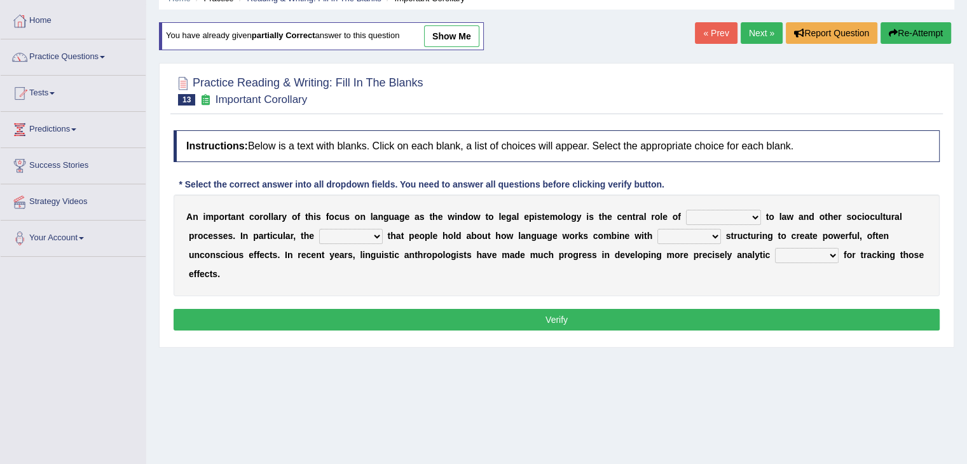
click at [713, 211] on select "discourse epoch dialect acquaintance" at bounding box center [723, 217] width 75 height 15
select select "dialect"
click at [686, 210] on select "discourse epoch dialect acquaintance" at bounding box center [723, 217] width 75 height 15
click at [337, 229] on select "deviation besmirch consent ideas" at bounding box center [351, 236] width 64 height 15
select select "ideas"
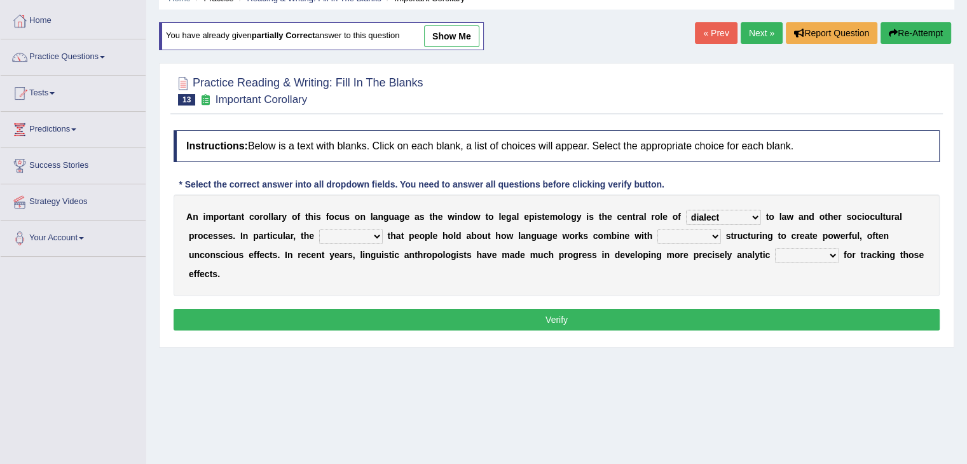
click at [319, 229] on select "deviation besmirch consent ideas" at bounding box center [351, 236] width 64 height 15
click at [667, 236] on select "mandatory linguistic legitimate customary" at bounding box center [689, 236] width 64 height 15
select select "linguistic"
click at [657, 229] on select "mandatory linguistic legitimate customary" at bounding box center [689, 236] width 64 height 15
click at [800, 255] on select "tools appetite albums stroke" at bounding box center [807, 255] width 64 height 15
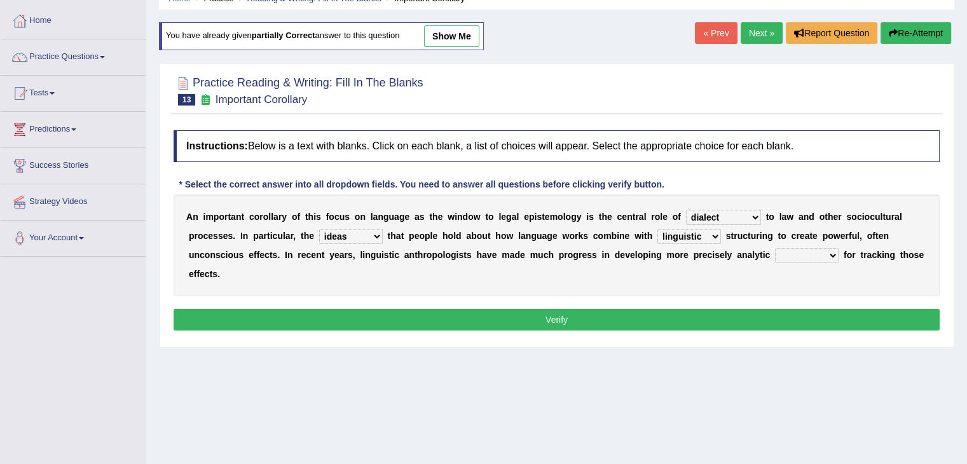
select select "tools"
click at [775, 248] on select "tools appetite albums stroke" at bounding box center [807, 255] width 64 height 15
click at [684, 321] on button "Verify" at bounding box center [557, 320] width 766 height 22
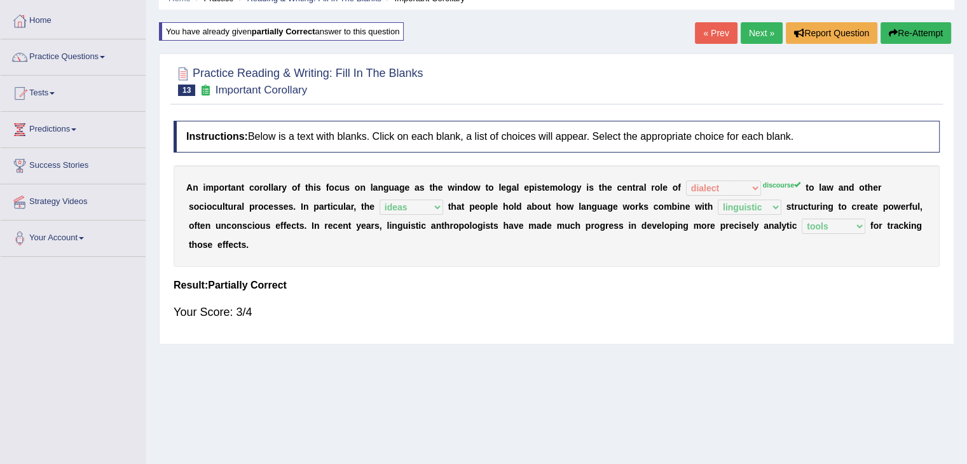
click at [752, 32] on link "Next »" at bounding box center [762, 33] width 42 height 22
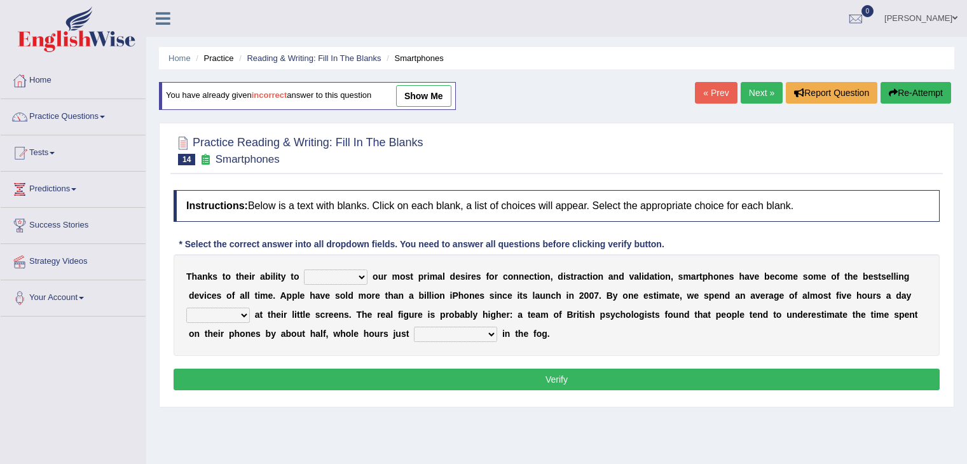
scroll to position [49, 0]
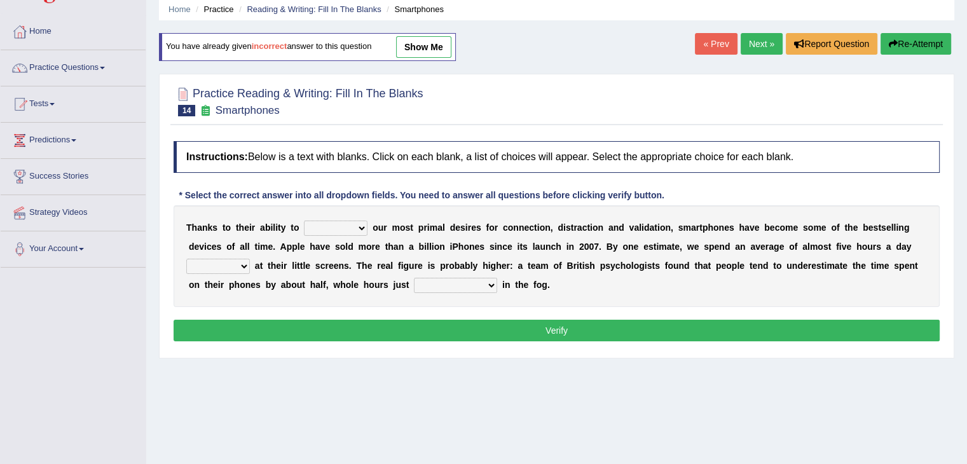
click at [966, 189] on html "Toggle navigation Home Practice Questions Speaking Practice Read Aloud Repeat S…" at bounding box center [483, 183] width 967 height 464
click at [339, 222] on select "hijack describe sharpen conserve" at bounding box center [336, 228] width 64 height 15
select select "describe"
click at [304, 221] on select "hijack describe sharpen conserve" at bounding box center [336, 228] width 64 height 15
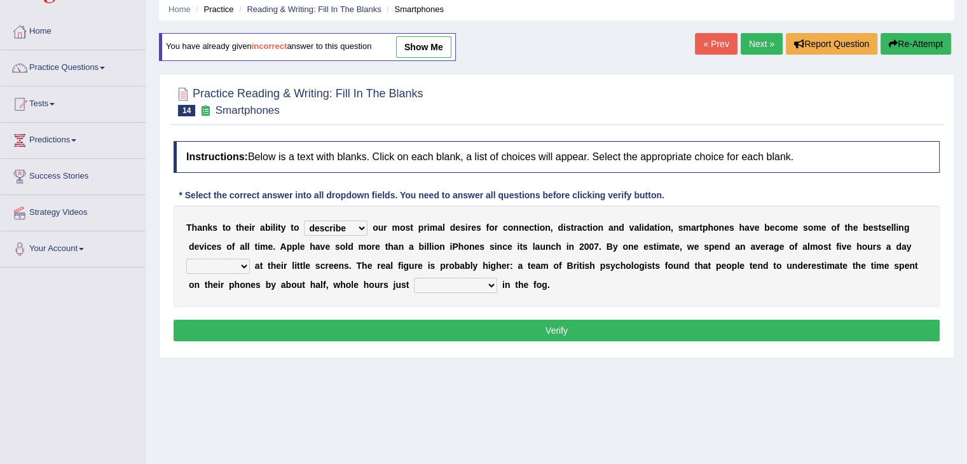
click at [236, 262] on select "watching waggling snoring staring" at bounding box center [218, 266] width 64 height 15
select select "staring"
click at [186, 259] on select "watching waggling snoring staring" at bounding box center [218, 266] width 64 height 15
click at [437, 285] on select "has evaporated evaporating evaporate evaporates" at bounding box center [455, 285] width 83 height 15
select select "evaporates"
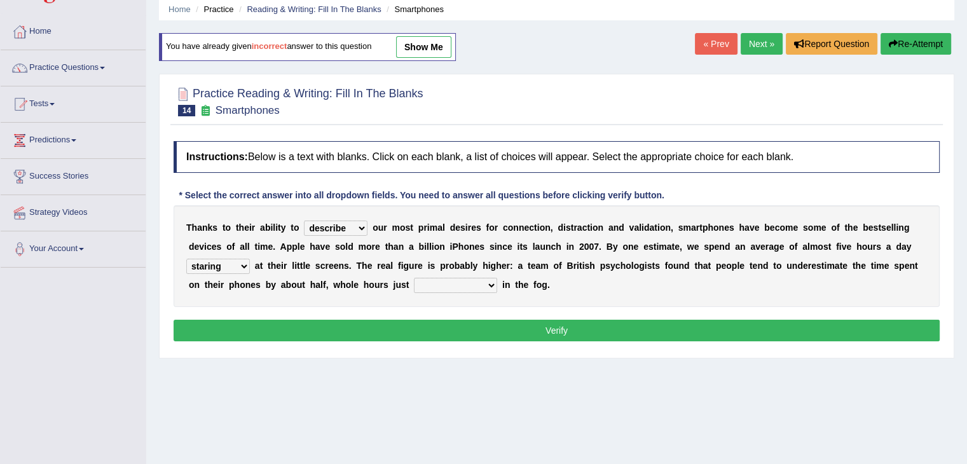
click at [414, 278] on select "has evaporated evaporating evaporate evaporates" at bounding box center [455, 285] width 83 height 15
click at [493, 345] on div "Instructions: Below is a text with blanks. Click on each blank, a list of choic…" at bounding box center [556, 243] width 772 height 217
click at [516, 333] on button "Verify" at bounding box center [557, 331] width 766 height 22
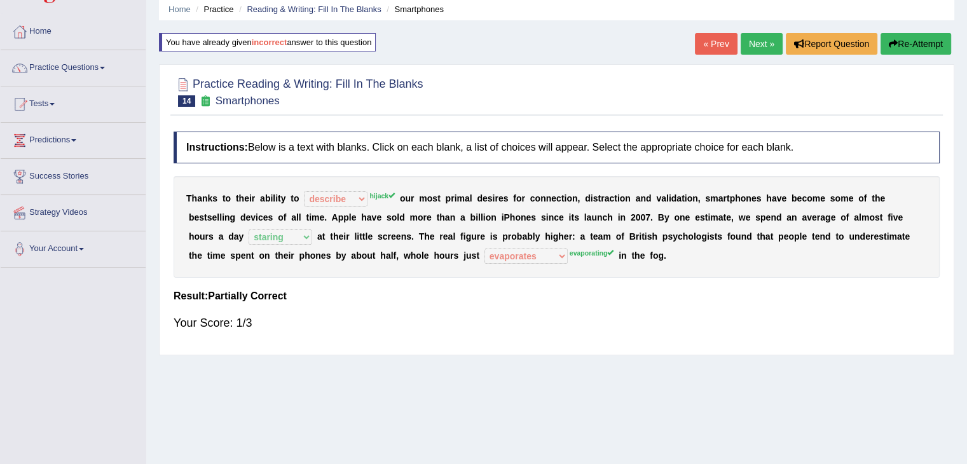
click at [755, 41] on link "Next »" at bounding box center [762, 44] width 42 height 22
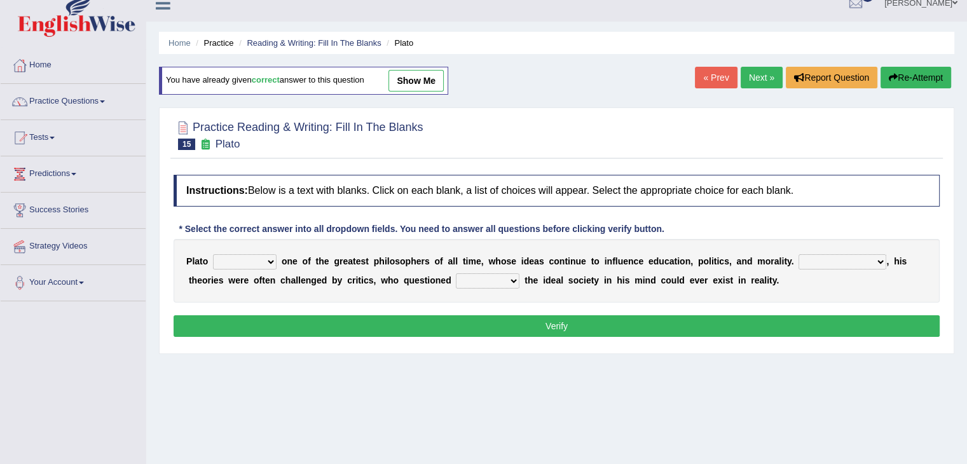
click at [254, 257] on select "keeps comes claims remains" at bounding box center [245, 261] width 64 height 15
select select "remains"
click at [213, 254] on select "keeps comes claims remains" at bounding box center [245, 261] width 64 height 15
click at [828, 257] on select "Notwithstanding So However Whatever" at bounding box center [842, 261] width 88 height 15
click at [798, 254] on select "Notwithstanding So However Whatever" at bounding box center [842, 261] width 88 height 15
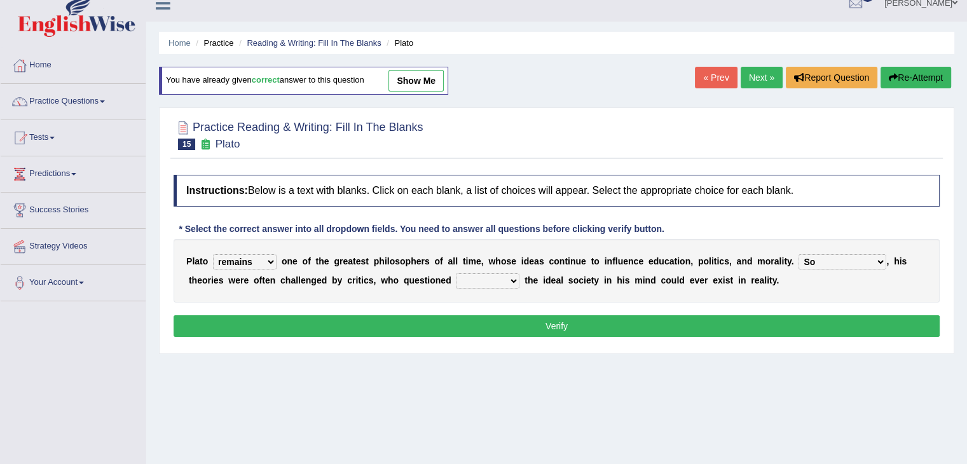
click at [834, 255] on select "Notwithstanding So However Whatever" at bounding box center [842, 261] width 88 height 15
select select "However"
click at [798, 254] on select "Notwithstanding So However Whatever" at bounding box center [842, 261] width 88 height 15
click at [474, 273] on select "which what that whether" at bounding box center [488, 280] width 64 height 15
select select "whether"
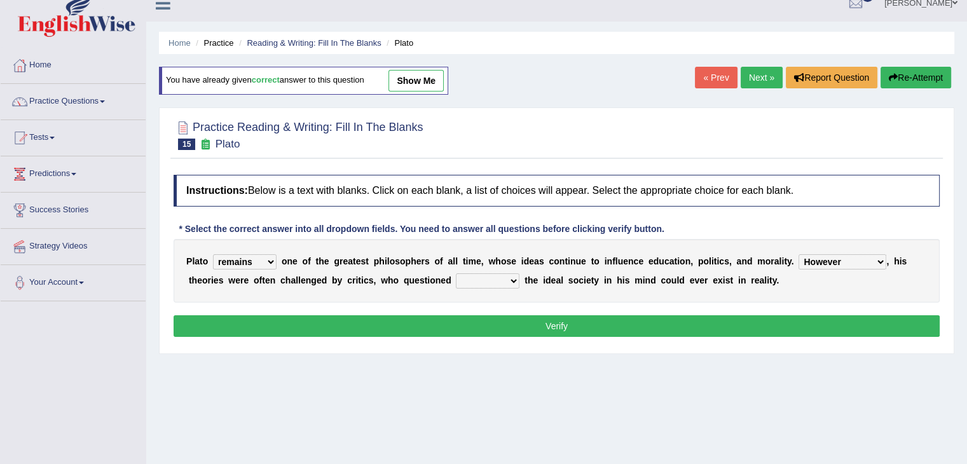
click at [456, 273] on select "which what that whether" at bounding box center [488, 280] width 64 height 15
click at [546, 327] on button "Verify" at bounding box center [557, 326] width 766 height 22
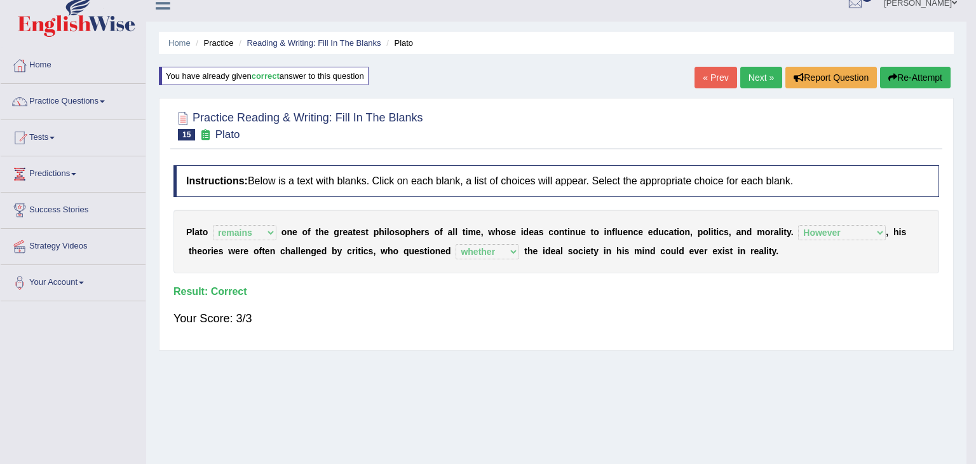
click at [760, 77] on body "Toggle navigation Home Practice Questions Speaking Practice Read Aloud Repeat S…" at bounding box center [488, 217] width 976 height 464
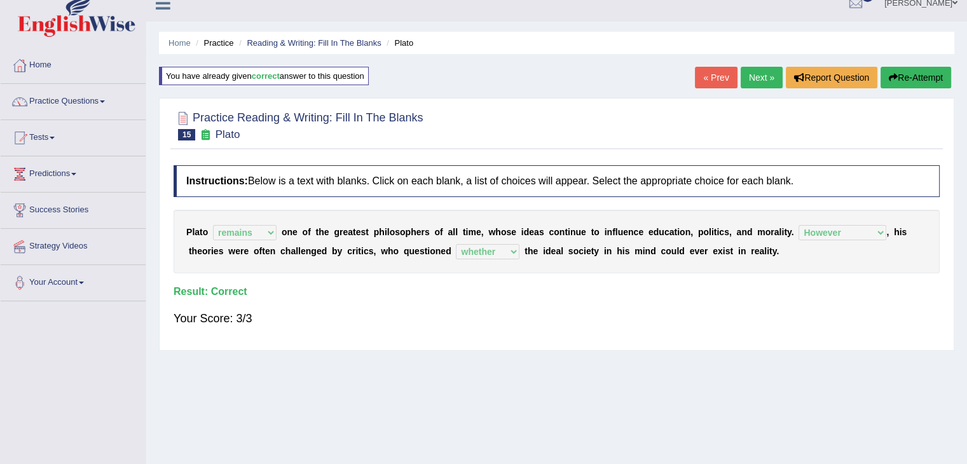
click at [760, 77] on link "Next »" at bounding box center [762, 78] width 42 height 22
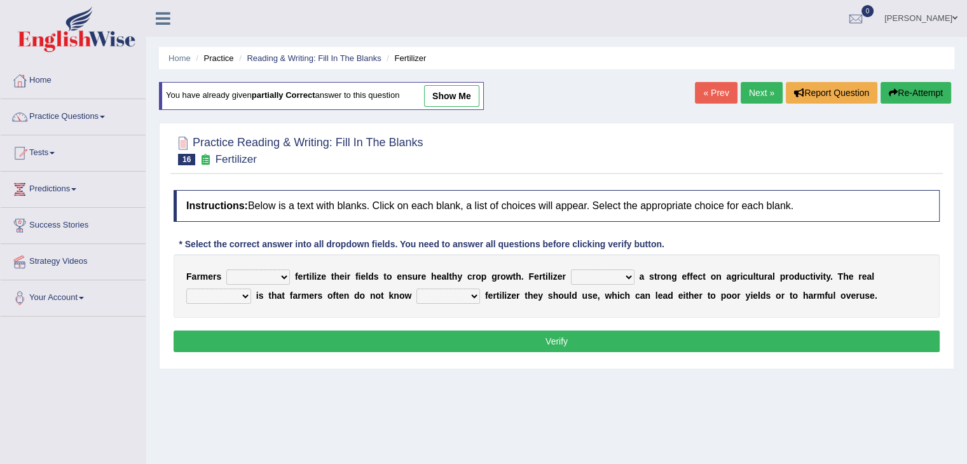
click at [272, 272] on select "must should need can" at bounding box center [258, 277] width 64 height 15
select select "should"
click at [226, 270] on select "must should need can" at bounding box center [258, 277] width 64 height 15
click at [585, 276] on select "has had have having" at bounding box center [603, 277] width 64 height 15
select select "has"
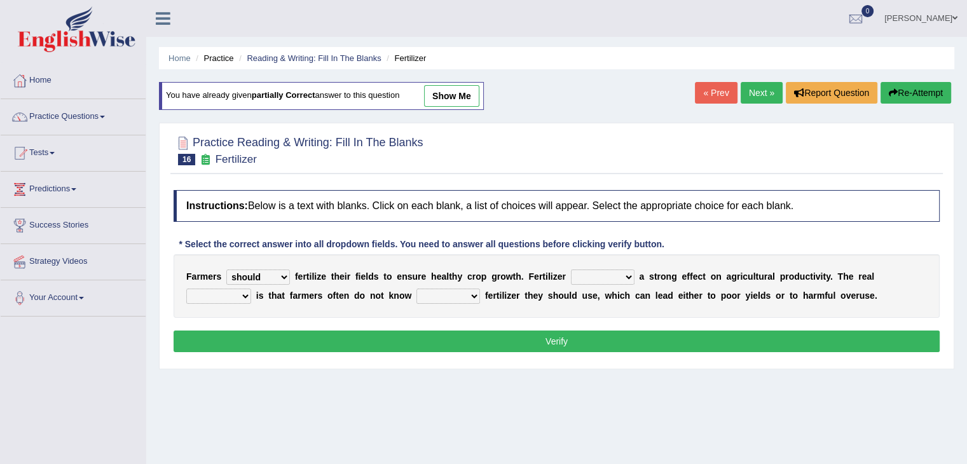
click at [571, 270] on select "has had have having" at bounding box center [603, 277] width 64 height 15
click at [222, 295] on select "problem question conclusion answer" at bounding box center [218, 296] width 65 height 15
click at [186, 289] on select "problem question conclusion answer" at bounding box center [218, 296] width 65 height 15
click at [224, 290] on select "problem question conclusion answer" at bounding box center [218, 296] width 65 height 15
select select "problem"
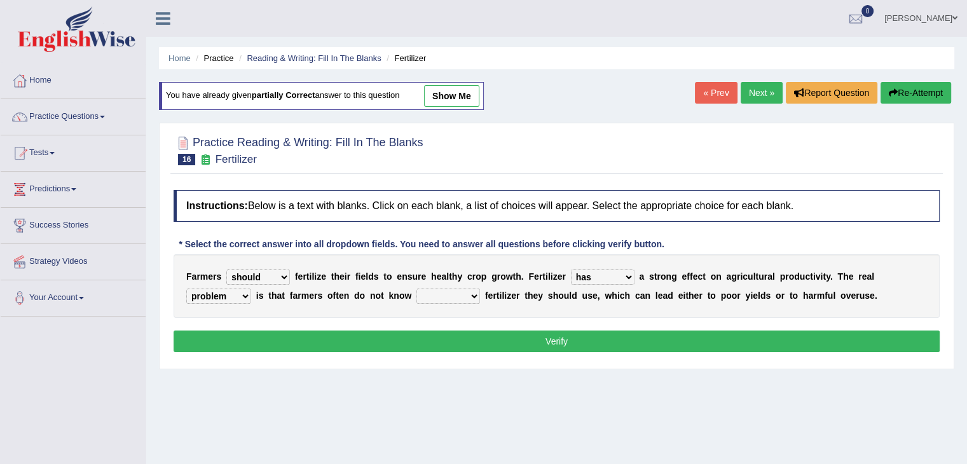
click at [186, 289] on select "problem question conclusion answer" at bounding box center [218, 296] width 65 height 15
click at [450, 297] on select "how much how many however so much" at bounding box center [448, 296] width 64 height 15
select select "how much"
click at [416, 289] on select "how much how many however so much" at bounding box center [448, 296] width 64 height 15
click at [478, 338] on button "Verify" at bounding box center [557, 342] width 766 height 22
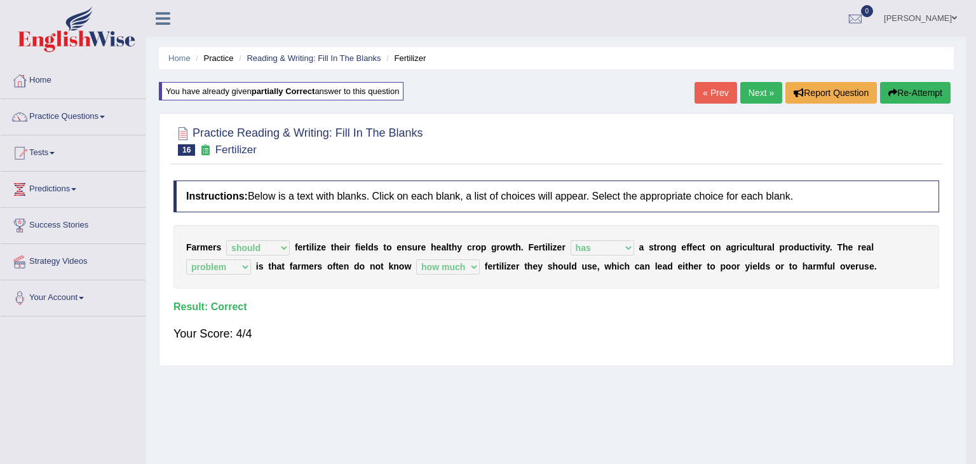
click at [756, 92] on body "Toggle navigation Home Practice Questions Speaking Practice Read Aloud Repeat S…" at bounding box center [488, 232] width 976 height 464
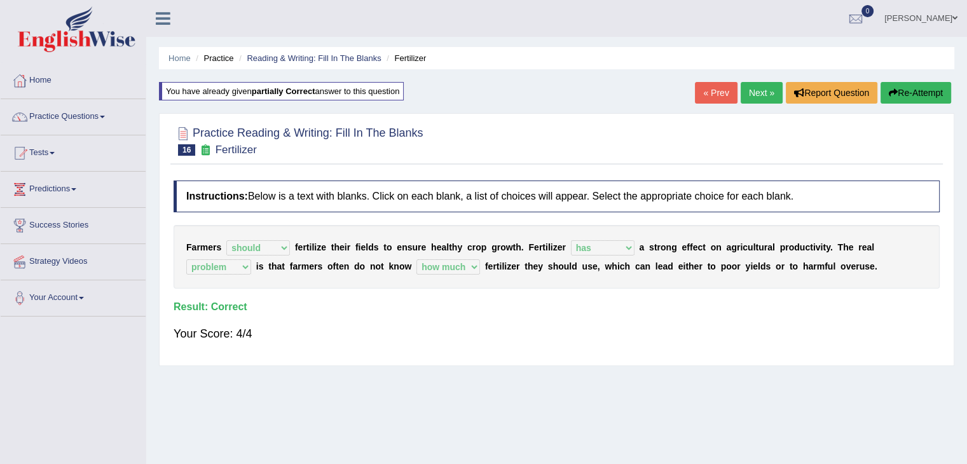
click at [756, 92] on link "Next »" at bounding box center [762, 93] width 42 height 22
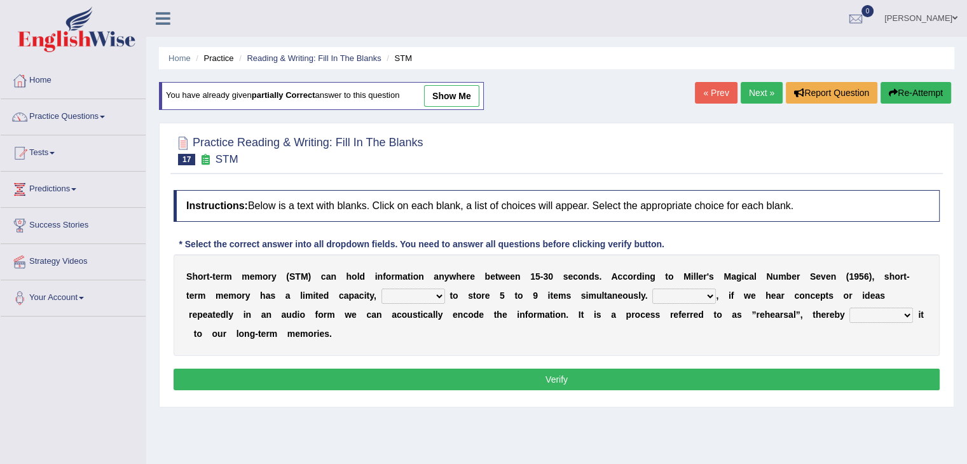
click at [395, 292] on select "being able is able be able unable" at bounding box center [413, 296] width 64 height 15
select select "being able"
click at [381, 289] on select "being able is able be able unable" at bounding box center [413, 296] width 64 height 15
click at [657, 296] on select "However So Moreover Therefore" at bounding box center [684, 296] width 64 height 15
select select "So"
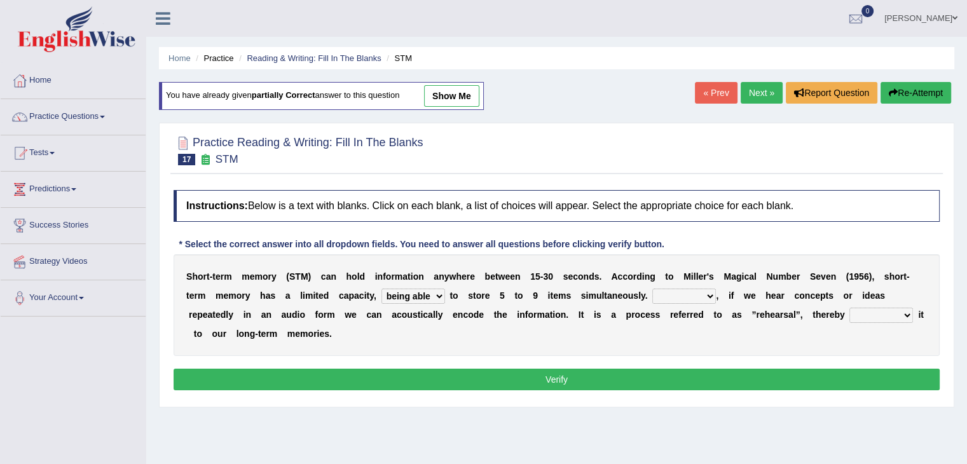
click at [652, 289] on select "However So Moreover Therefore" at bounding box center [684, 296] width 64 height 15
click at [860, 317] on select "commit commits commiting commited" at bounding box center [881, 315] width 64 height 15
select select "commiting"
click at [849, 308] on select "commit commits commiting commited" at bounding box center [881, 315] width 64 height 15
click at [882, 312] on select "commit commits commiting commited" at bounding box center [881, 315] width 64 height 15
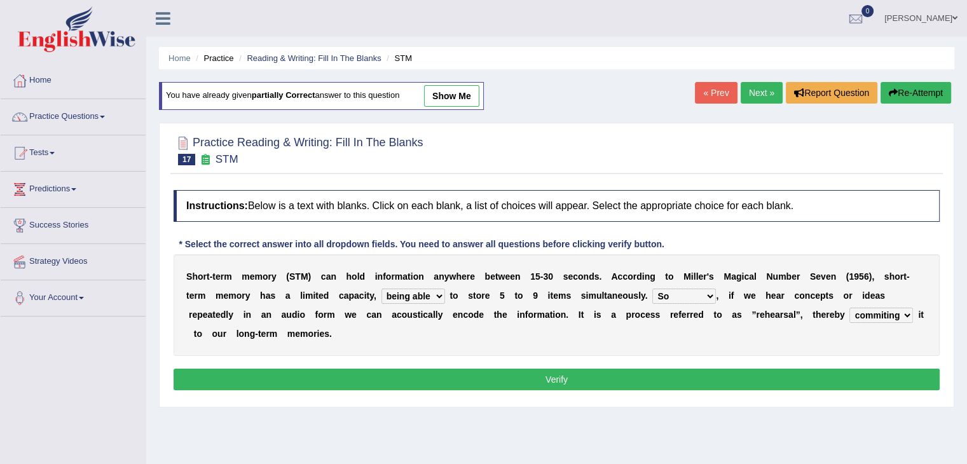
click at [882, 312] on select "commit commits commiting commited" at bounding box center [881, 315] width 64 height 15
click at [755, 378] on button "Verify" at bounding box center [557, 380] width 766 height 22
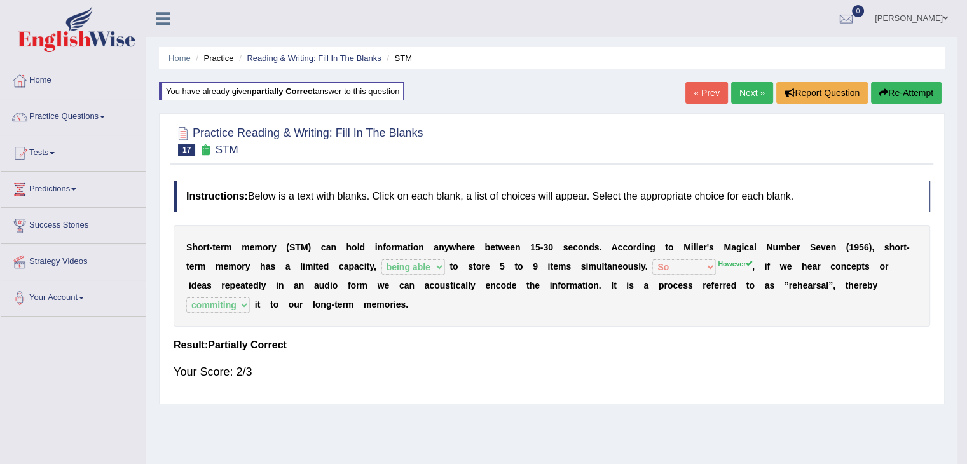
click at [755, 93] on link "Next »" at bounding box center [752, 93] width 42 height 22
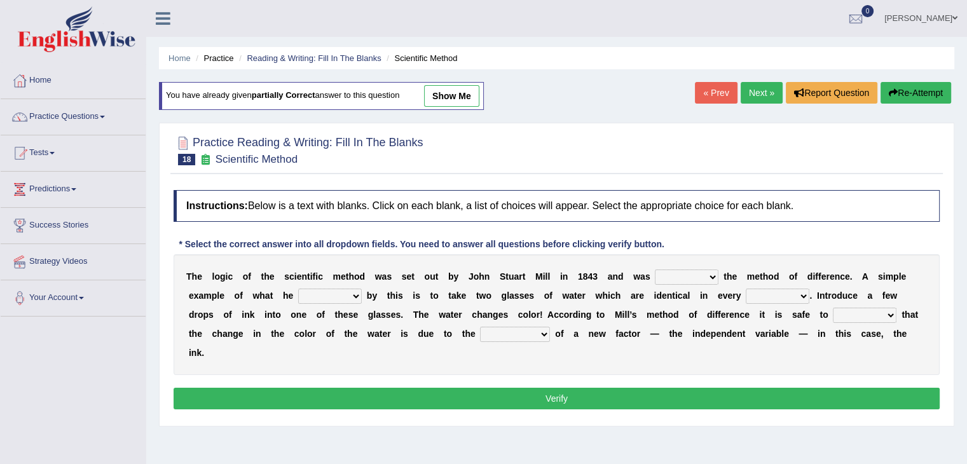
click at [683, 275] on select "pointed claimed demanded named" at bounding box center [687, 277] width 64 height 15
select select "named"
click at [655, 270] on select "pointed claimed demanded named" at bounding box center [687, 277] width 64 height 15
click at [693, 278] on select "pointed claimed demanded named" at bounding box center [687, 277] width 64 height 15
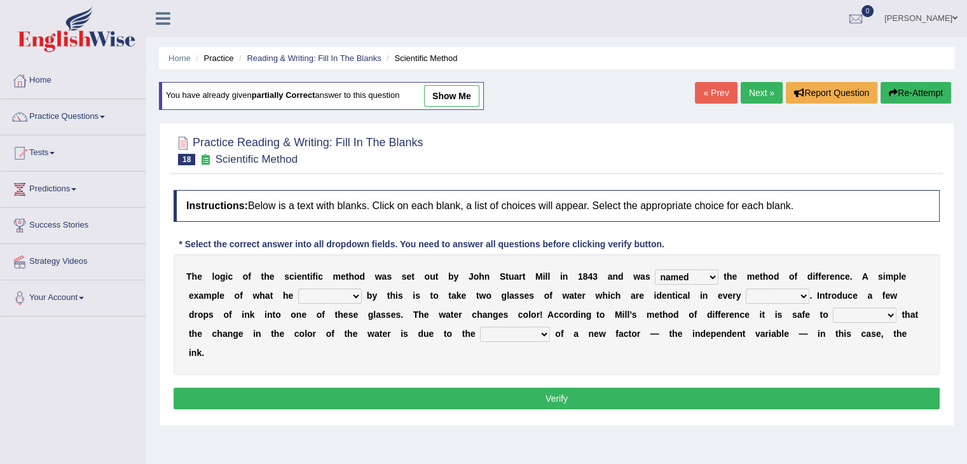
click at [331, 294] on select "capped charged found meant" at bounding box center [330, 296] width 64 height 15
select select "meant"
click at [298, 289] on select "capped charged found meant" at bounding box center [330, 296] width 64 height 15
click at [756, 297] on select "thought identity measure respect" at bounding box center [778, 296] width 64 height 15
select select "measure"
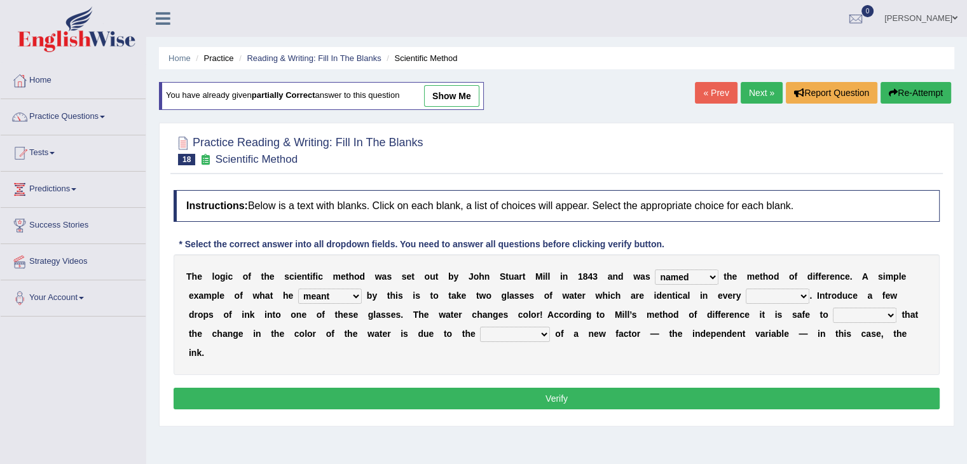
click at [746, 289] on select "thought identity measure respect" at bounding box center [778, 296] width 64 height 15
click at [846, 317] on select "assume discuss prefer acclaim" at bounding box center [865, 315] width 64 height 15
select select "assume"
click at [833, 308] on select "assume discuss prefer acclaim" at bounding box center [865, 315] width 64 height 15
click at [503, 333] on select "introduction magnitude preparation purification" at bounding box center [515, 334] width 70 height 15
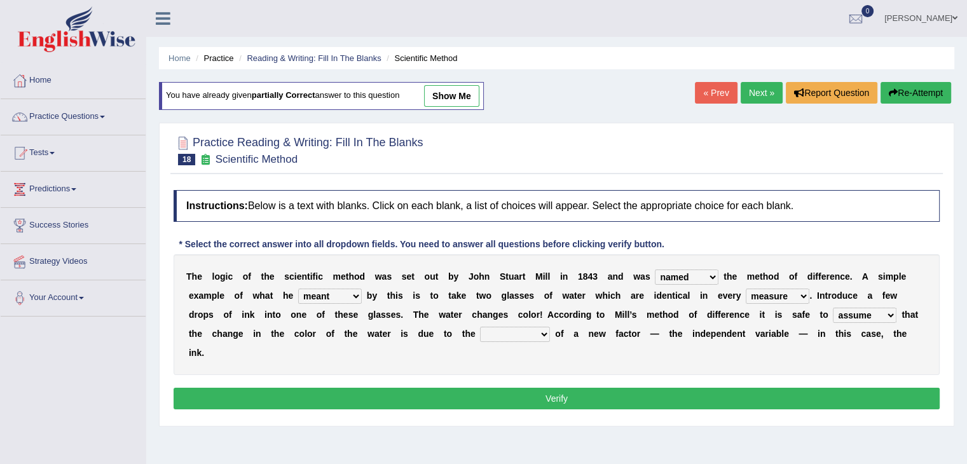
select select "introduction"
click at [480, 327] on select "introduction magnitude preparation purification" at bounding box center [515, 334] width 70 height 15
click at [559, 397] on button "Verify" at bounding box center [557, 399] width 766 height 22
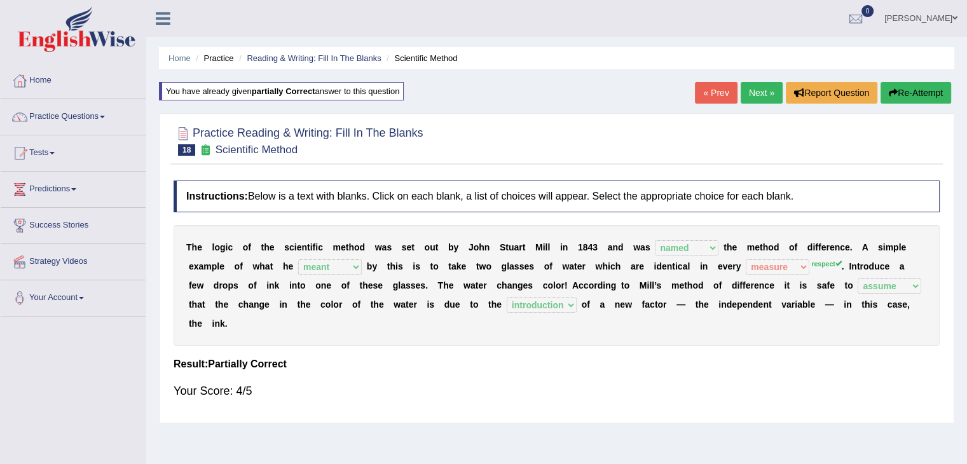
click at [755, 96] on link "Next »" at bounding box center [762, 93] width 42 height 22
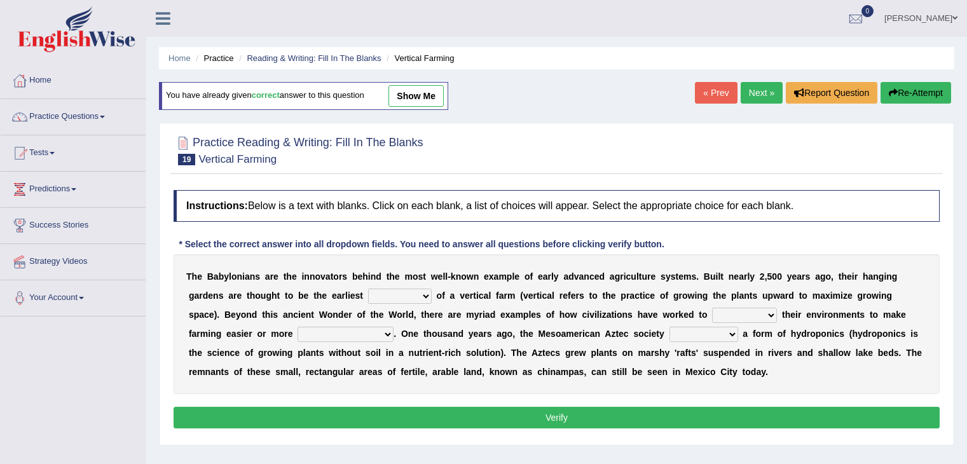
click at [925, 135] on div at bounding box center [557, 149] width 766 height 39
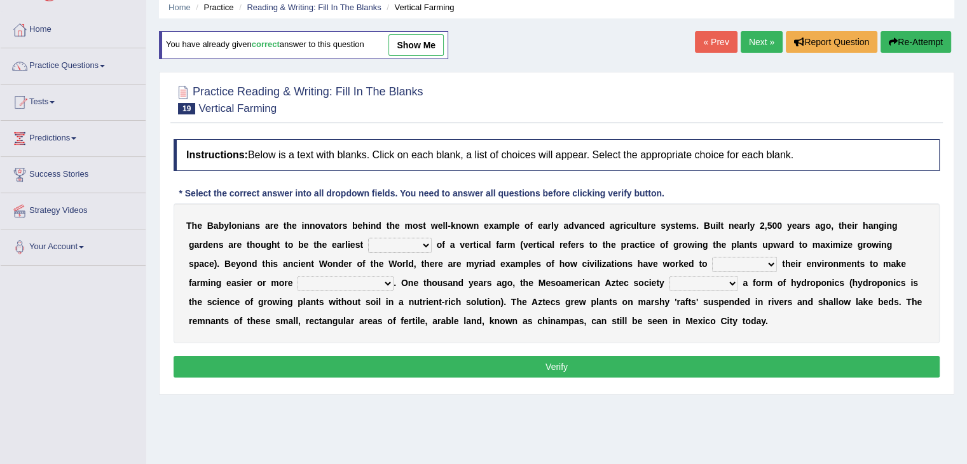
drag, startPoint x: 976, startPoint y: 161, endPoint x: 976, endPoint y: 196, distance: 34.3
click at [966, 196] on html "Toggle navigation Home Practice Questions Speaking Practice Read Aloud Repeat S…" at bounding box center [483, 181] width 967 height 464
click at [389, 245] on select "prototype failure discredit protocol" at bounding box center [400, 245] width 64 height 15
select select "prototype"
click at [368, 238] on select "prototype failure discredit protocol" at bounding box center [400, 245] width 64 height 15
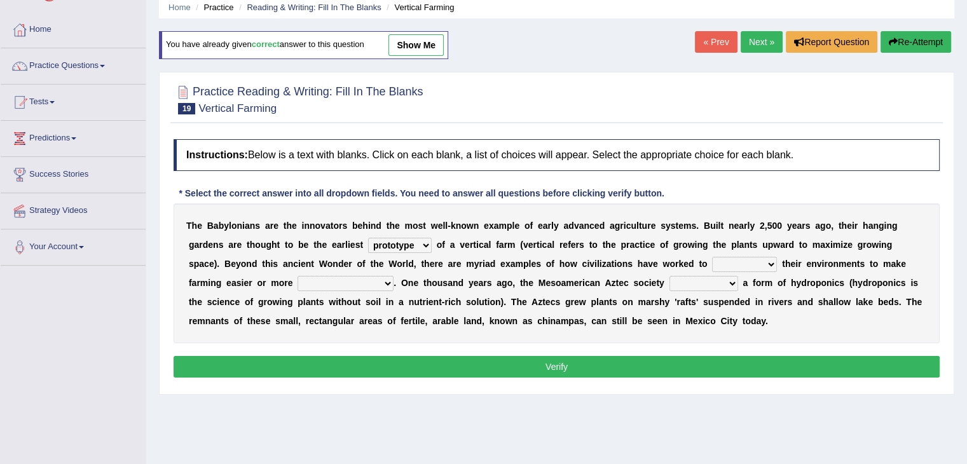
click at [735, 263] on select "manipulate escape respect disarrange" at bounding box center [744, 264] width 65 height 15
select select "manipulate"
click at [712, 257] on select "manipulate escape respect disarrange" at bounding box center [744, 264] width 65 height 15
click at [345, 280] on select "productive constructive connective counterproductive" at bounding box center [345, 283] width 96 height 15
select select "productive"
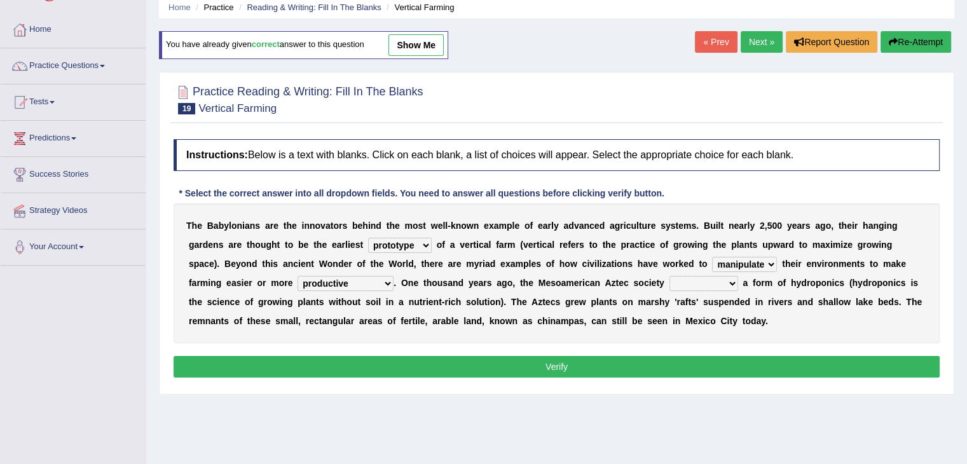
click at [297, 276] on select "productive constructive connective counterproductive" at bounding box center [345, 283] width 96 height 15
click at [711, 283] on select "domineered volunteered pioneered engineered" at bounding box center [703, 283] width 69 height 15
select select "pioneered"
click at [669, 276] on select "domineered volunteered pioneered engineered" at bounding box center [703, 283] width 69 height 15
click at [643, 357] on button "Verify" at bounding box center [557, 367] width 766 height 22
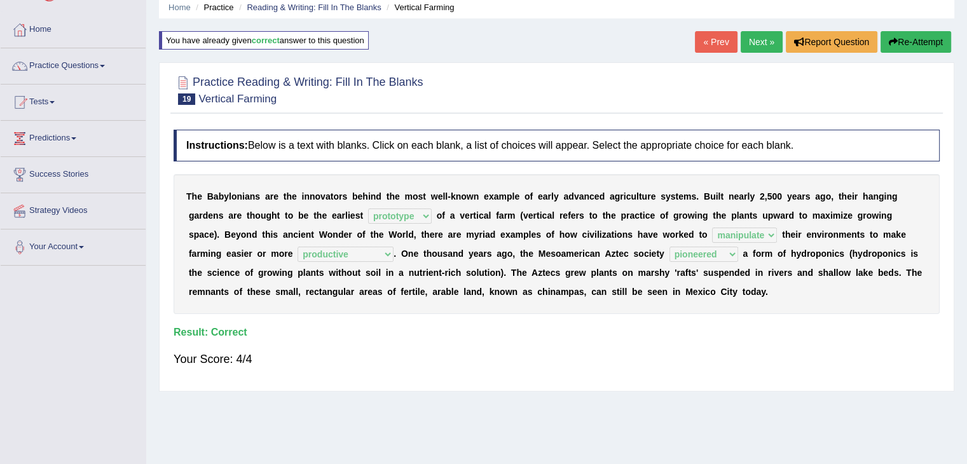
click at [760, 39] on link "Next »" at bounding box center [762, 42] width 42 height 22
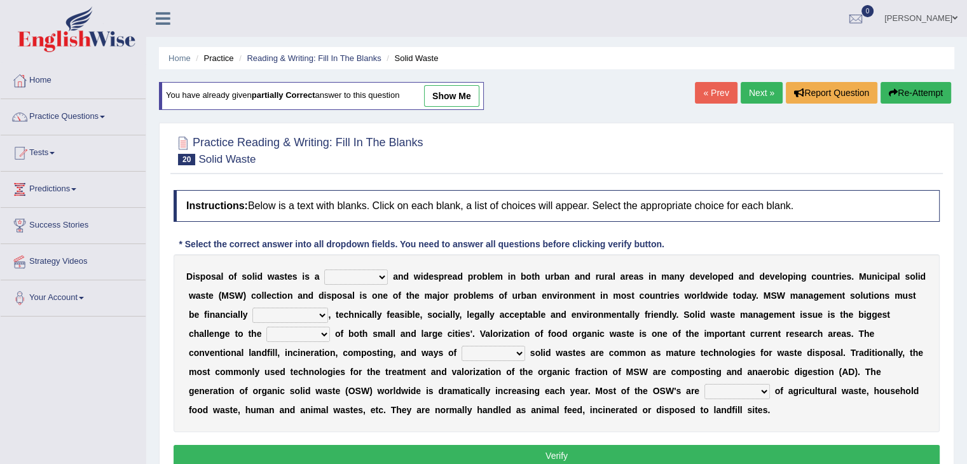
drag, startPoint x: 0, startPoint y: 0, endPoint x: 353, endPoint y: 275, distance: 447.4
click at [353, 275] on select "slanting stinging stalling shafting" at bounding box center [356, 277] width 64 height 15
select select "stinging"
click at [324, 270] on select "slanting stinging stalling shafting" at bounding box center [356, 277] width 64 height 15
click at [297, 312] on select "unattainable sustainable objectionable treasonable" at bounding box center [290, 315] width 76 height 15
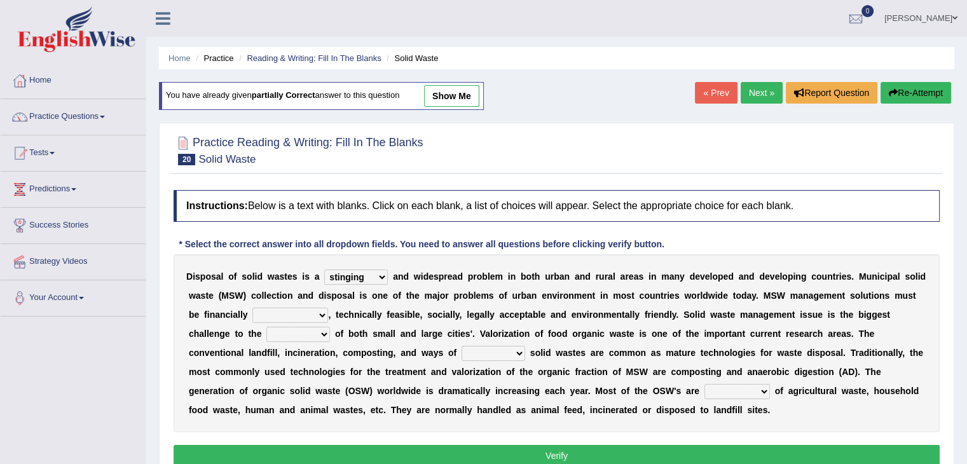
select select "sustainable"
click at [252, 308] on select "unattainable sustainable objectionable treasonable" at bounding box center [290, 315] width 76 height 15
click at [322, 331] on select "plants culture authorities history" at bounding box center [298, 334] width 64 height 15
click at [266, 327] on select "plants culture authorities history" at bounding box center [298, 334] width 64 height 15
click at [297, 333] on select "plants culture authorities history" at bounding box center [298, 334] width 64 height 15
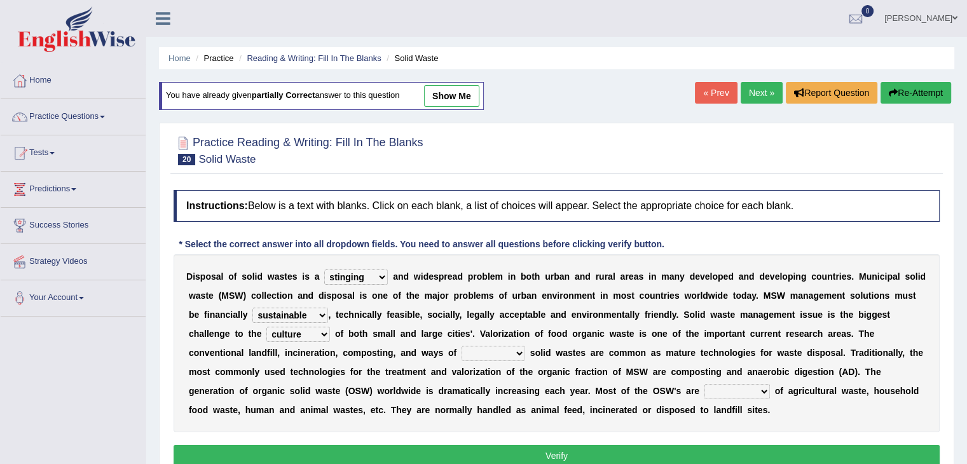
select select "authorities"
click at [266, 327] on select "plants culture authorities history" at bounding box center [298, 334] width 64 height 15
click at [480, 358] on select "reserving preserving deserving handling" at bounding box center [493, 353] width 64 height 15
select select "handling"
click at [461, 346] on select "reserving preserving deserving handling" at bounding box center [493, 353] width 64 height 15
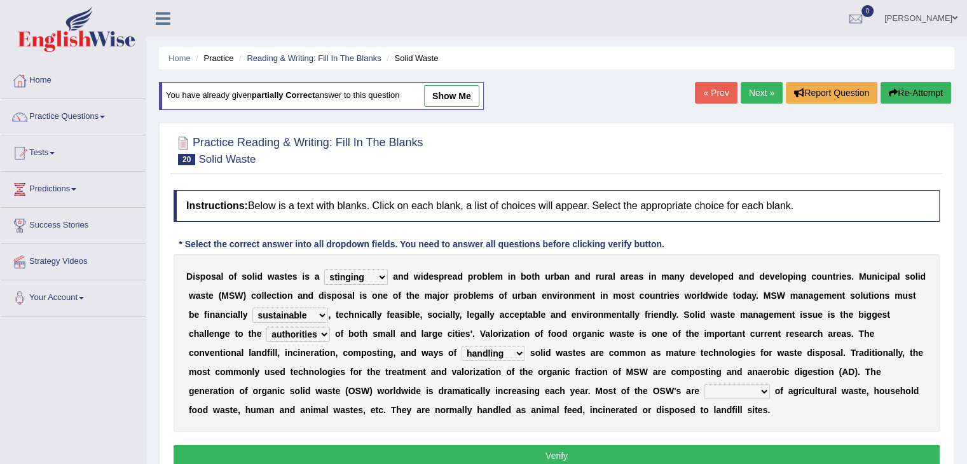
click at [737, 387] on select "composed disposed composing disposing" at bounding box center [736, 391] width 65 height 15
select select "composed"
click at [704, 384] on select "composed disposed composing disposing" at bounding box center [736, 391] width 65 height 15
click at [652, 447] on button "Verify" at bounding box center [557, 456] width 766 height 22
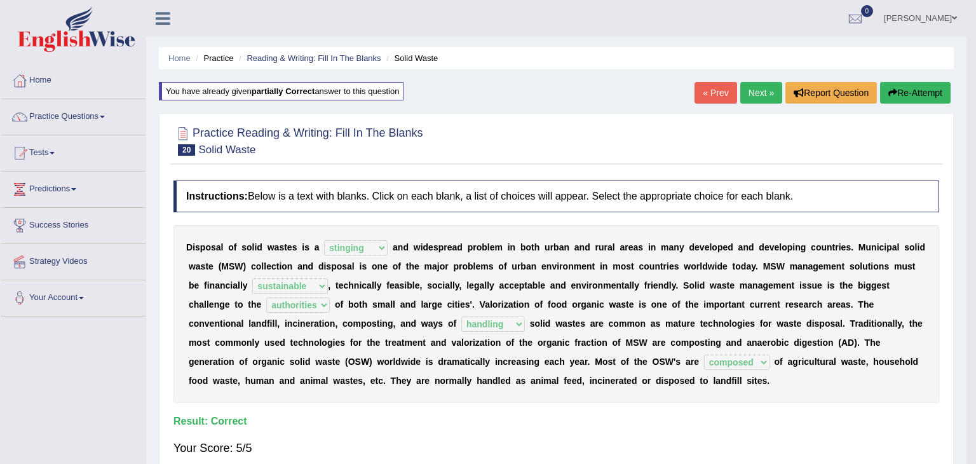
click at [765, 95] on body "Toggle navigation Home Practice Questions Speaking Practice Read Aloud Repeat S…" at bounding box center [488, 232] width 976 height 464
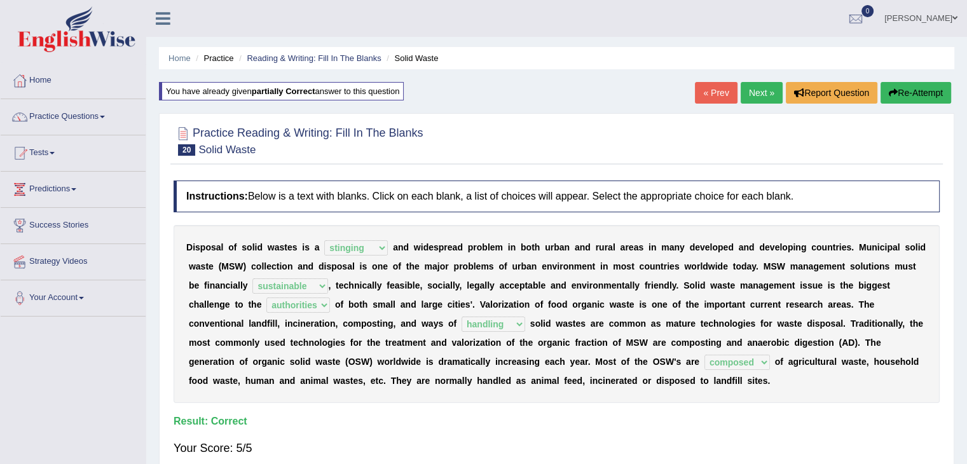
click at [765, 95] on link "Next »" at bounding box center [762, 93] width 42 height 22
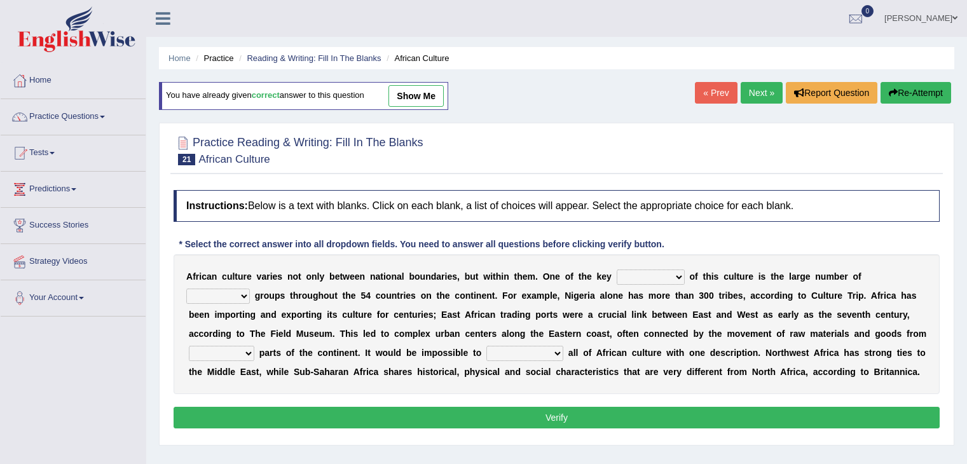
scroll to position [48, 0]
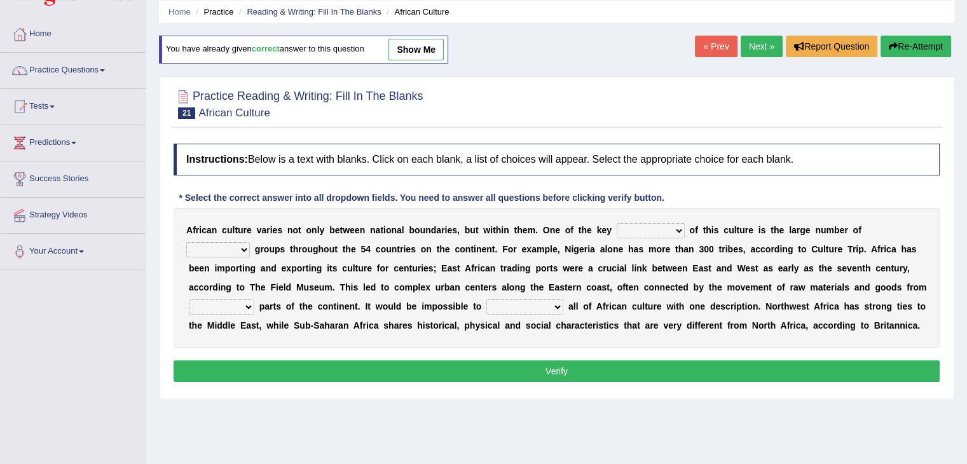
click at [966, 201] on html "Toggle navigation Home Practice Questions Speaking Practice Read Aloud Repeat S…" at bounding box center [483, 186] width 967 height 464
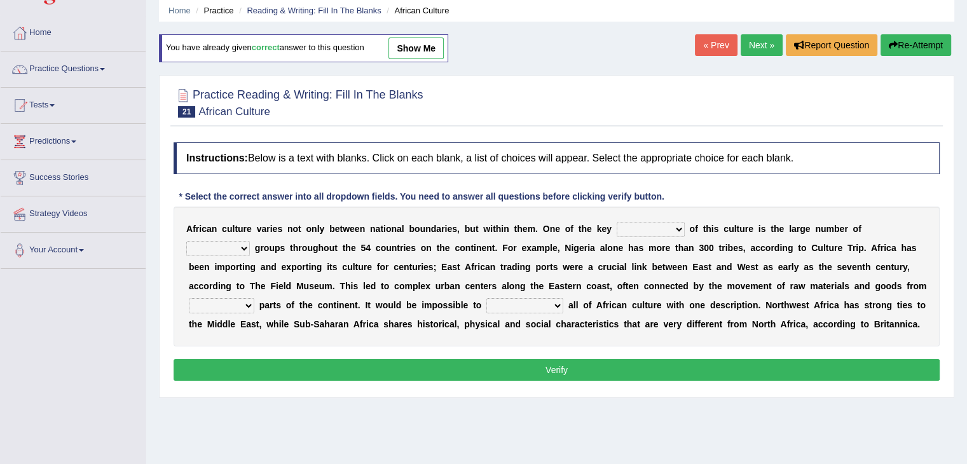
scroll to position [0, 0]
click at [655, 226] on select "conjectures features issues doubts" at bounding box center [651, 229] width 68 height 15
select select "features"
click at [617, 222] on select "conjectures features issues doubts" at bounding box center [651, 229] width 68 height 15
click at [208, 249] on select "ethic ethnic eugenic epic" at bounding box center [218, 248] width 64 height 15
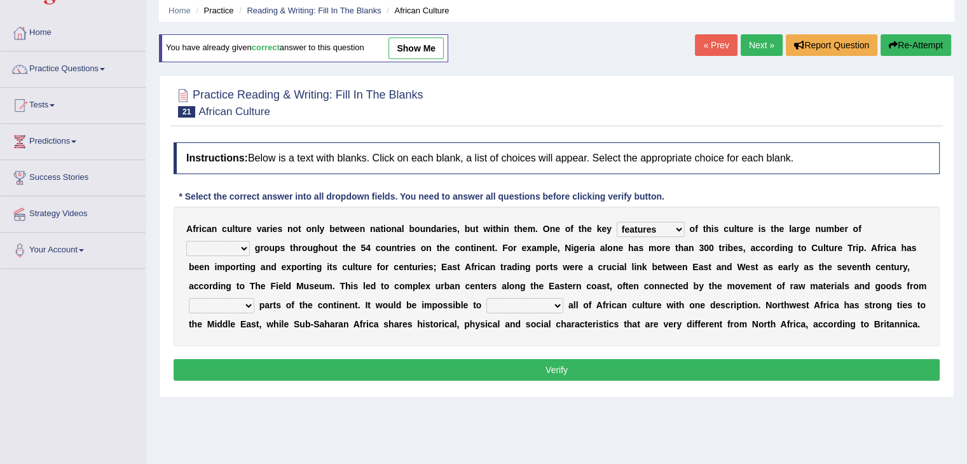
select select "ethnic"
click at [186, 241] on select "ethic ethnic eugenic epic" at bounding box center [218, 248] width 64 height 15
click at [240, 304] on select "forelocked interlocked unlocked landlocked" at bounding box center [221, 305] width 65 height 15
select select "landlocked"
click at [189, 298] on select "forelocked interlocked unlocked landlocked" at bounding box center [221, 305] width 65 height 15
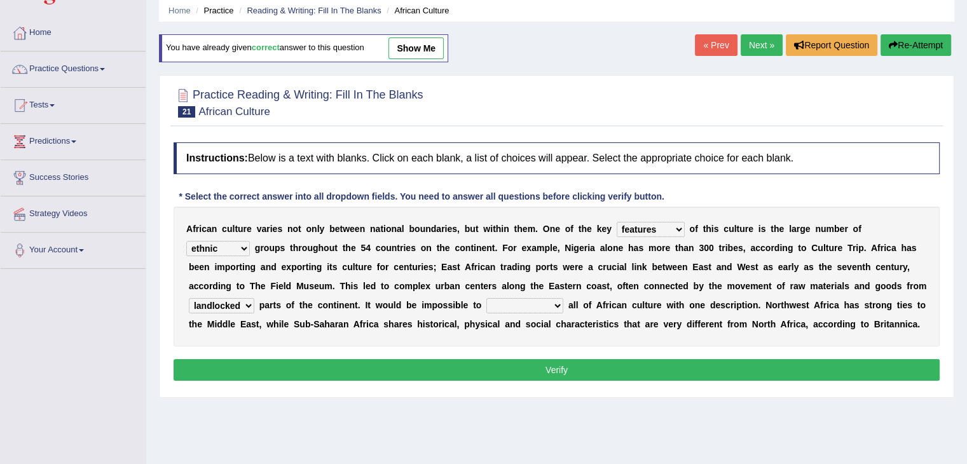
click at [528, 303] on select "characterize conceptualize symbolize synthesize" at bounding box center [524, 305] width 77 height 15
select select "characterize"
click at [486, 298] on select "characterize conceptualize symbolize synthesize" at bounding box center [524, 305] width 77 height 15
click at [495, 364] on button "Verify" at bounding box center [557, 370] width 766 height 22
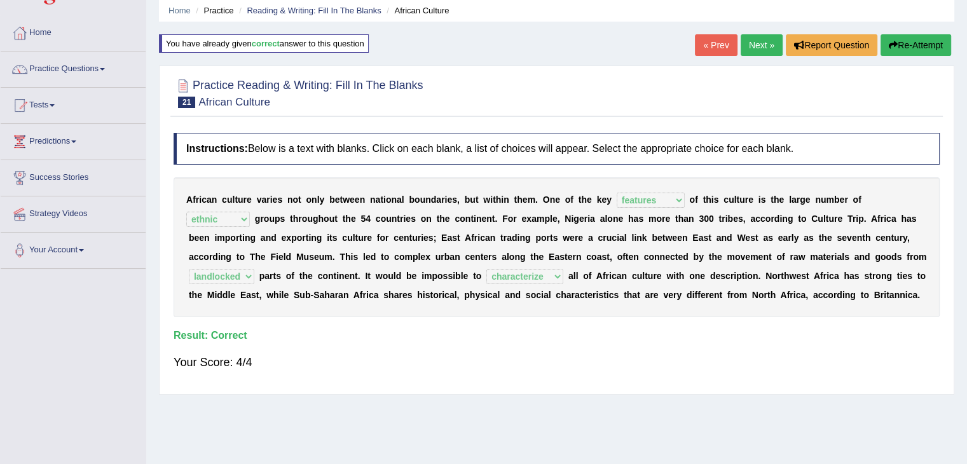
click at [750, 46] on link "Next »" at bounding box center [762, 45] width 42 height 22
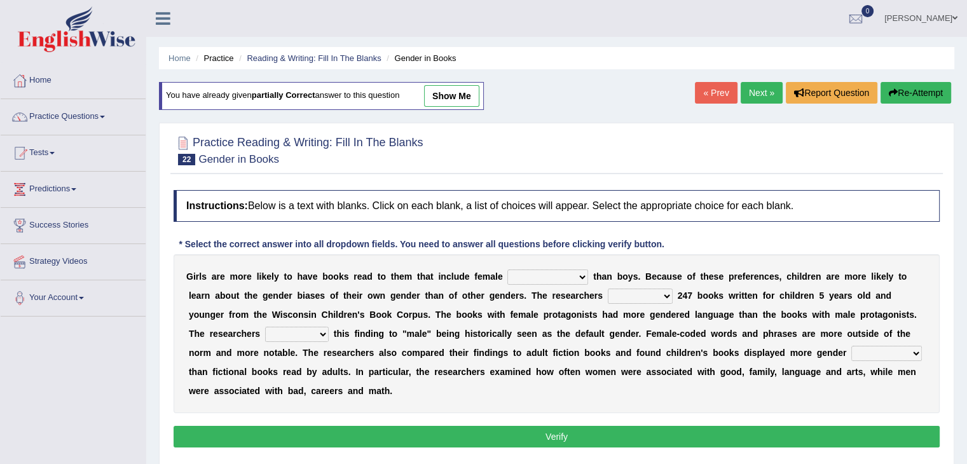
click at [547, 275] on select "protagonists cosmogonists agonists expressionists" at bounding box center [547, 277] width 81 height 15
select select "expressionists"
click at [507, 270] on select "protagonists cosmogonists agonists expressionists" at bounding box center [547, 277] width 81 height 15
click at [641, 294] on select "hydrolyzed paralyzed catalyzed analyzed" at bounding box center [640, 296] width 65 height 15
select select "analyzed"
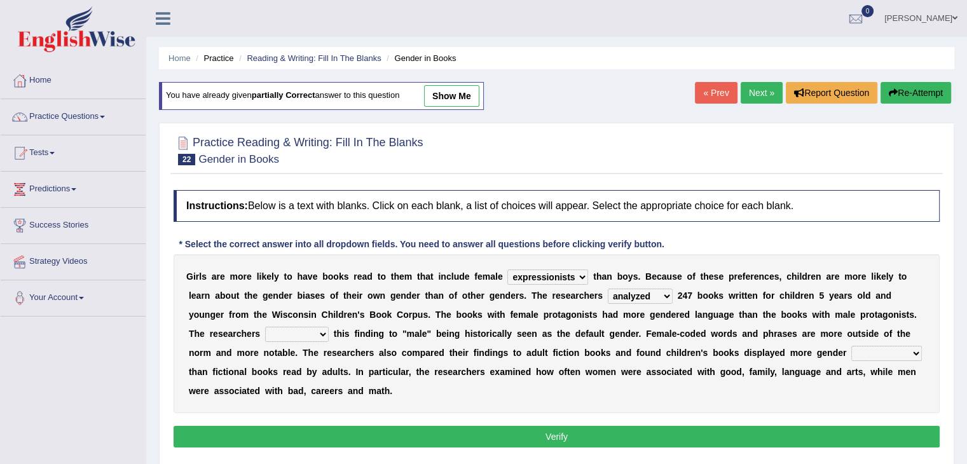
click at [608, 289] on select "hydrolyzed paralyzed catalyzed analyzed" at bounding box center [640, 296] width 65 height 15
click at [308, 336] on select "contribute tribute distribute attribute" at bounding box center [297, 334] width 64 height 15
select select "contribute"
click at [265, 327] on select "contribute tribute distribute attribute" at bounding box center [297, 334] width 64 height 15
click at [863, 351] on select "stereotypes teletypes prototypes electrotypes" at bounding box center [886, 353] width 71 height 15
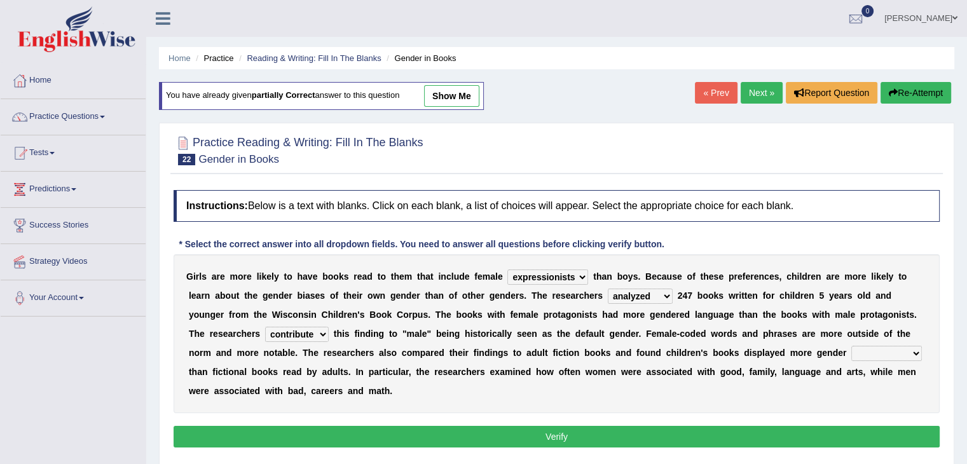
select select "stereotypes"
click at [851, 346] on select "stereotypes teletypes prototypes electrotypes" at bounding box center [886, 353] width 71 height 15
click at [788, 427] on button "Verify" at bounding box center [557, 437] width 766 height 22
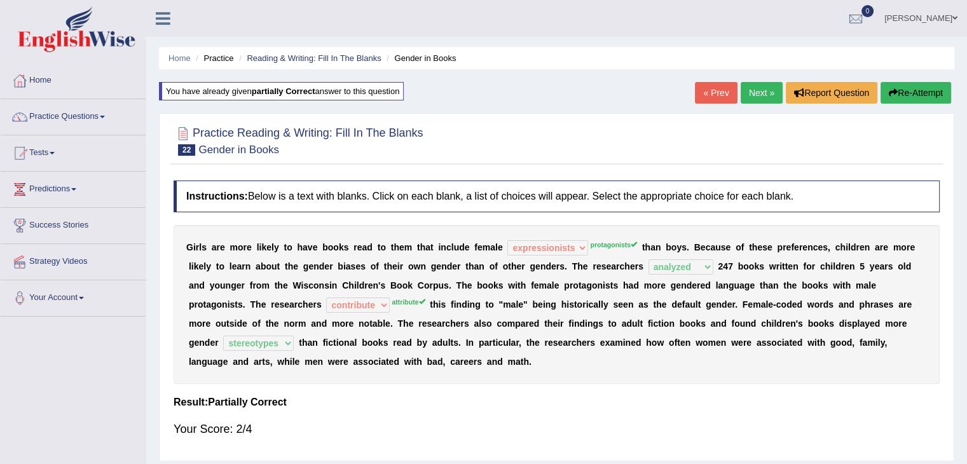
click at [754, 95] on link "Next »" at bounding box center [762, 93] width 42 height 22
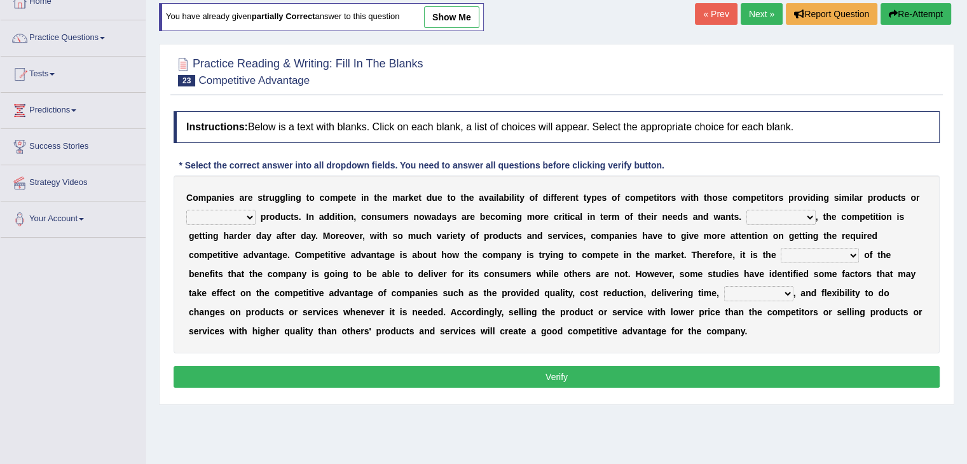
click at [235, 217] on select "constitution restitution substitution institution" at bounding box center [220, 217] width 69 height 15
select select "substitution"
click at [186, 210] on select "constitution restitution substitution institution" at bounding box center [220, 217] width 69 height 15
click at [768, 214] on select "However Instead Additionally Therefore" at bounding box center [780, 217] width 69 height 15
select select "However"
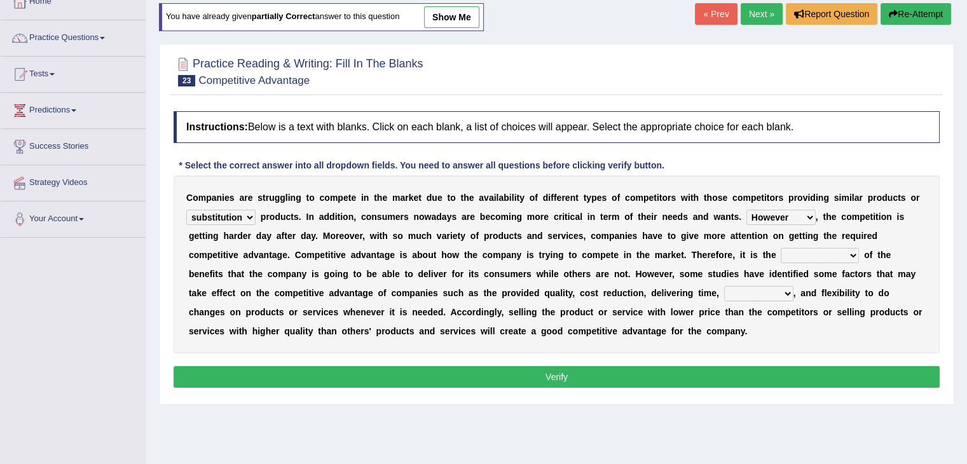
click at [746, 210] on select "However Instead Additionally Therefore" at bounding box center [780, 217] width 69 height 15
click at [816, 250] on select "dissemination ordination determination incarnation" at bounding box center [820, 255] width 78 height 15
select select "dissemination"
click at [781, 248] on select "dissemination ordination determination incarnation" at bounding box center [820, 255] width 78 height 15
click at [758, 290] on select "captivation aggregation deprivation innovation" at bounding box center [758, 293] width 69 height 15
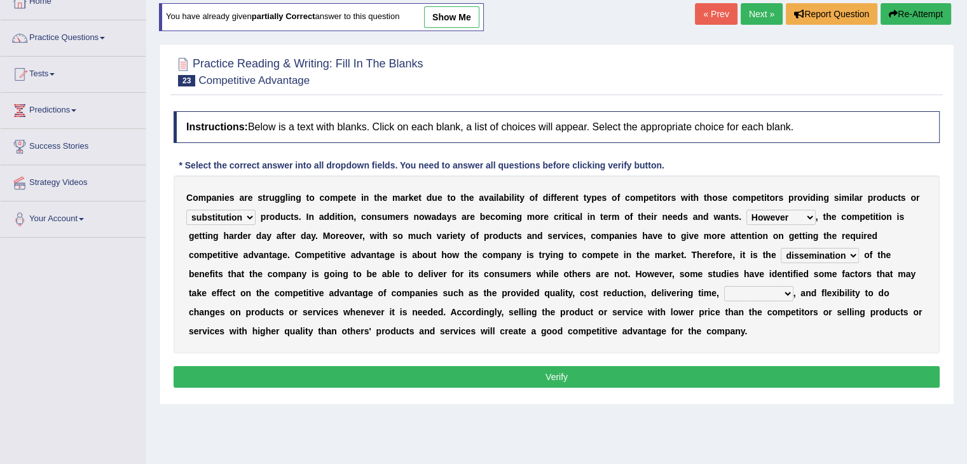
select select "innovation"
click at [724, 286] on select "captivation aggregation deprivation innovation" at bounding box center [758, 293] width 69 height 15
click at [826, 250] on select "dissemination ordination determination incarnation" at bounding box center [820, 255] width 78 height 15
click at [743, 367] on button "Verify" at bounding box center [557, 377] width 766 height 22
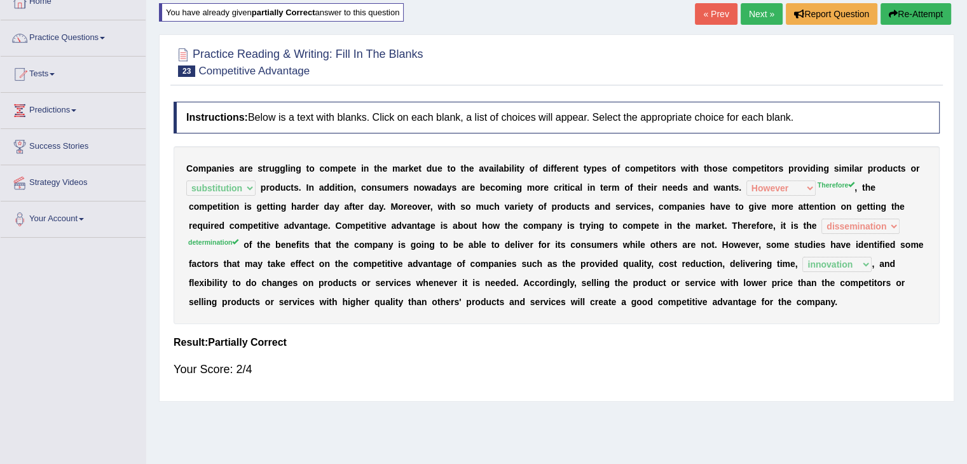
click at [758, 10] on link "Next »" at bounding box center [762, 14] width 42 height 22
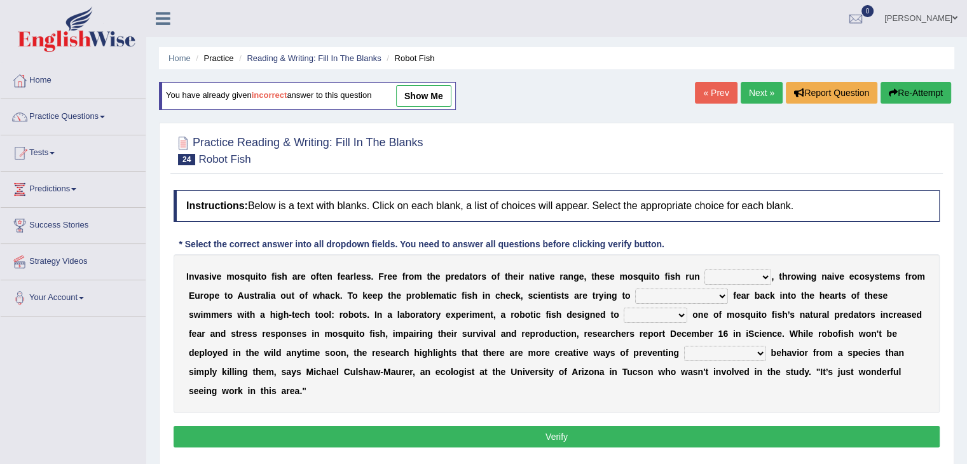
scroll to position [77, 0]
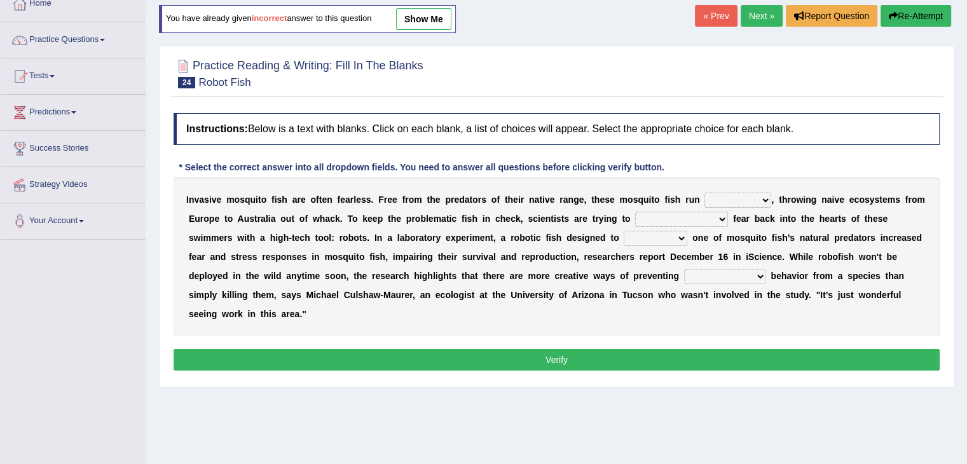
click at [732, 195] on select "occupant flippant rampant concordant" at bounding box center [737, 200] width 67 height 15
select select "rampant"
click at [704, 193] on select "occupant flippant rampant concordant" at bounding box center [737, 200] width 67 height 15
click at [666, 218] on select "accept spike strike [PERSON_NAME]" at bounding box center [681, 219] width 93 height 15
select select "strike"
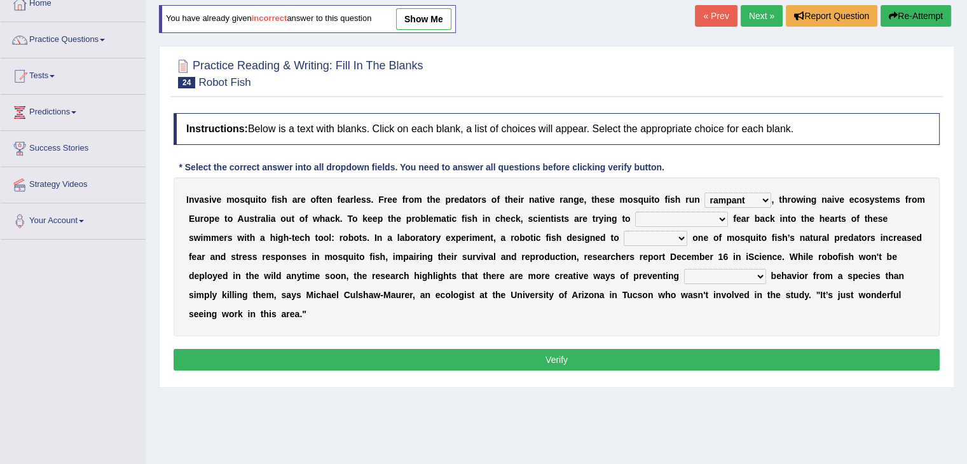
click at [635, 212] on select "accept spike strike [PERSON_NAME]" at bounding box center [681, 219] width 93 height 15
click at [624, 235] on select "bequest mimic battle conquest" at bounding box center [656, 238] width 64 height 15
select select "battle"
click at [624, 231] on select "bequest mimic battle conquest" at bounding box center [656, 238] width 64 height 15
click at [664, 264] on div "I n v a s i v e m o s q u i t o f i s h a r e o f t e n f e a r l e s s . F r e…" at bounding box center [557, 256] width 766 height 159
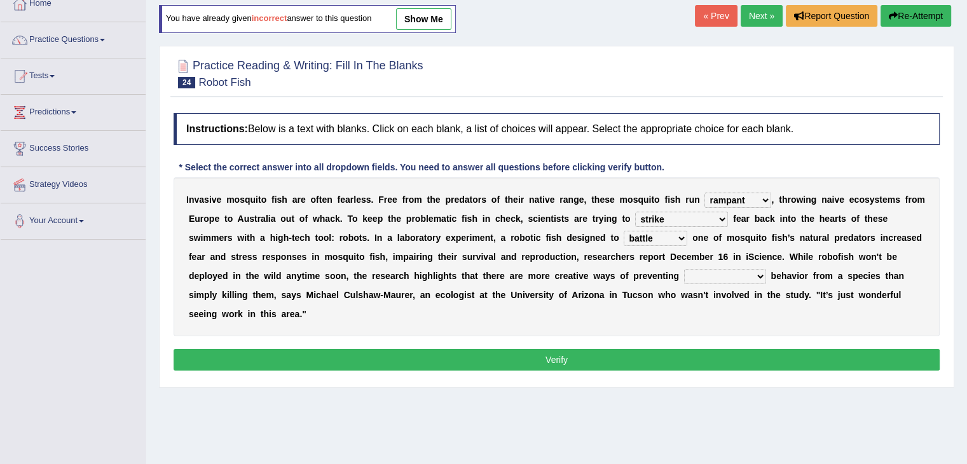
click at [684, 275] on select "unprivileged unprecedented uncharted unwanted" at bounding box center [725, 276] width 82 height 15
select select "unwanted"
click at [684, 269] on select "unprivileged unprecedented uncharted unwanted" at bounding box center [725, 276] width 82 height 15
click at [604, 354] on button "Verify" at bounding box center [557, 360] width 766 height 22
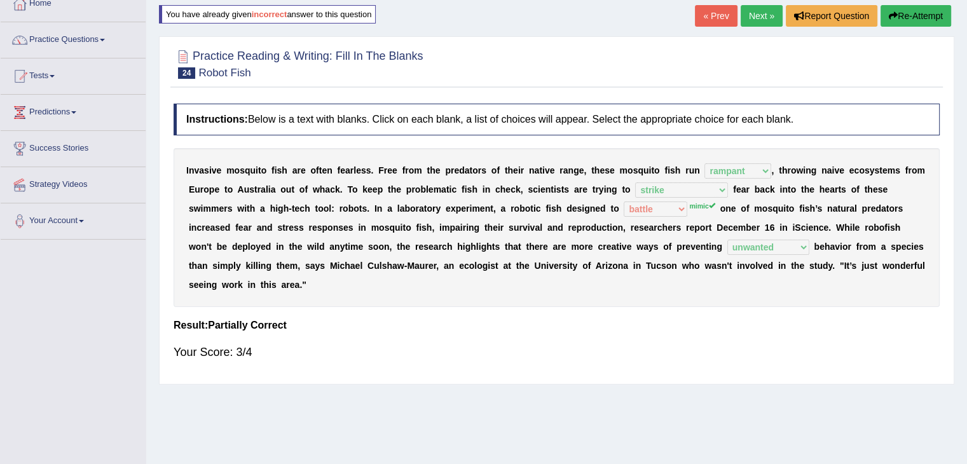
click at [748, 22] on link "Next »" at bounding box center [762, 16] width 42 height 22
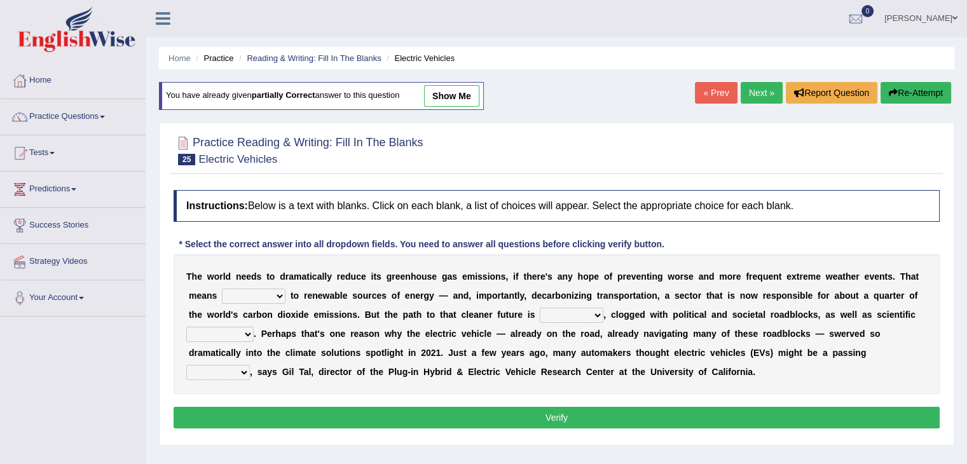
click at [251, 299] on select "grafting drafting crafting shifting" at bounding box center [254, 296] width 64 height 15
click at [263, 293] on select "grafting drafting crafting shifting" at bounding box center [254, 296] width 64 height 15
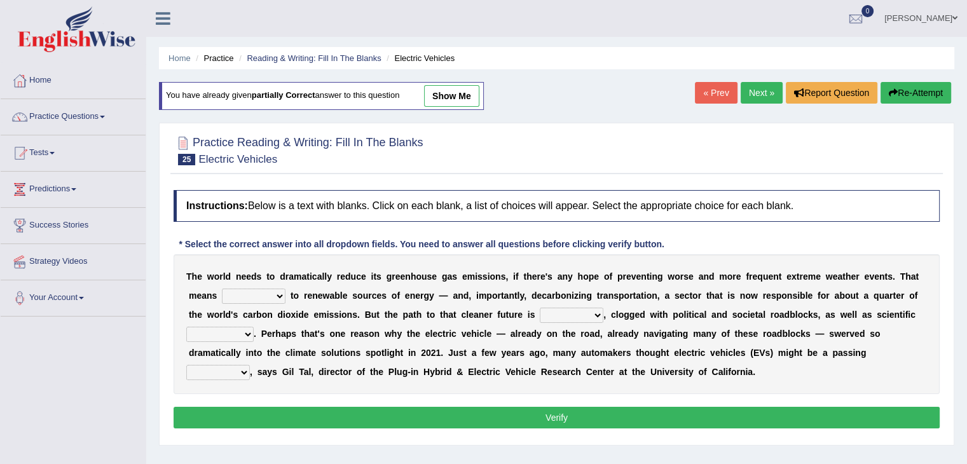
click at [263, 293] on select "grafting drafting crafting shifting" at bounding box center [254, 296] width 64 height 15
click at [270, 294] on select "grafting drafting crafting shifting" at bounding box center [254, 296] width 64 height 15
click at [263, 293] on select "grafting drafting crafting shifting" at bounding box center [254, 296] width 64 height 15
select select "shifting"
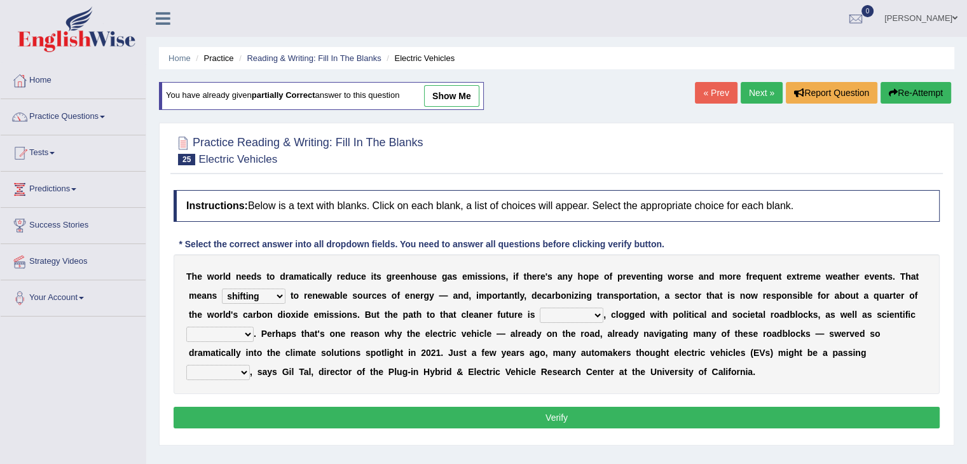
click at [222, 289] on select "grafting drafting crafting shifting" at bounding box center [254, 296] width 64 height 15
click at [551, 311] on select "daunting daunted daunt dauntless" at bounding box center [572, 315] width 64 height 15
click at [577, 313] on select "daunting daunted daunt dauntless" at bounding box center [572, 315] width 64 height 15
click at [572, 313] on select "daunting daunted daunt dauntless" at bounding box center [572, 315] width 64 height 15
select select "dauntless"
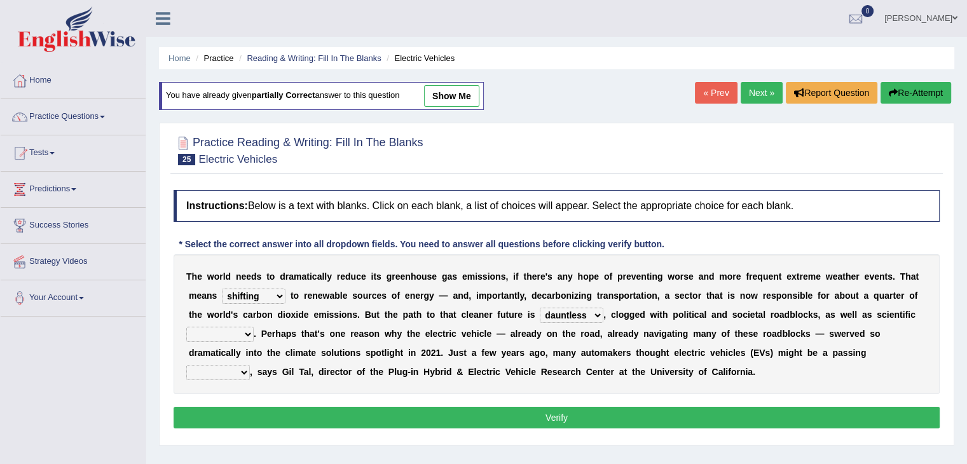
click at [540, 308] on select "daunting daunted daunt dauntless" at bounding box center [572, 315] width 64 height 15
click at [222, 333] on select "spectacles obstacles tentacles receptacles" at bounding box center [219, 334] width 67 height 15
select select "obstacles"
click at [186, 327] on select "spectacles obstacles tentacles receptacles" at bounding box center [219, 334] width 67 height 15
click at [219, 372] on select "fad gad tad lad" at bounding box center [218, 372] width 64 height 15
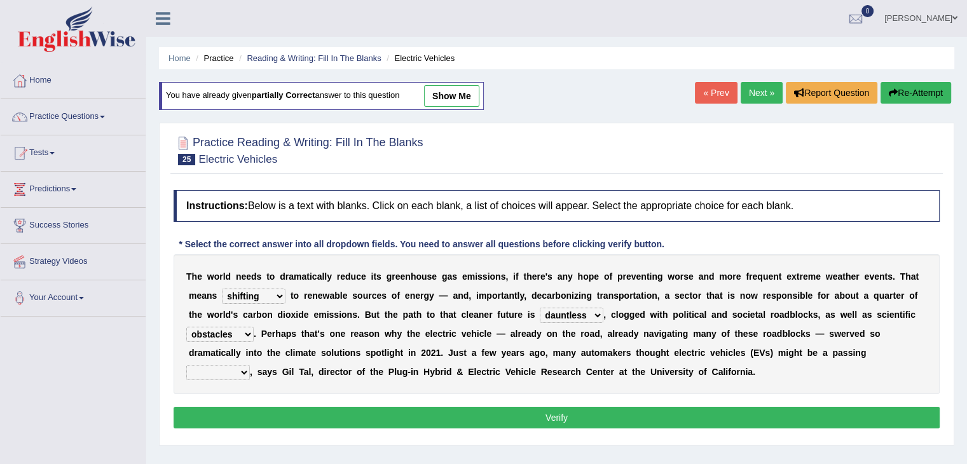
select select "gad"
click at [186, 365] on select "fad gad tad lad" at bounding box center [218, 372] width 64 height 15
click at [287, 418] on button "Verify" at bounding box center [557, 418] width 766 height 22
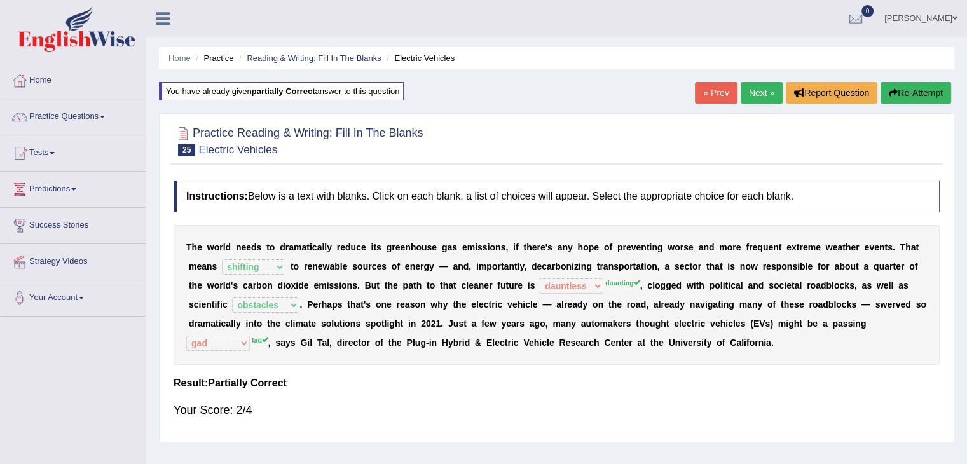
click at [758, 91] on link "Next »" at bounding box center [762, 93] width 42 height 22
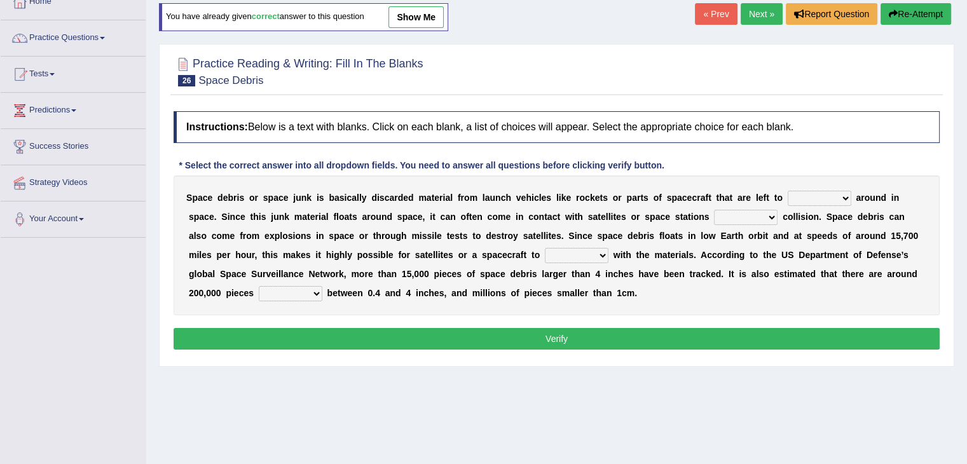
click at [814, 200] on select "twist center roam loll" at bounding box center [820, 198] width 64 height 15
select select "roam"
click at [788, 191] on select "twist center roam loll" at bounding box center [820, 198] width 64 height 15
click at [736, 210] on select "risks risk risked risking" at bounding box center [746, 217] width 64 height 15
select select "risking"
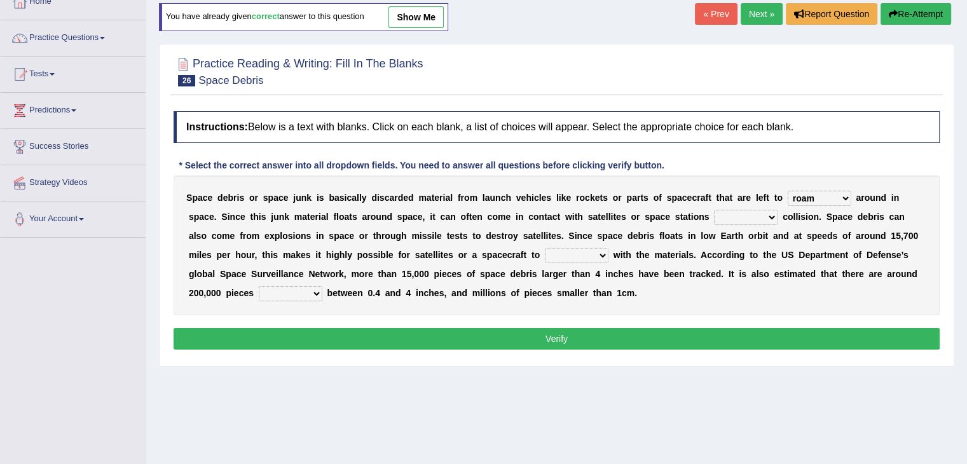
click at [714, 210] on select "risks risk risked risking" at bounding box center [746, 217] width 64 height 15
click at [545, 254] on select "collect collate collide collocate" at bounding box center [577, 255] width 64 height 15
select select "collide"
click at [545, 248] on select "collect collate collide collocate" at bounding box center [577, 255] width 64 height 15
click at [259, 289] on select "sized sizing size sizes" at bounding box center [291, 293] width 64 height 15
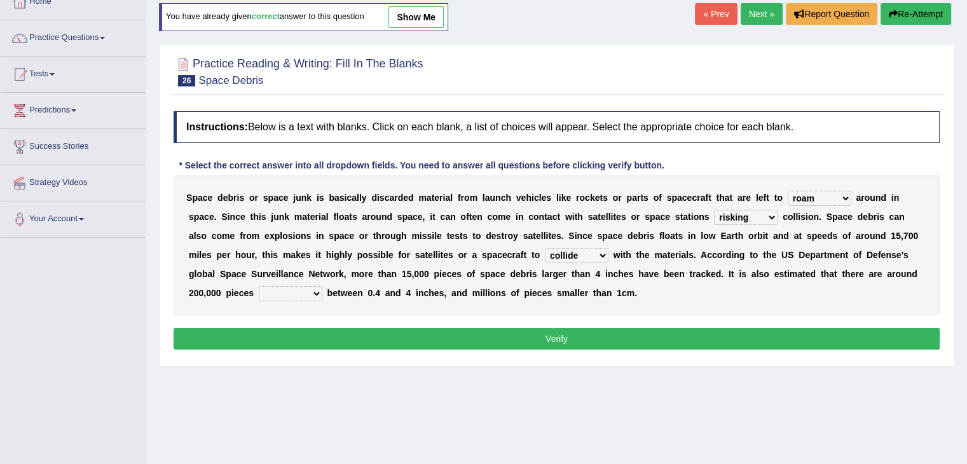
select select "sized"
click at [259, 286] on select "sized sizing size sizes" at bounding box center [291, 293] width 64 height 15
click at [349, 337] on button "Verify" at bounding box center [557, 339] width 766 height 22
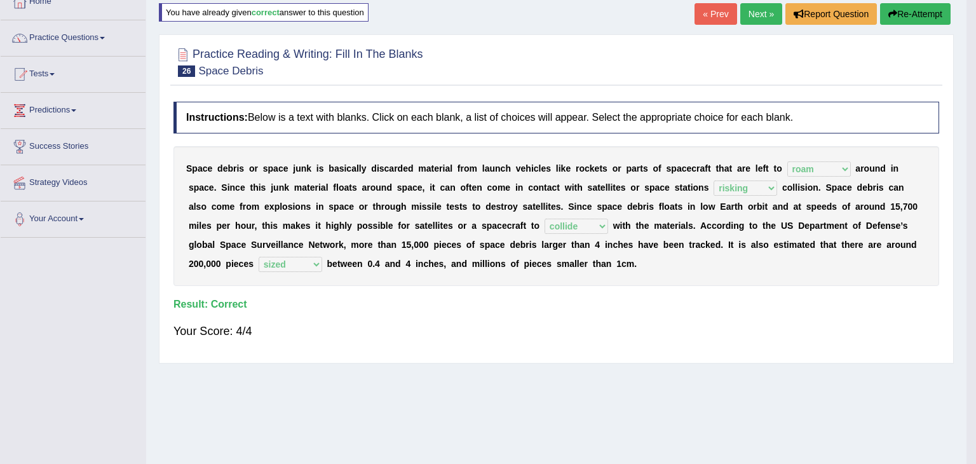
click at [756, 13] on link "Next »" at bounding box center [762, 14] width 42 height 22
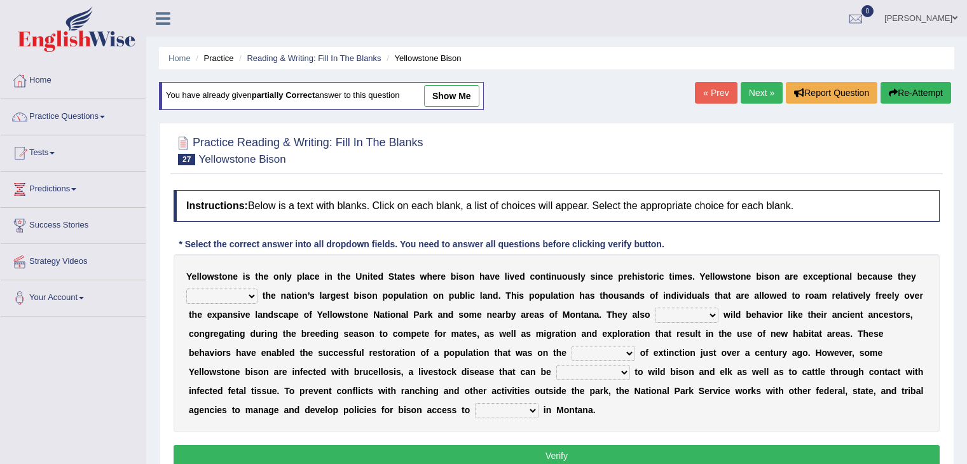
click at [966, 196] on html "Toggle navigation Home Practice Questions Speaking Practice Read Aloud Repeat S…" at bounding box center [483, 232] width 967 height 464
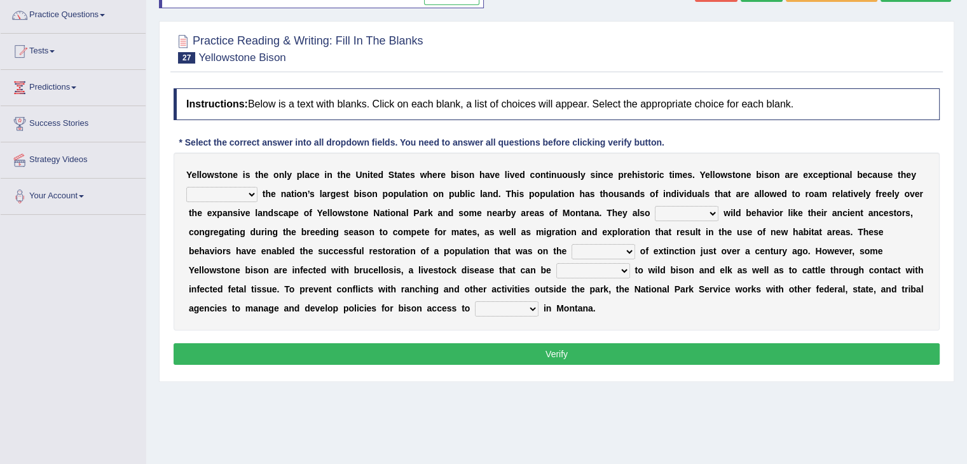
click at [226, 196] on select "congregate comprise consist compromise" at bounding box center [221, 194] width 71 height 15
select select "compromise"
click at [186, 187] on select "congregate comprise consist compromise" at bounding box center [221, 194] width 71 height 15
click at [674, 214] on select "exhibit disregard resist encourage" at bounding box center [687, 213] width 64 height 15
select select "exhibit"
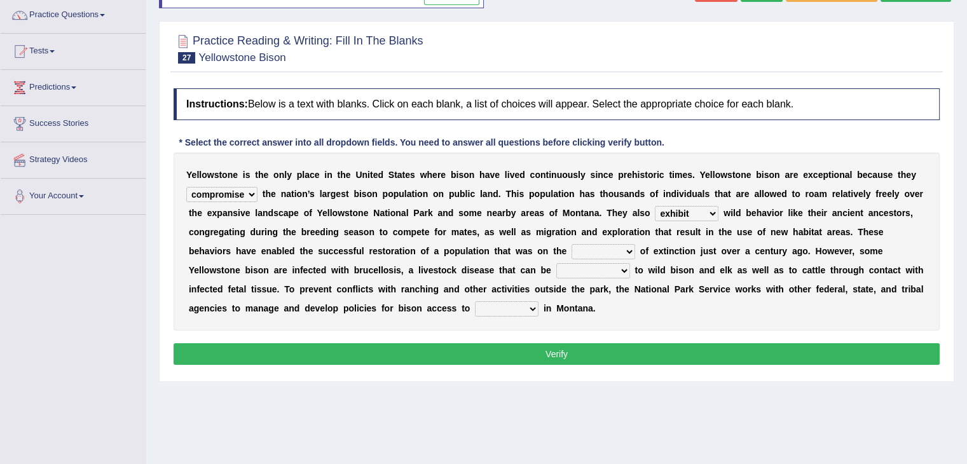
click at [655, 206] on select "exhibit disregard resist encourage" at bounding box center [687, 213] width 64 height 15
click at [612, 250] on select "brine brink danger brindle" at bounding box center [603, 251] width 64 height 15
select select "brink"
click at [571, 244] on select "brine brink danger brindle" at bounding box center [603, 251] width 64 height 15
click at [589, 265] on select "transplanted transported transgressed transmitted" at bounding box center [593, 270] width 74 height 15
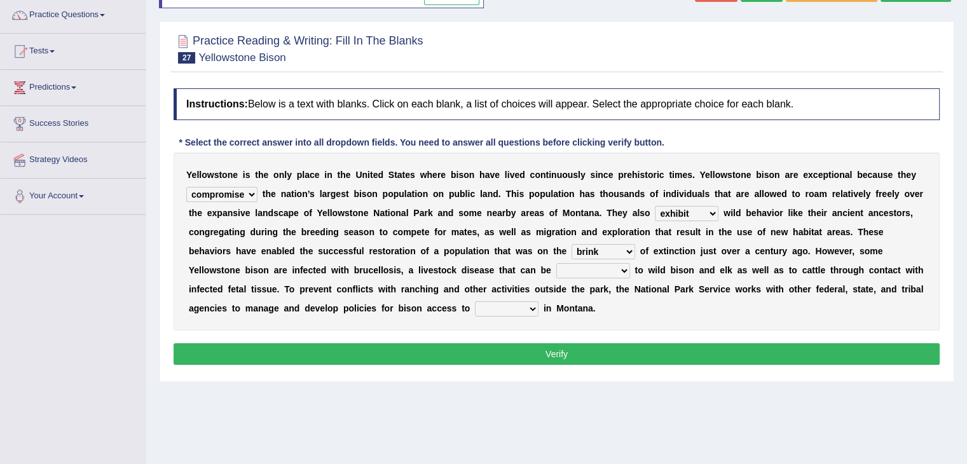
select select "transmitted"
click at [556, 263] on select "transplanted transported transgressed transmitted" at bounding box center [593, 270] width 74 height 15
click at [501, 311] on select "habitat habitat habitant food" at bounding box center [507, 308] width 64 height 15
select select "habitat"
click at [475, 301] on select "habitat habitat habitant food" at bounding box center [507, 308] width 64 height 15
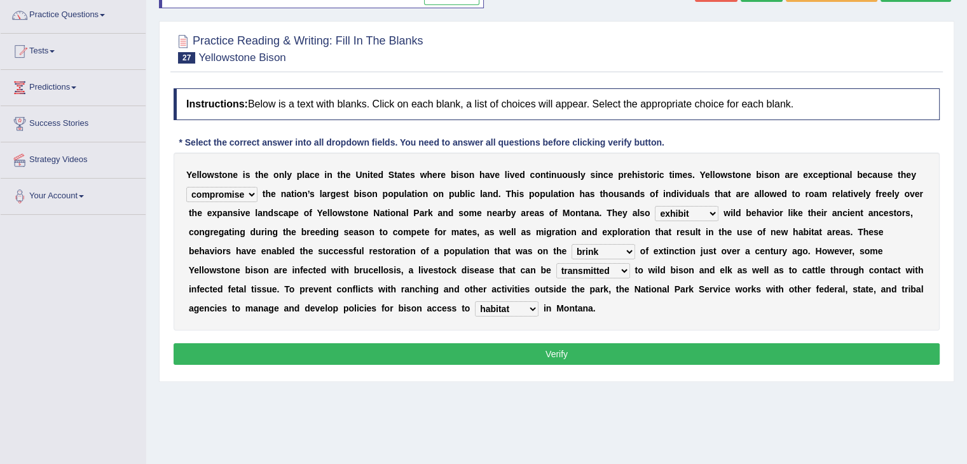
click at [541, 346] on button "Verify" at bounding box center [557, 354] width 766 height 22
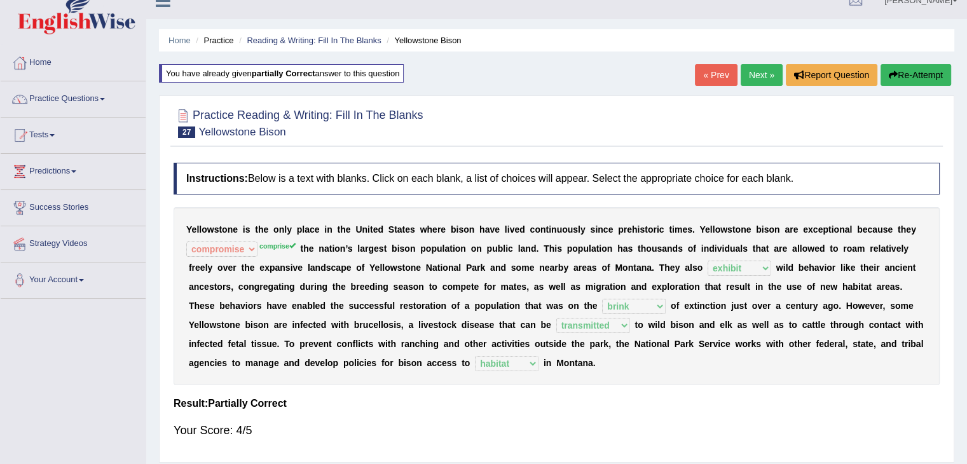
scroll to position [15, 0]
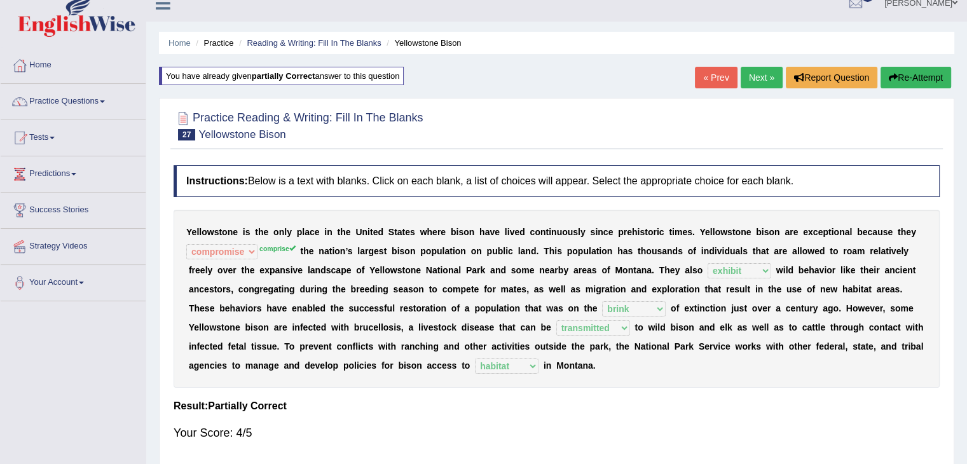
click at [750, 77] on link "Next »" at bounding box center [762, 78] width 42 height 22
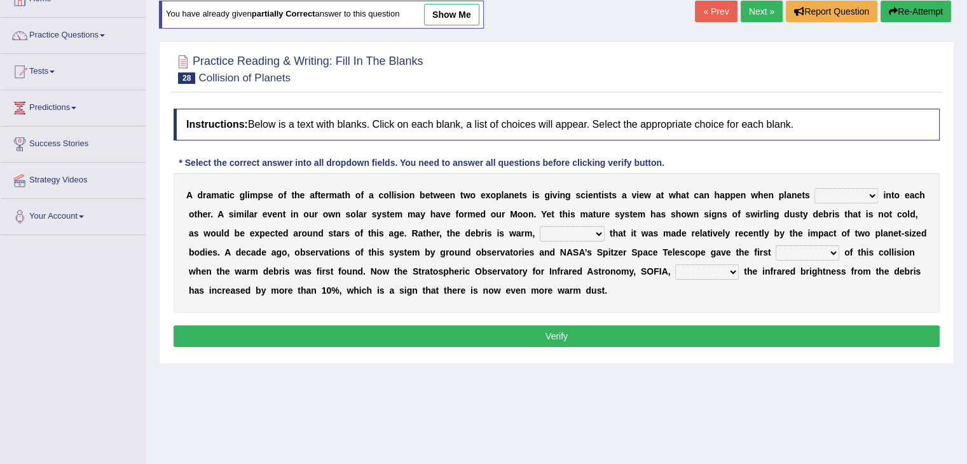
click at [821, 189] on select "crash explore roam implode" at bounding box center [846, 195] width 64 height 15
click at [679, 219] on div "A d r a m a t i c g l i m p s e o f t h e a f t e r m a t h o f a c o l l i s i…" at bounding box center [557, 243] width 766 height 140
click at [827, 191] on select "crash explore roam implode" at bounding box center [846, 195] width 64 height 15
